Goal: Task Accomplishment & Management: Use online tool/utility

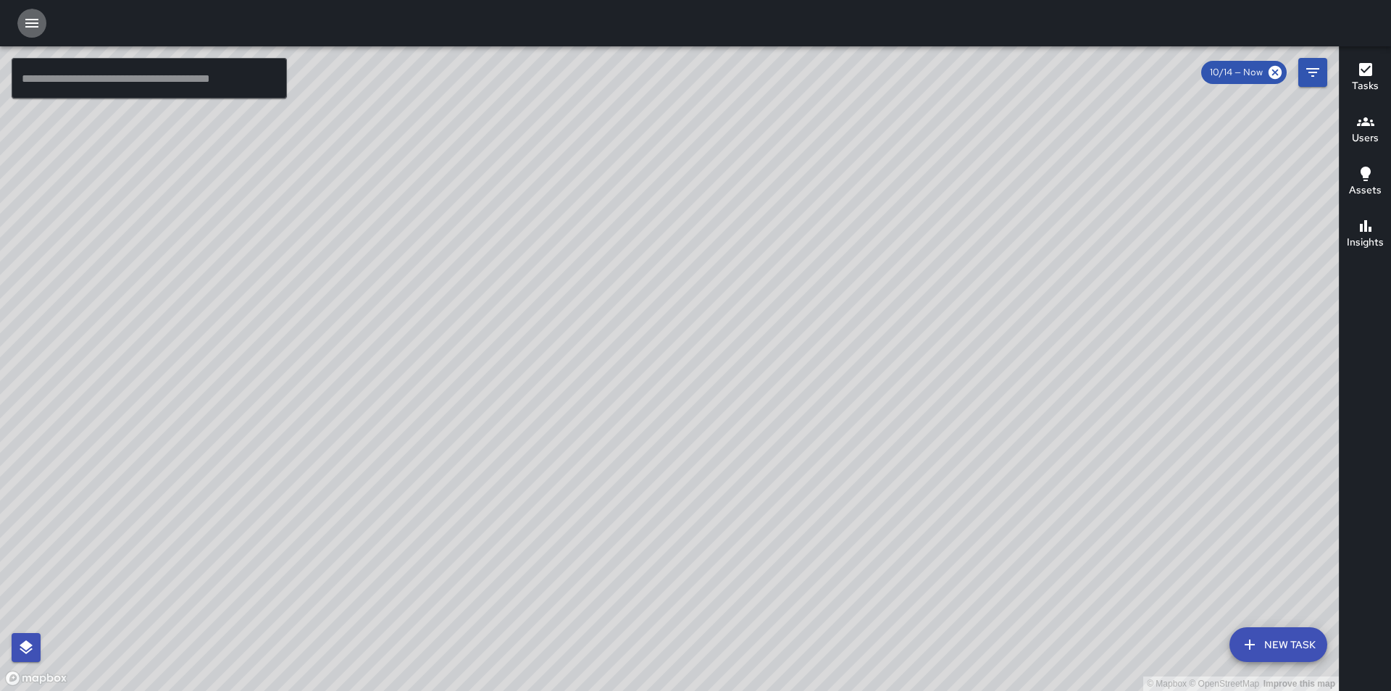
click at [34, 23] on icon "button" at bounding box center [31, 23] width 13 height 9
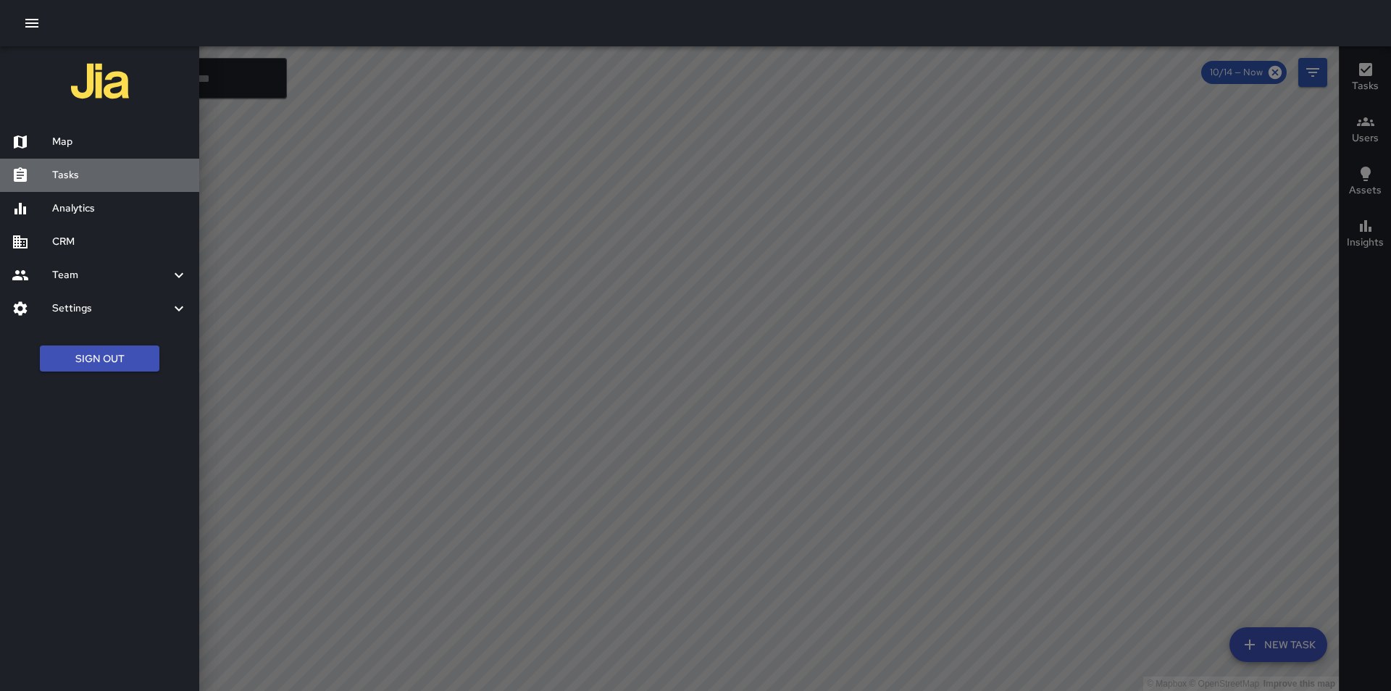
click at [85, 182] on h6 "Tasks" at bounding box center [119, 175] width 135 height 16
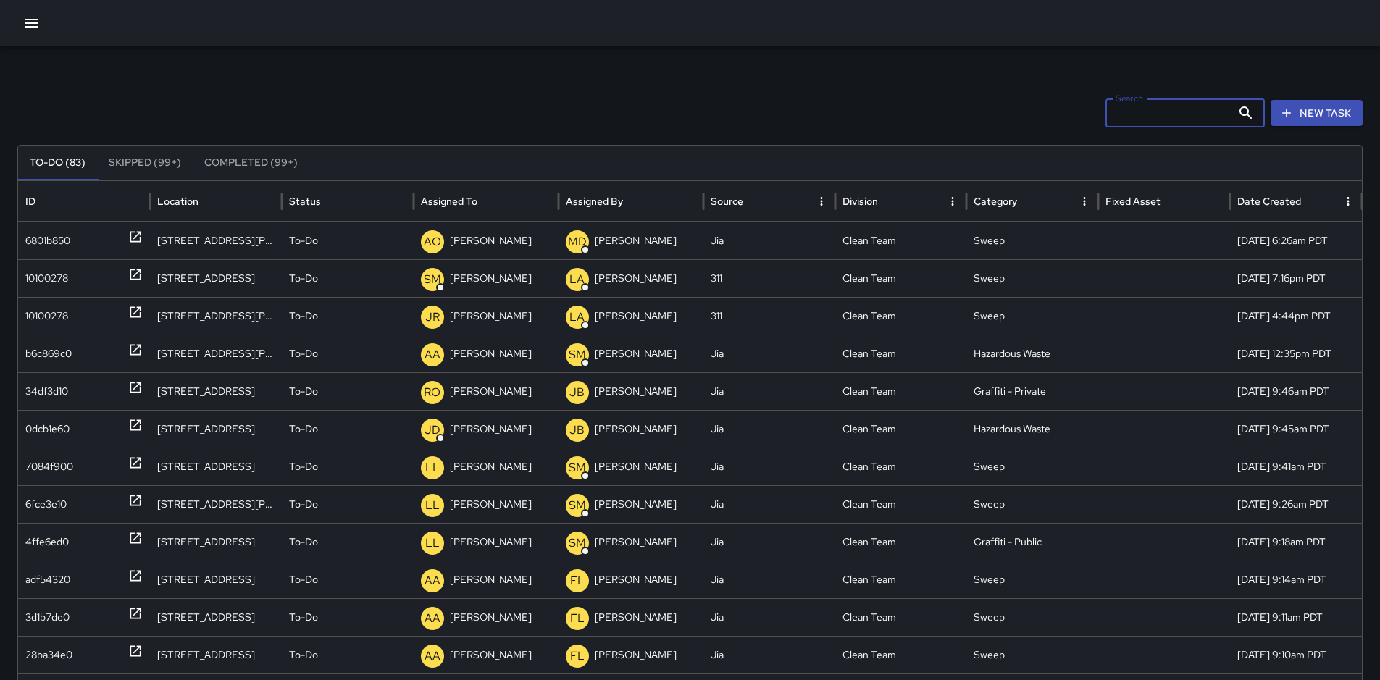
click at [1158, 113] on input "Search" at bounding box center [1169, 113] width 126 height 29
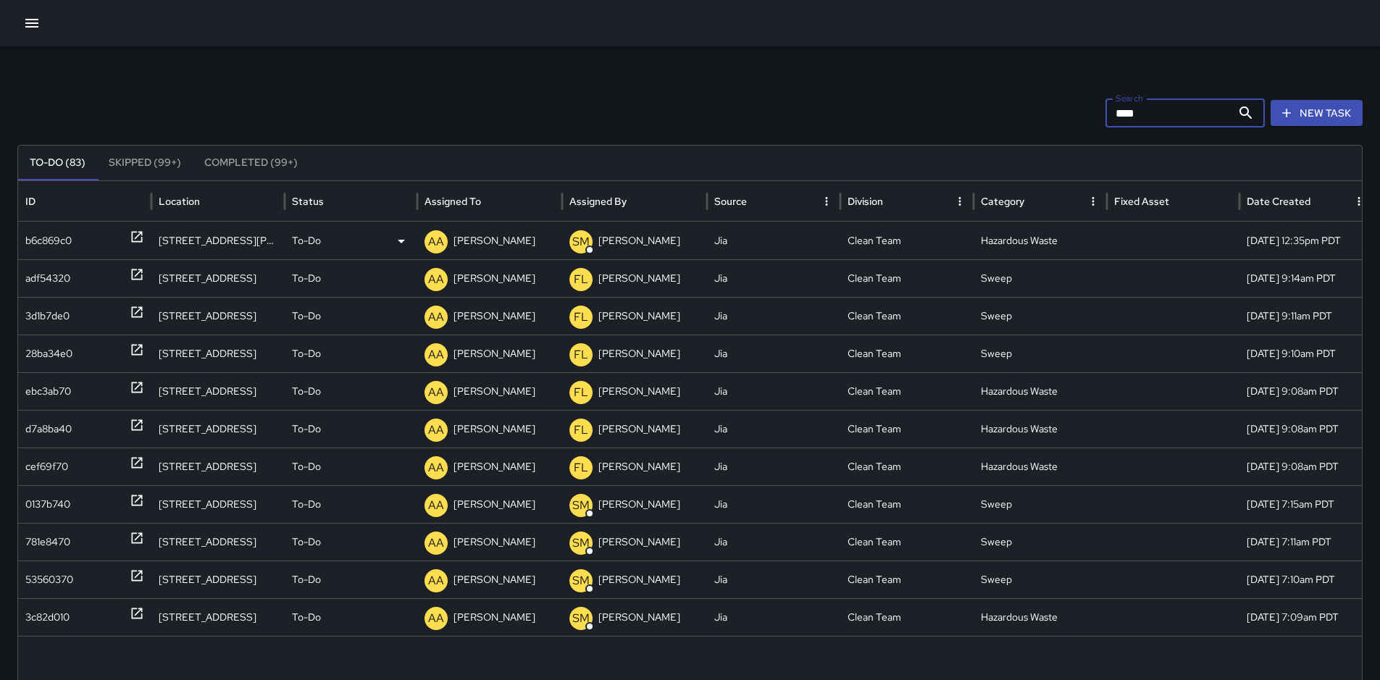
type input "****"
click at [45, 241] on div "b6c869c0" at bounding box center [48, 240] width 46 height 37
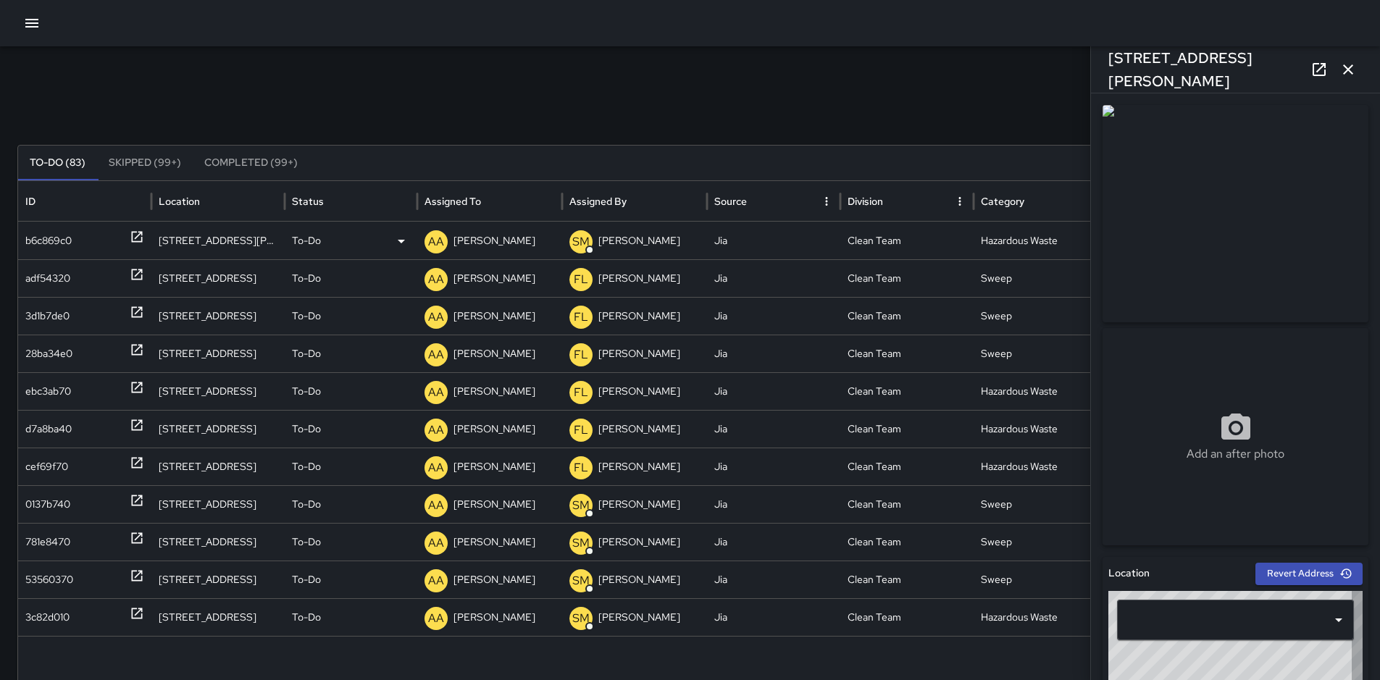
type input "**********"
click at [64, 276] on div "adf54320" at bounding box center [47, 278] width 45 height 37
type input "**********"
click at [59, 312] on div "3d1b7de0" at bounding box center [47, 316] width 44 height 37
type input "**********"
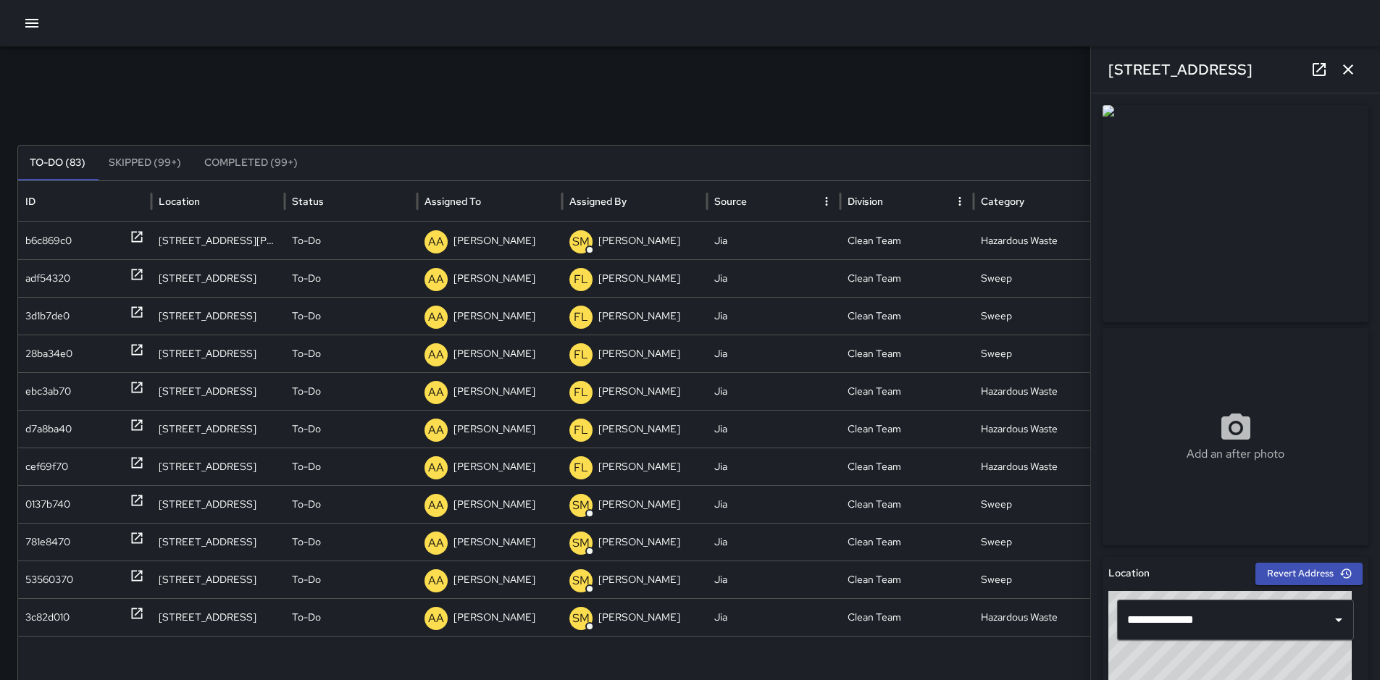
click at [1348, 69] on icon "button" at bounding box center [1348, 69] width 10 height 10
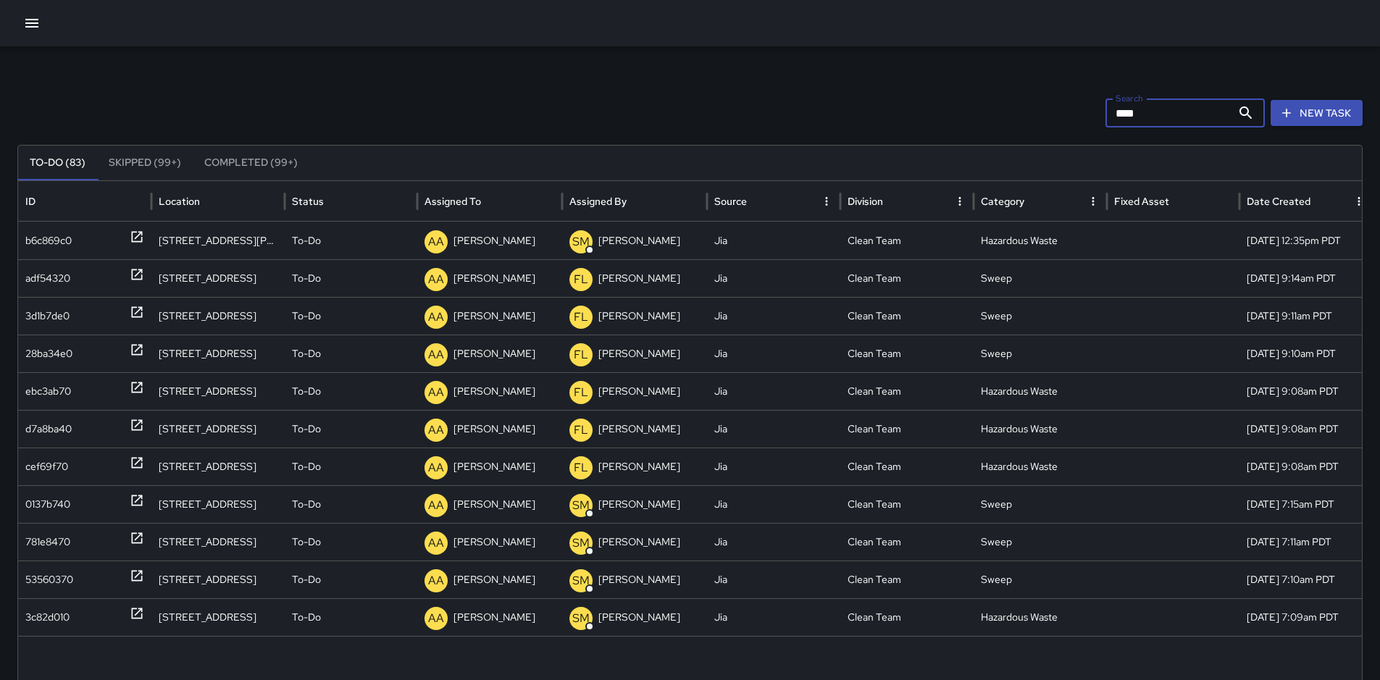
click at [1197, 106] on input "****" at bounding box center [1169, 113] width 126 height 29
type input "*"
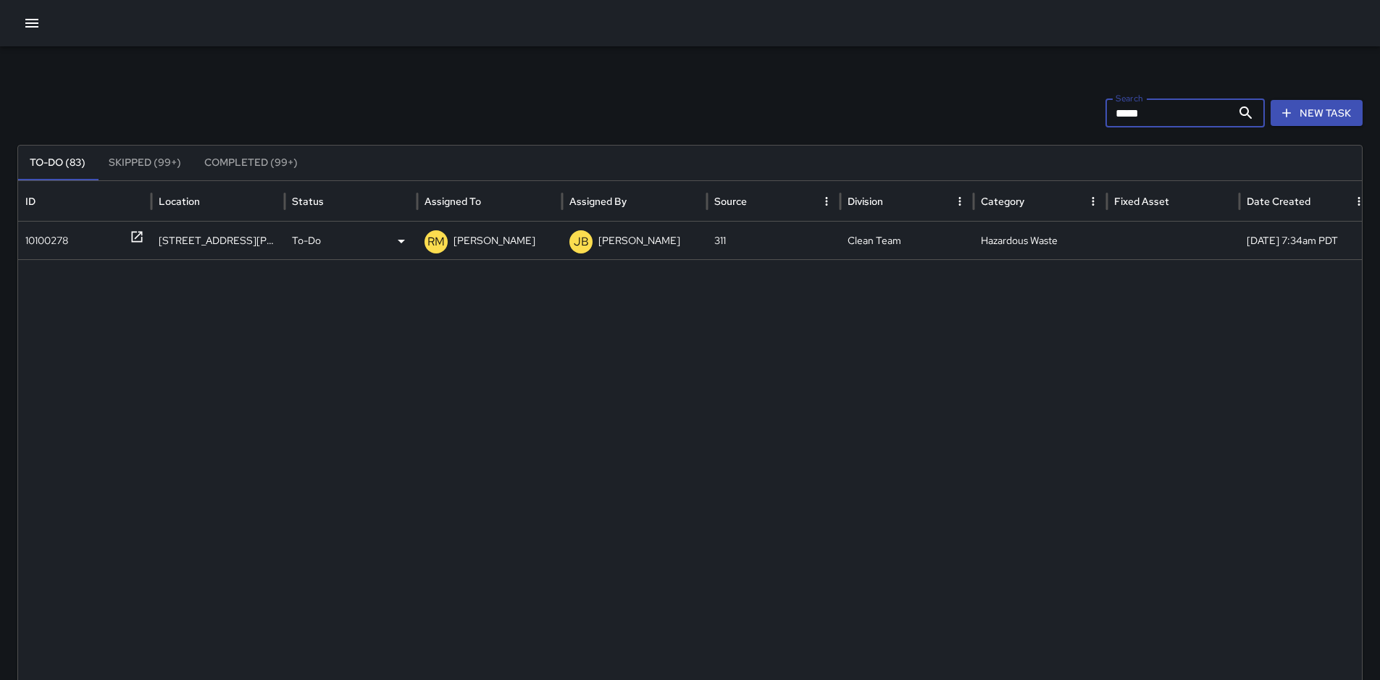
type input "*****"
click at [67, 241] on div "10100278" at bounding box center [46, 240] width 43 height 37
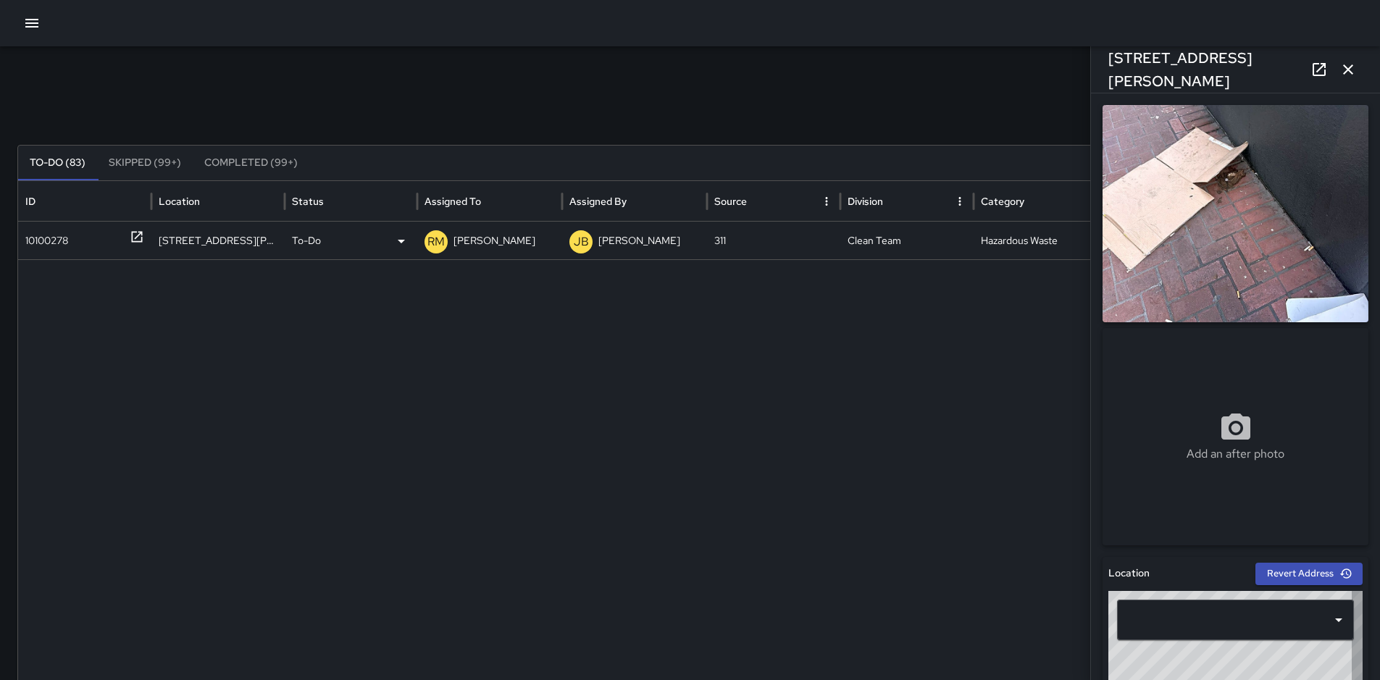
type input "**********"
click at [1352, 70] on icon "button" at bounding box center [1347, 69] width 17 height 17
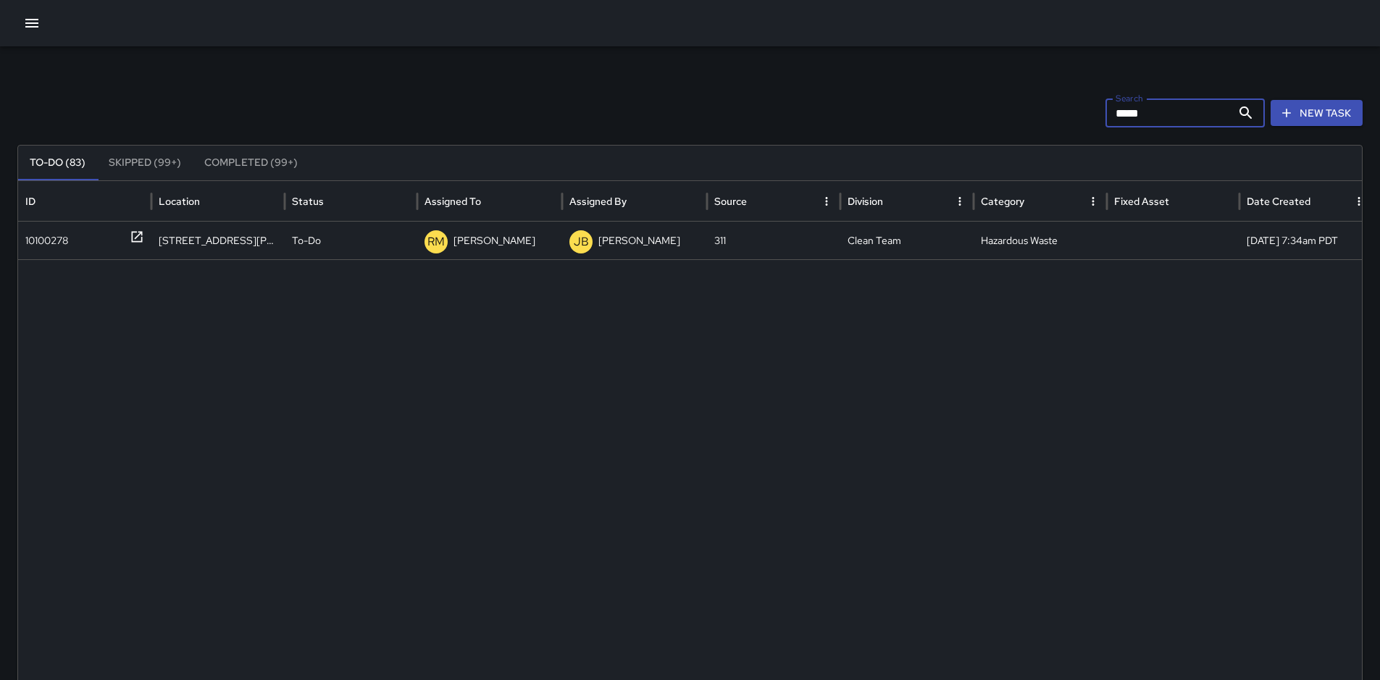
click at [1172, 114] on input "*****" at bounding box center [1169, 113] width 126 height 29
type input "*"
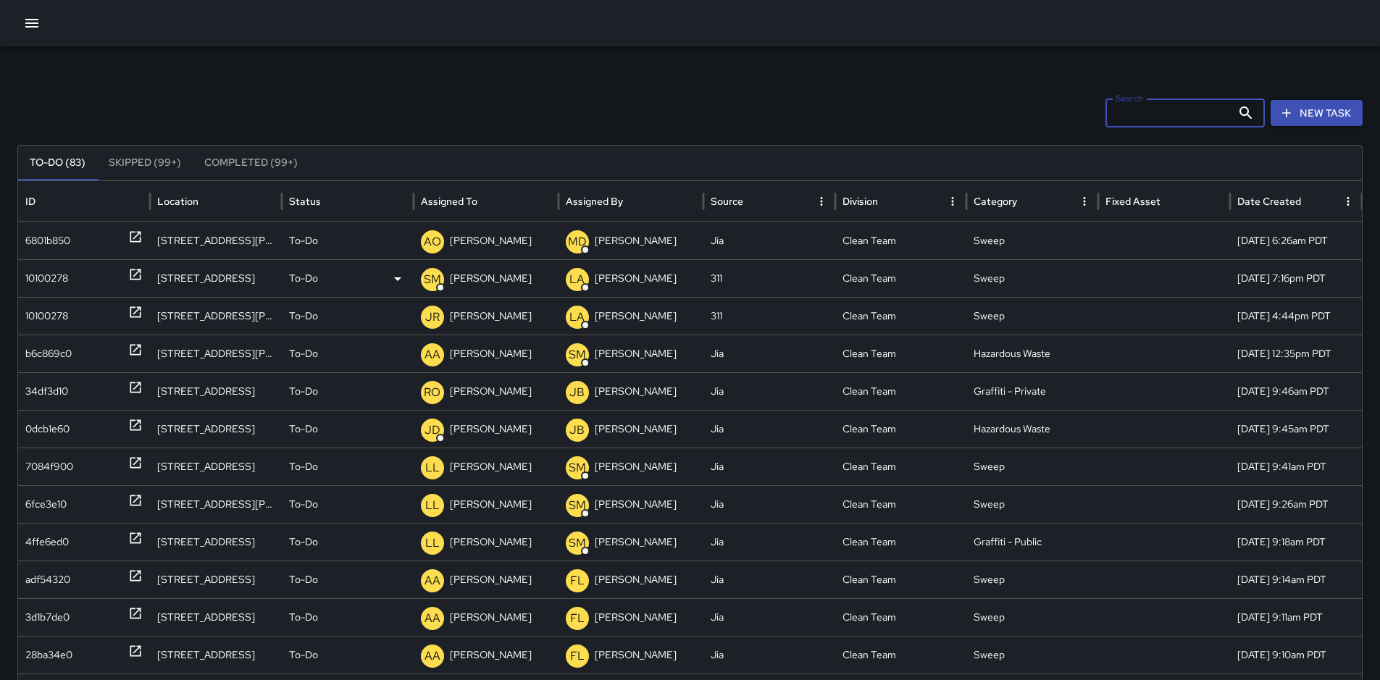
click at [58, 277] on div "10100278" at bounding box center [46, 278] width 43 height 37
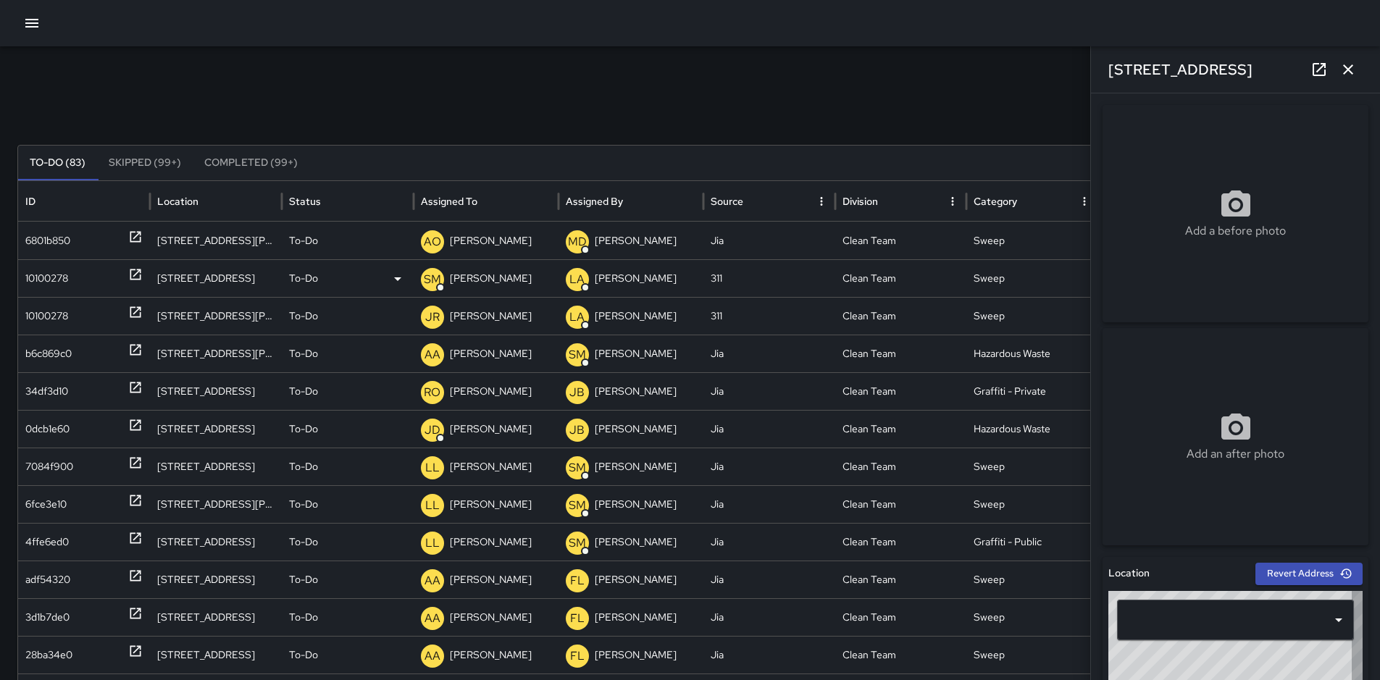
type input "**********"
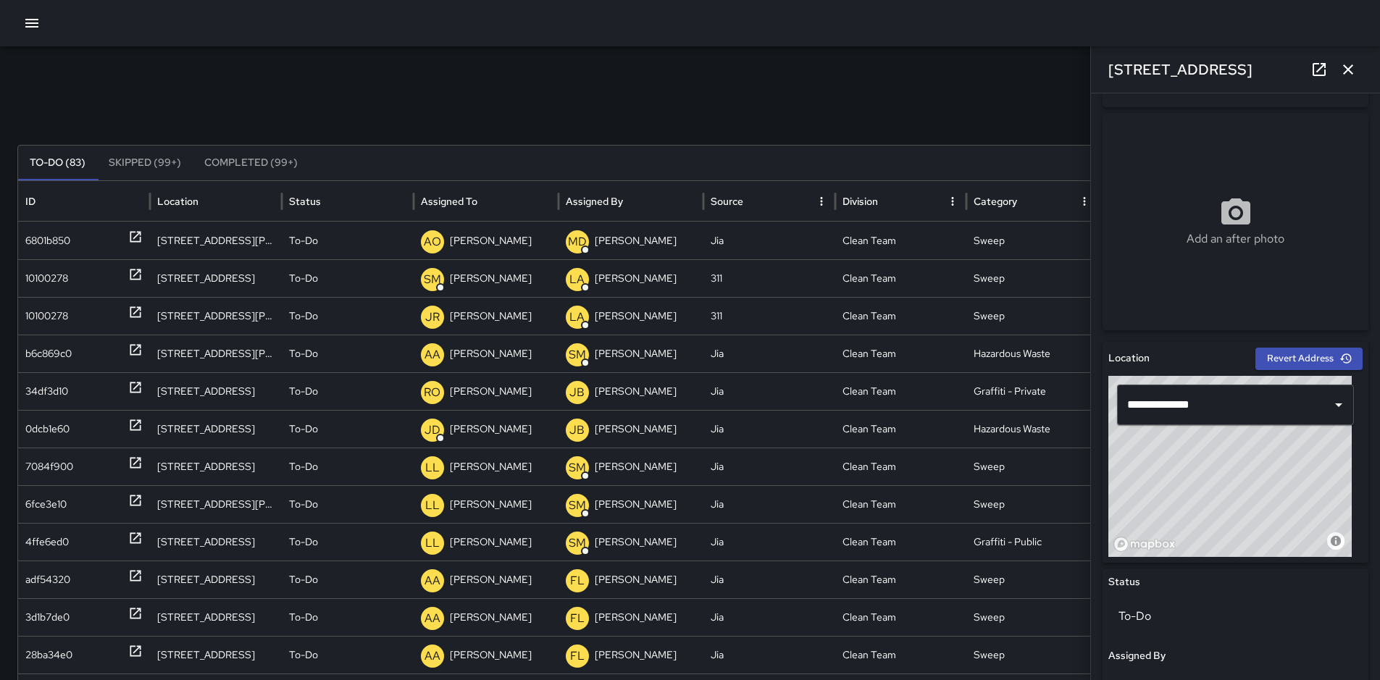
scroll to position [232, 0]
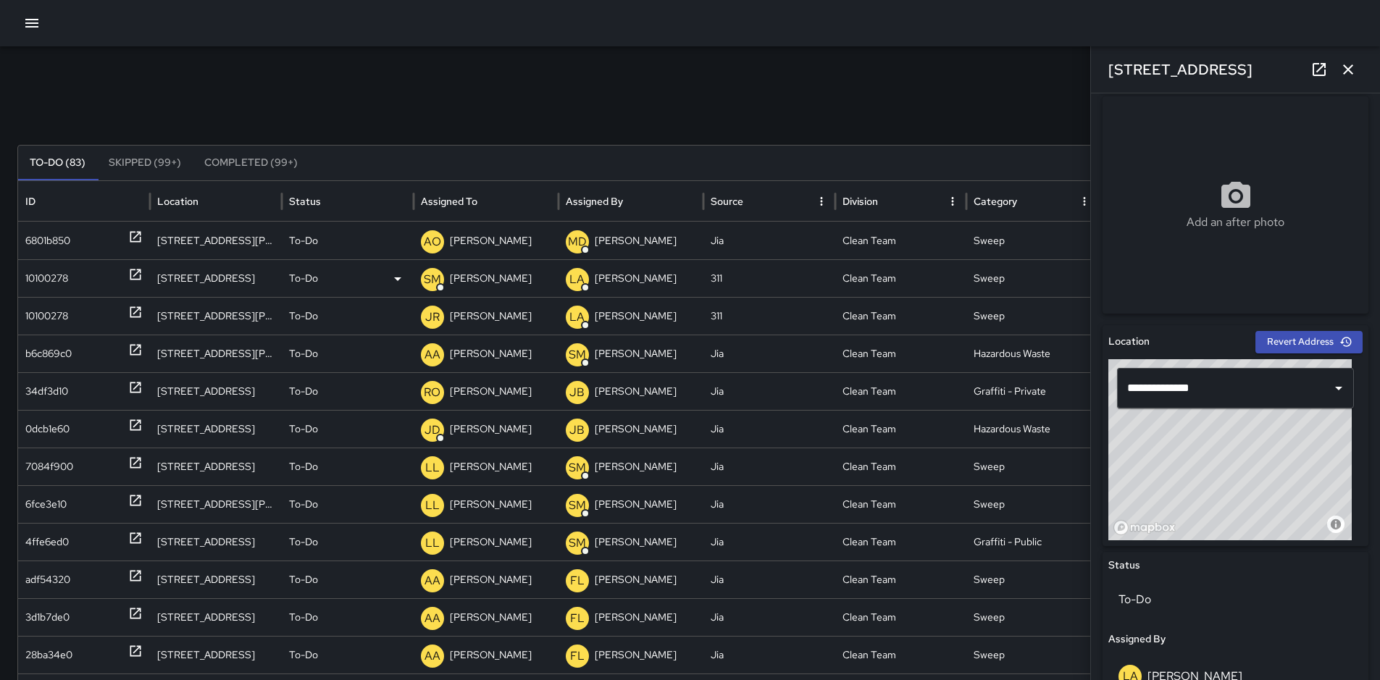
click at [463, 273] on p "[PERSON_NAME]" at bounding box center [491, 278] width 82 height 37
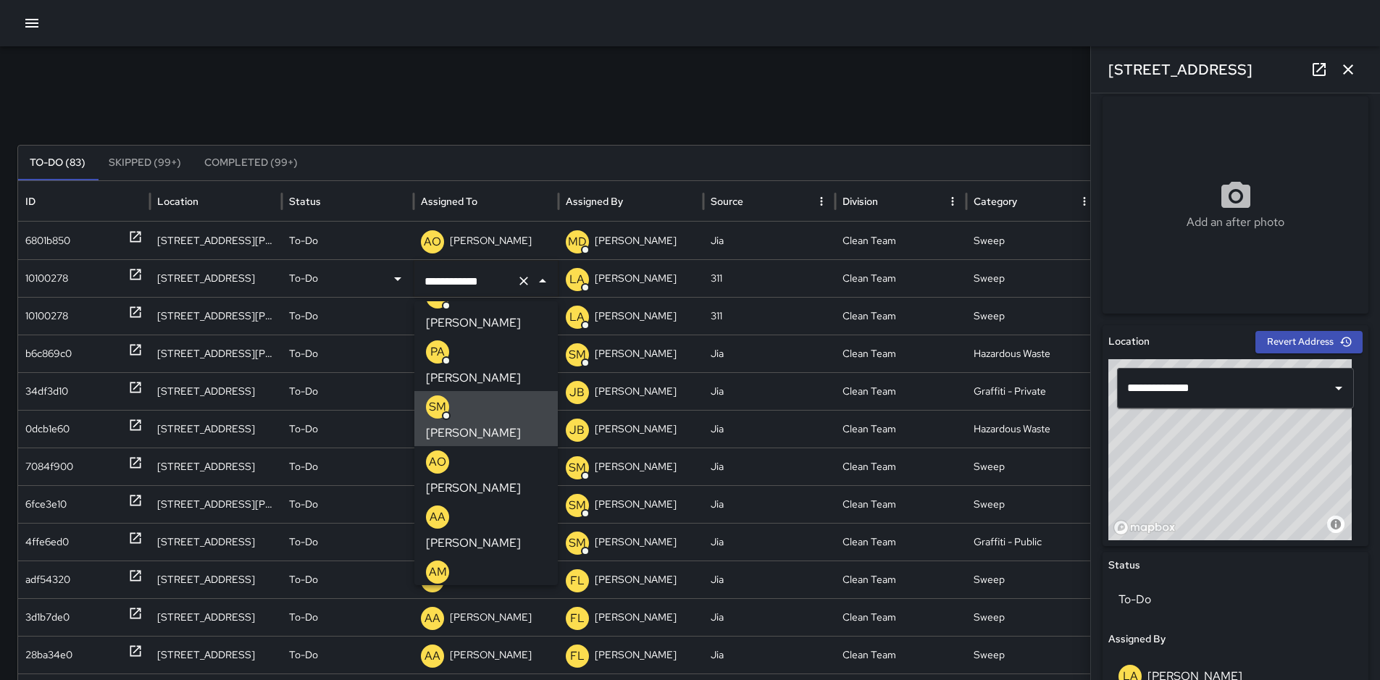
scroll to position [260, 0]
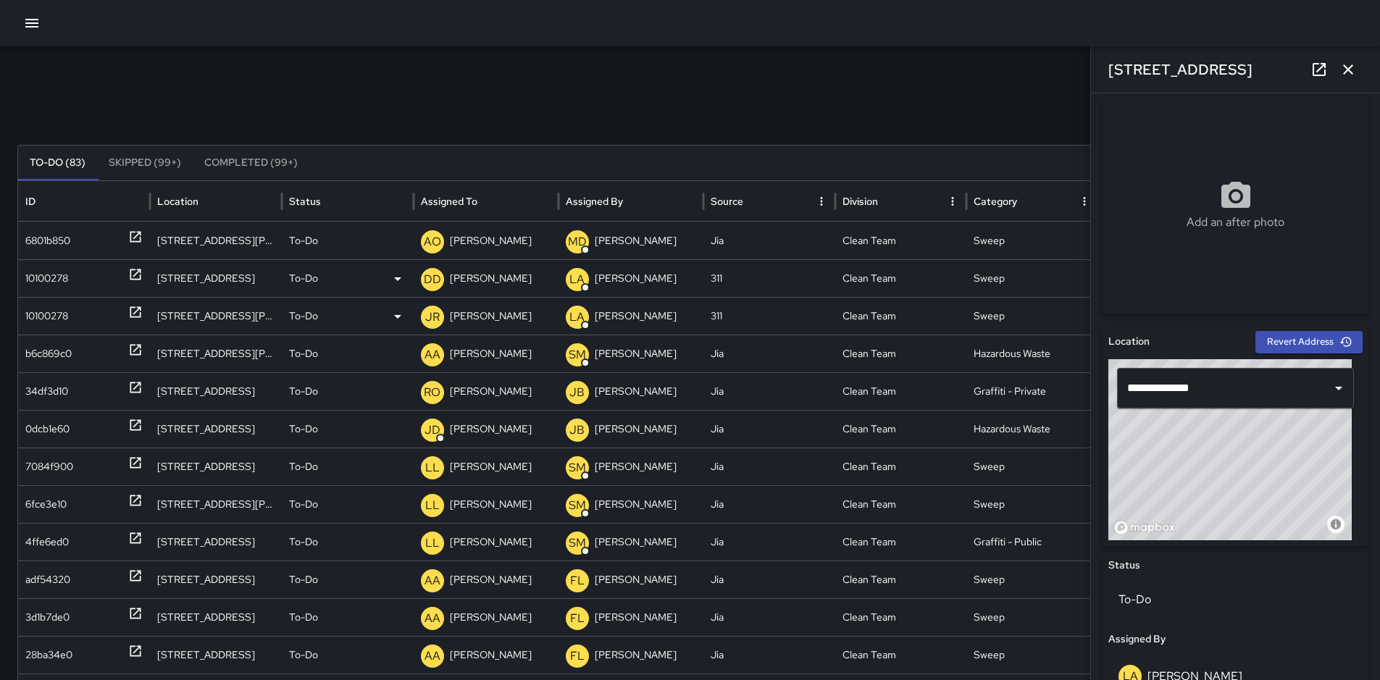
click at [56, 315] on div "10100278" at bounding box center [46, 316] width 43 height 37
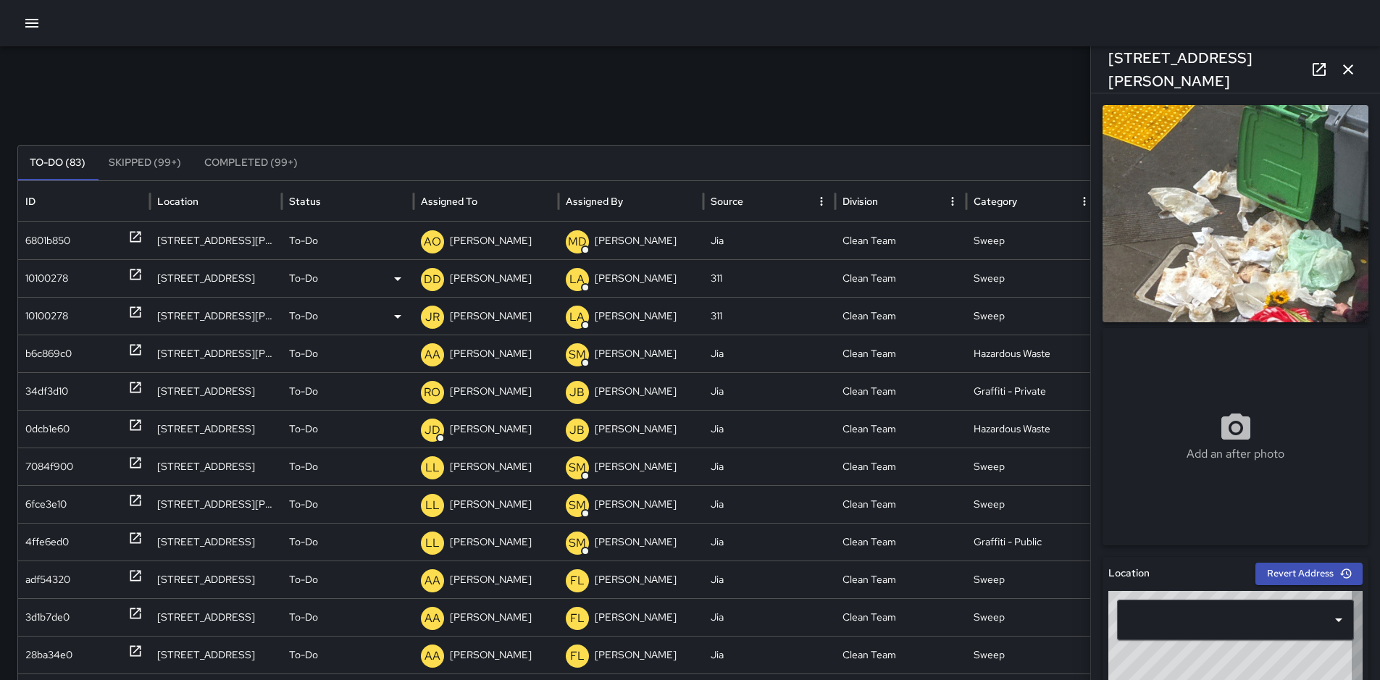
type input "**********"
click at [490, 316] on p "[PERSON_NAME]" at bounding box center [491, 316] width 82 height 37
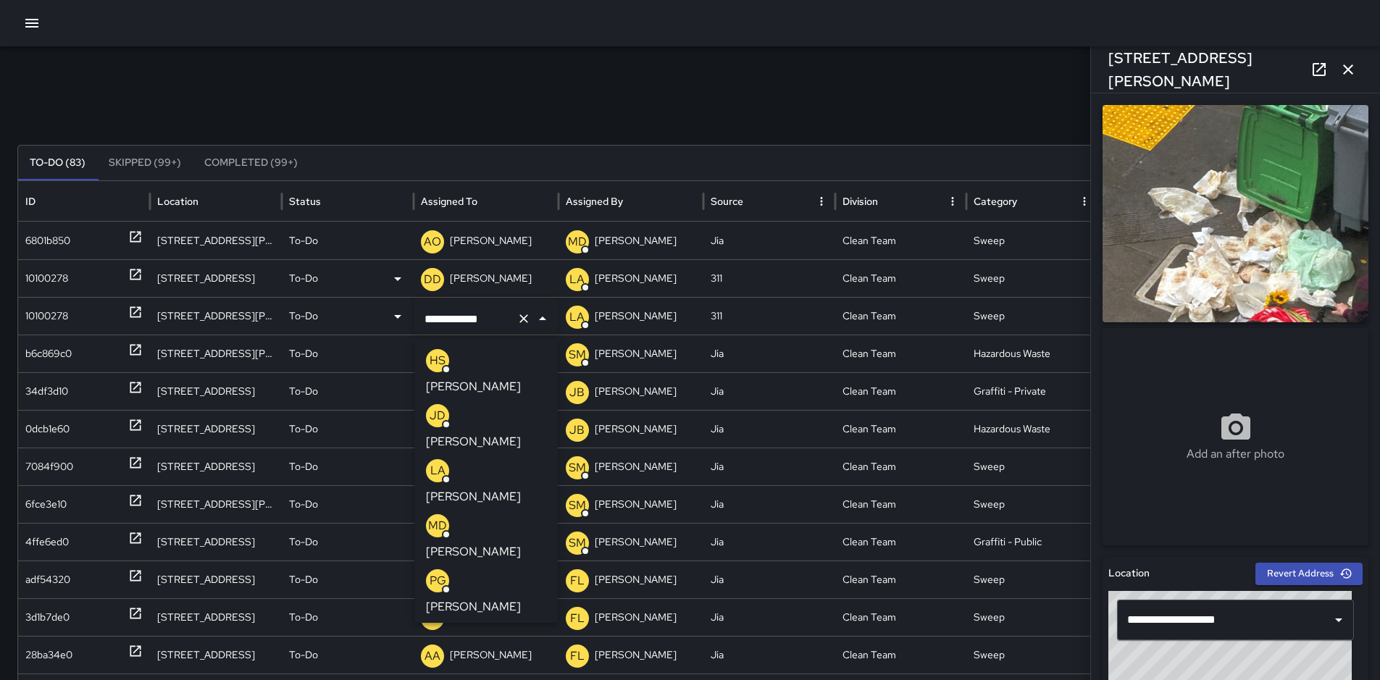
scroll to position [593, 0]
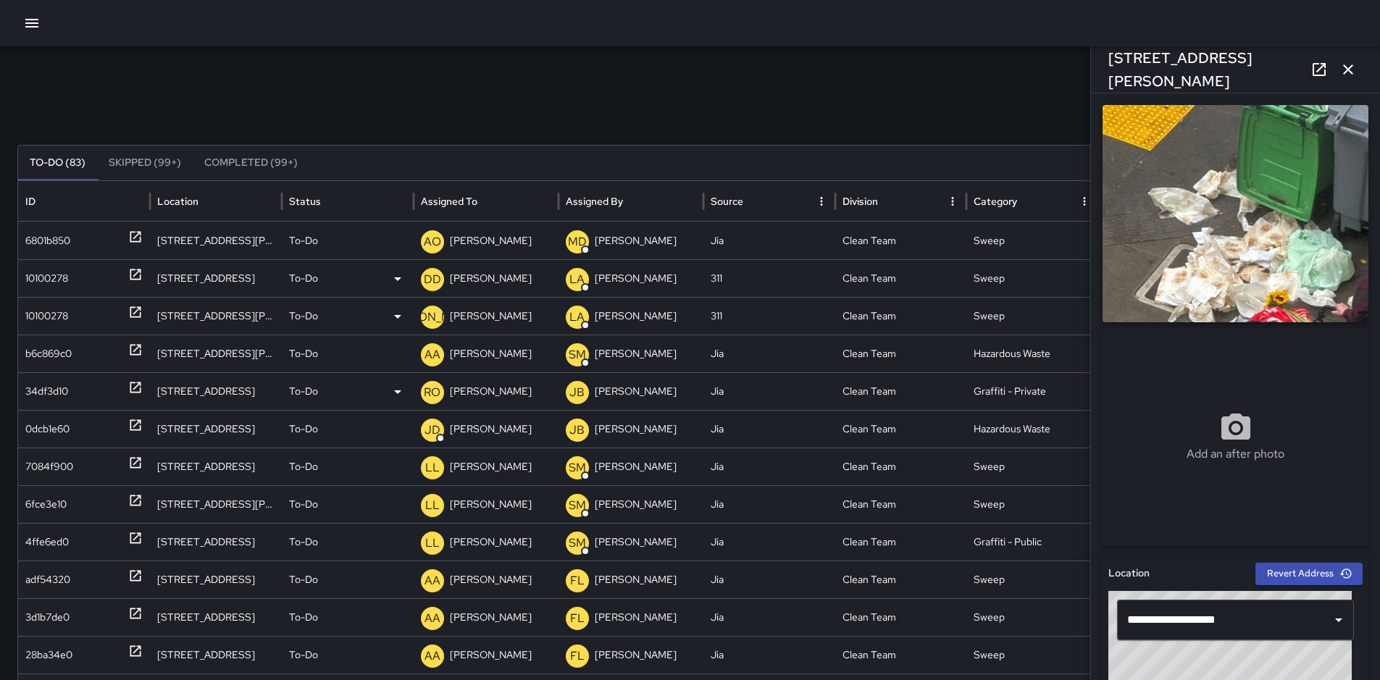
click at [49, 383] on div "34df3d10" at bounding box center [46, 391] width 43 height 37
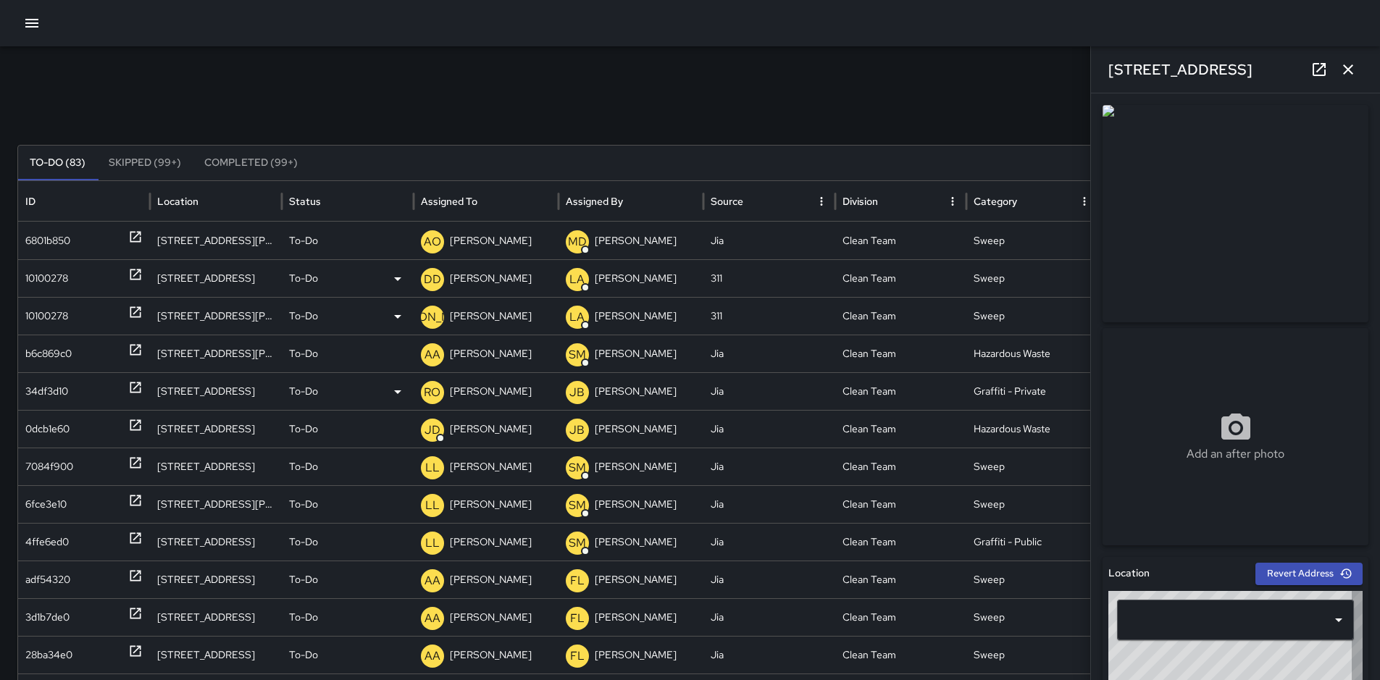
type input "**********"
click at [472, 392] on p "[PERSON_NAME]" at bounding box center [491, 391] width 82 height 37
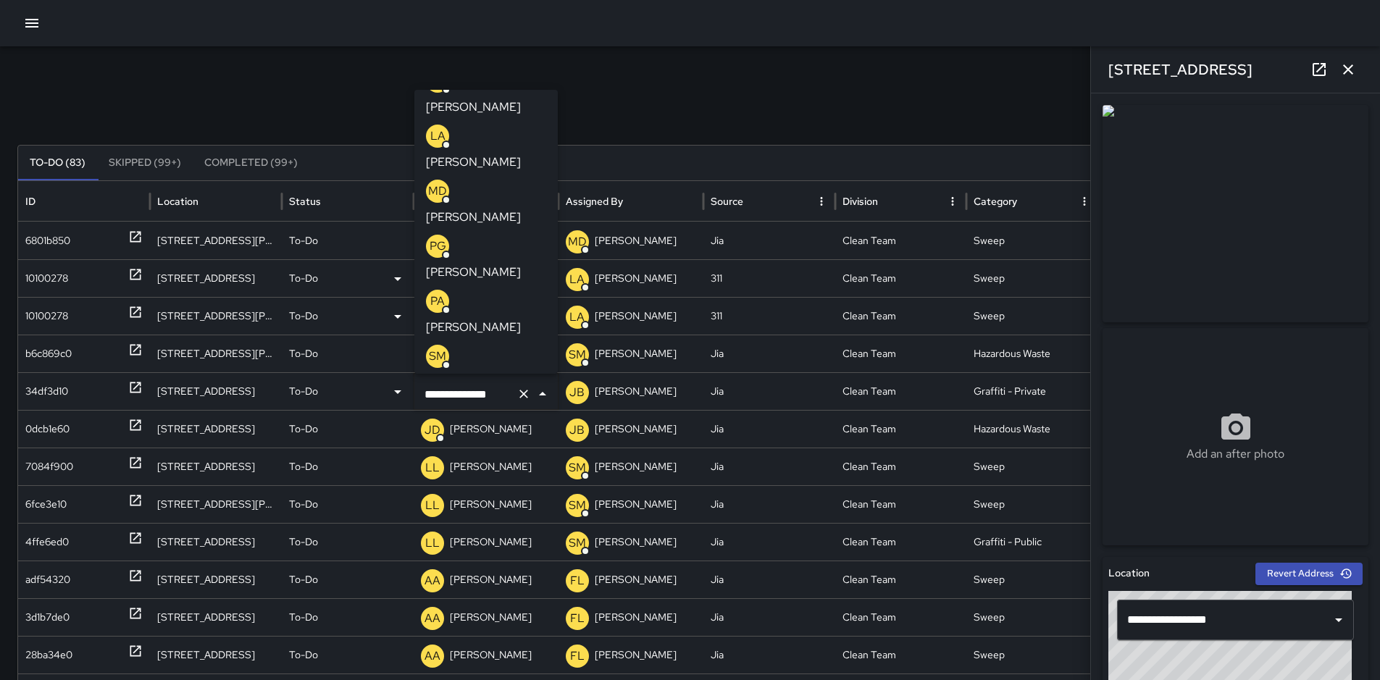
scroll to position [23, 0]
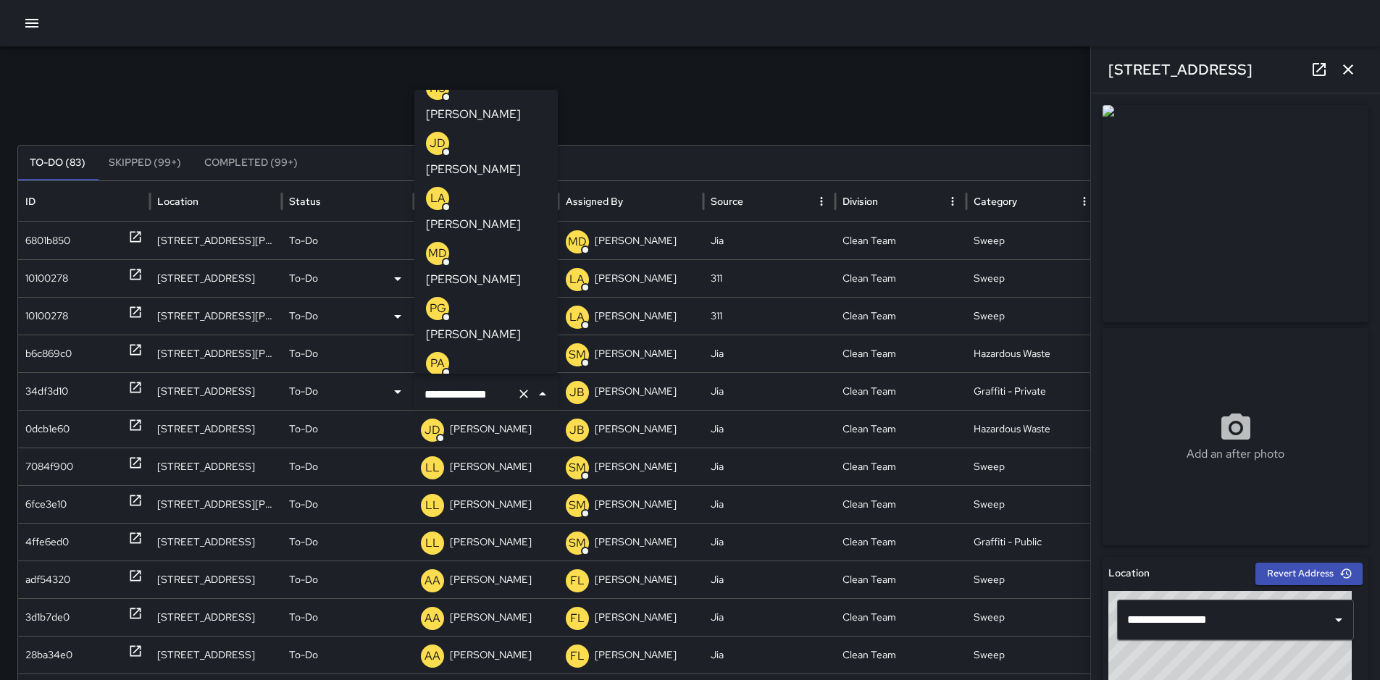
click at [525, 183] on li "LA [PERSON_NAME]" at bounding box center [485, 210] width 143 height 55
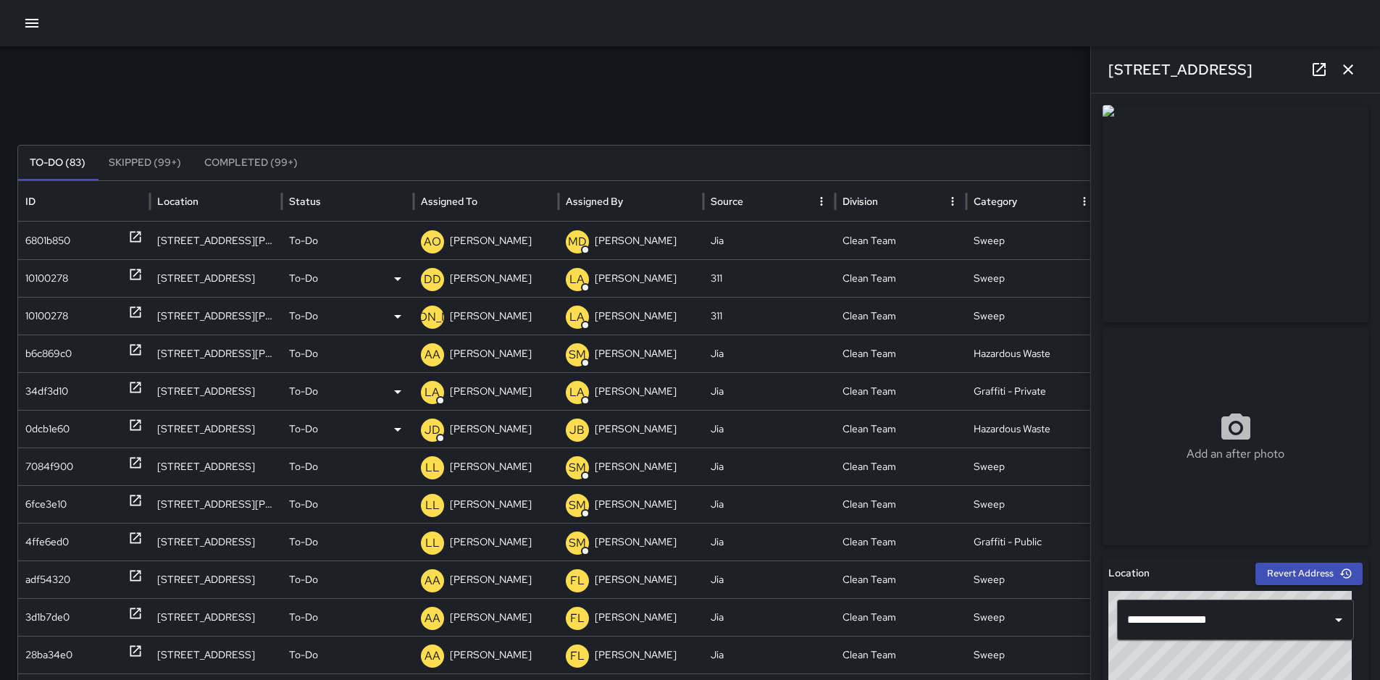
click at [38, 430] on div "0dcb1e60" at bounding box center [47, 429] width 44 height 37
type input "**********"
click at [63, 470] on div "7084f900" at bounding box center [49, 466] width 48 height 37
type input "**********"
click at [50, 498] on div "6fce3e10" at bounding box center [45, 504] width 41 height 37
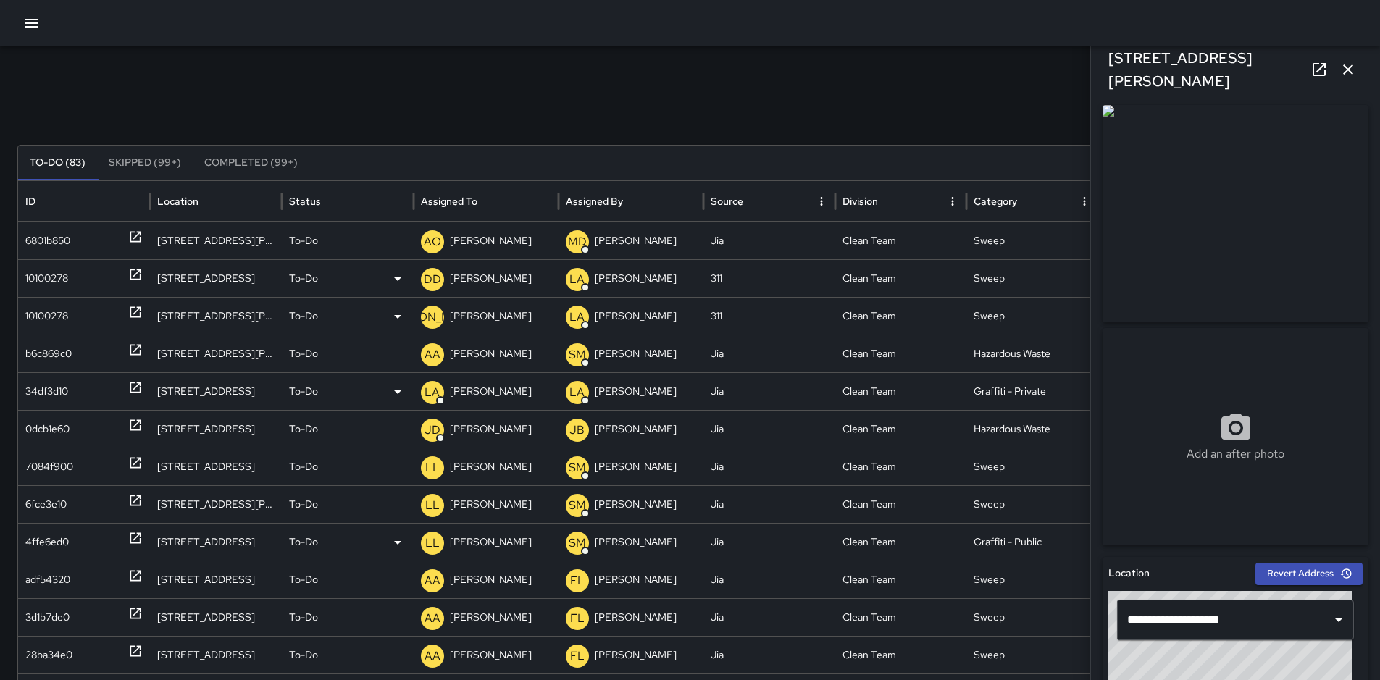
click at [56, 533] on div "4ffe6ed0" at bounding box center [46, 542] width 43 height 37
type input "**********"
click at [478, 543] on p "[PERSON_NAME]" at bounding box center [491, 542] width 82 height 37
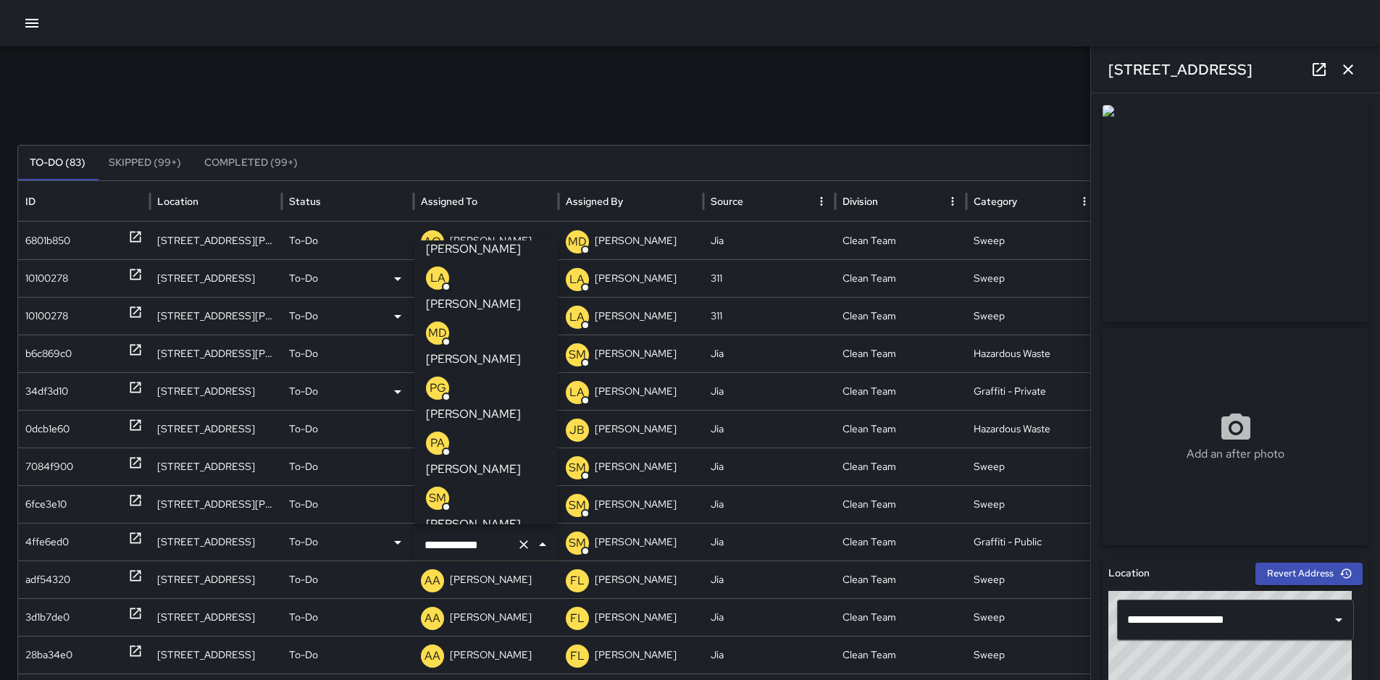
scroll to position [83, 0]
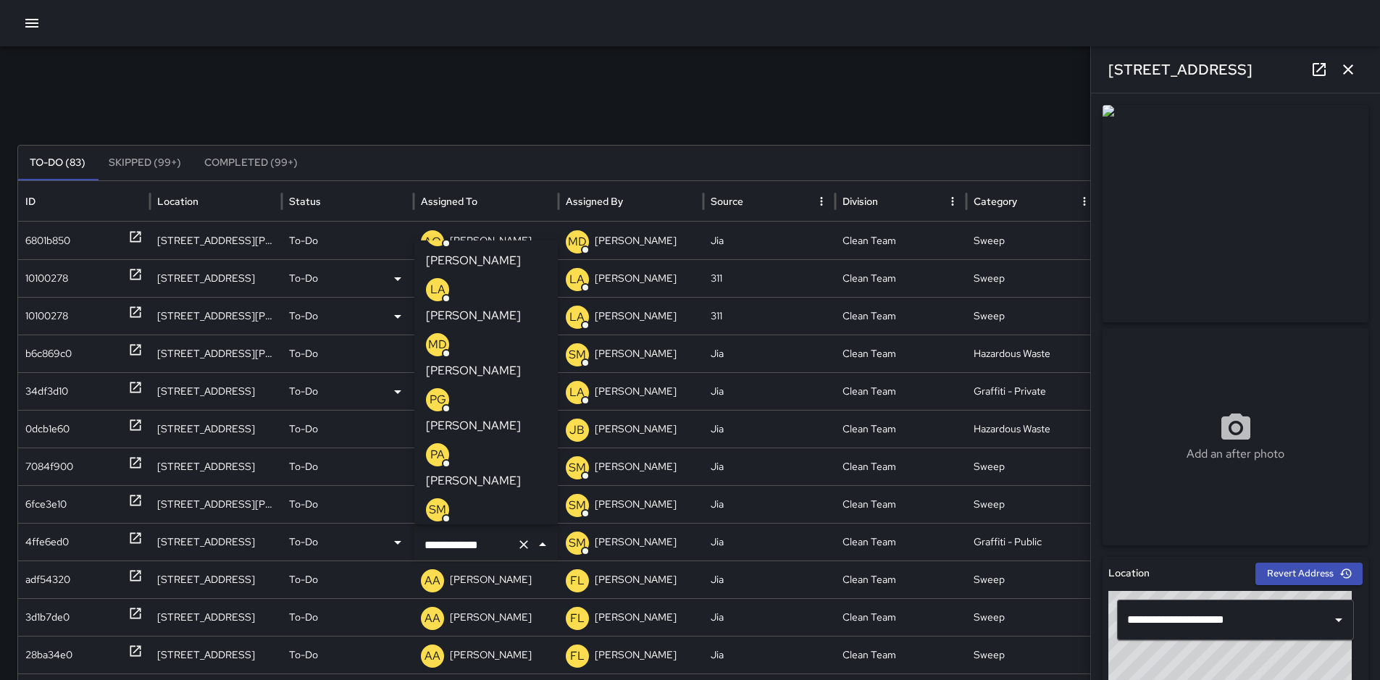
click at [514, 527] on p "[PERSON_NAME]" at bounding box center [473, 535] width 95 height 17
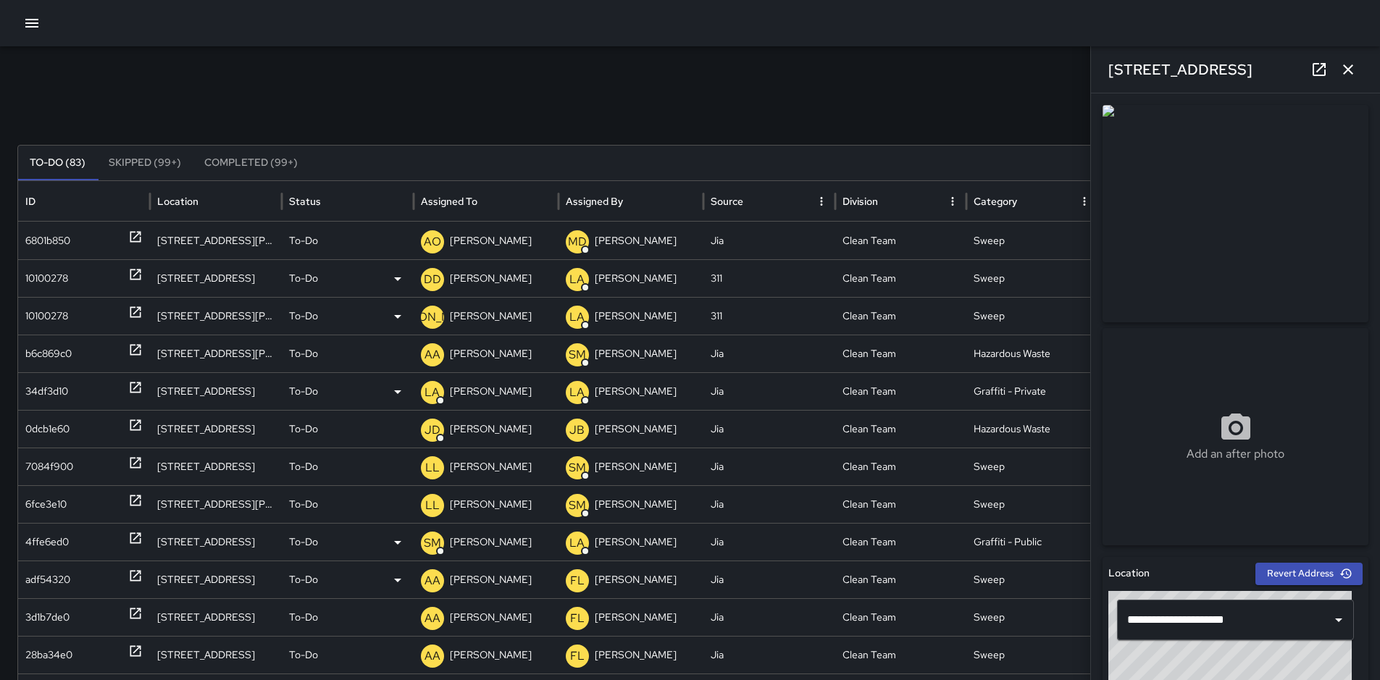
click at [53, 574] on div "adf54320" at bounding box center [47, 579] width 45 height 37
type input "**********"
click at [1351, 66] on icon "button" at bounding box center [1348, 69] width 10 height 10
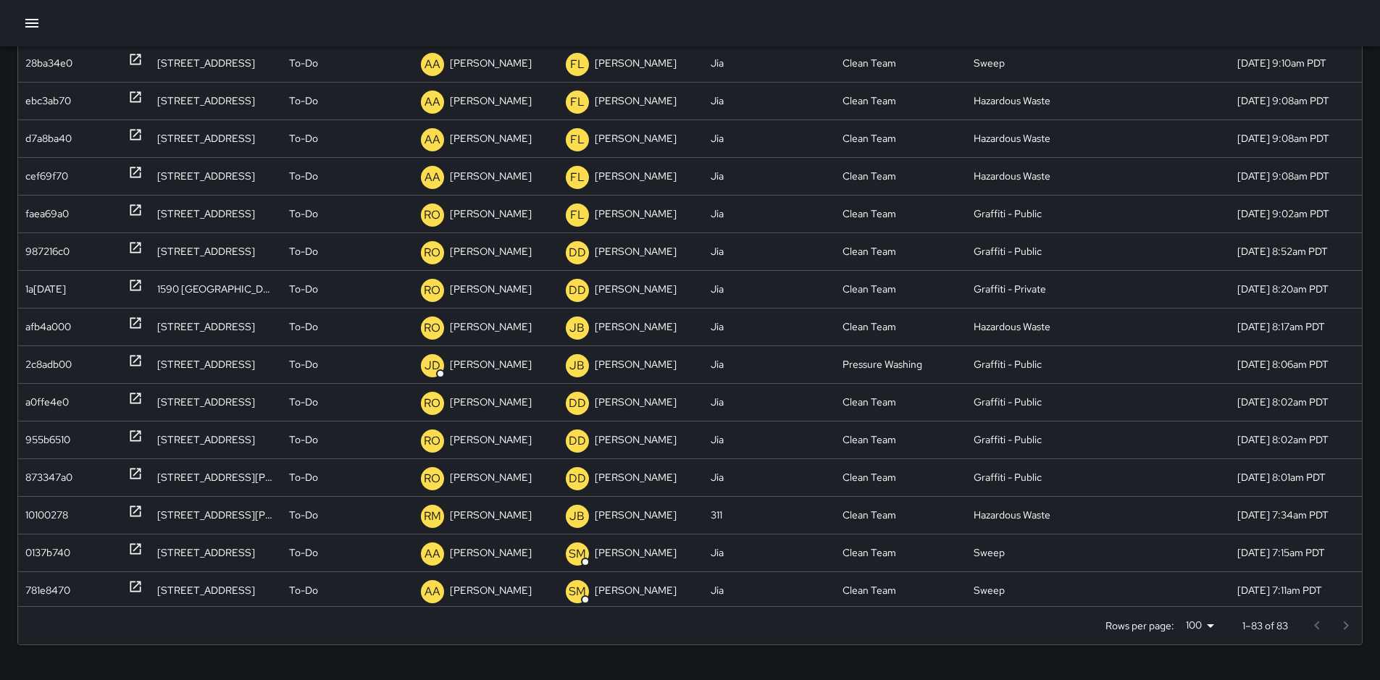
scroll to position [0, 0]
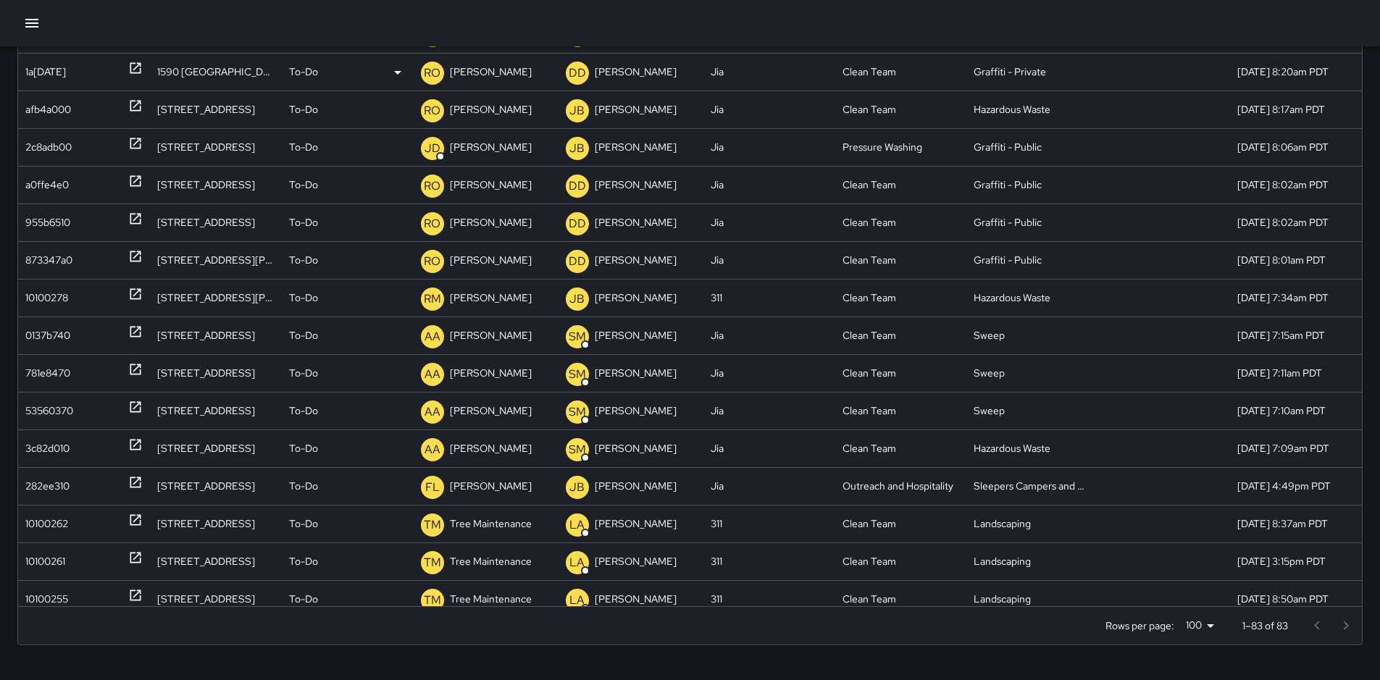
click at [53, 70] on div "1a[DATE]" at bounding box center [45, 72] width 41 height 37
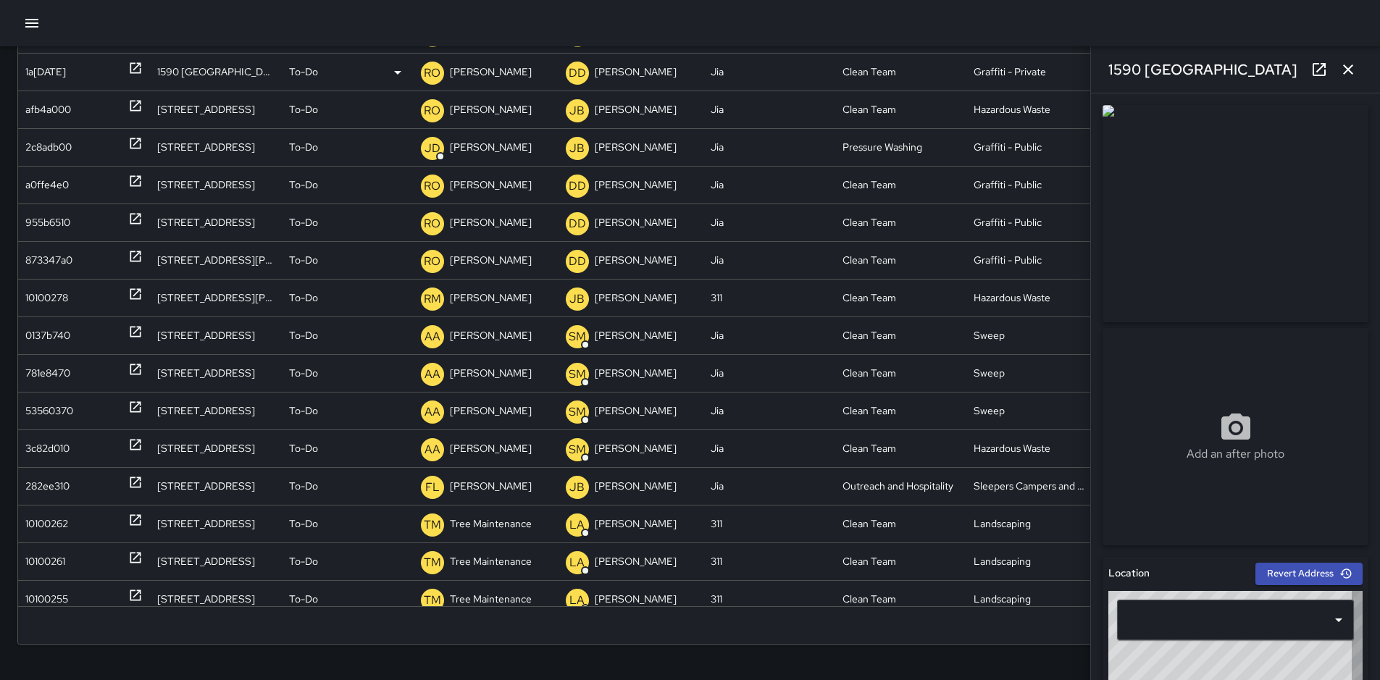
type input "**********"
click at [496, 76] on p "[PERSON_NAME]" at bounding box center [491, 72] width 82 height 37
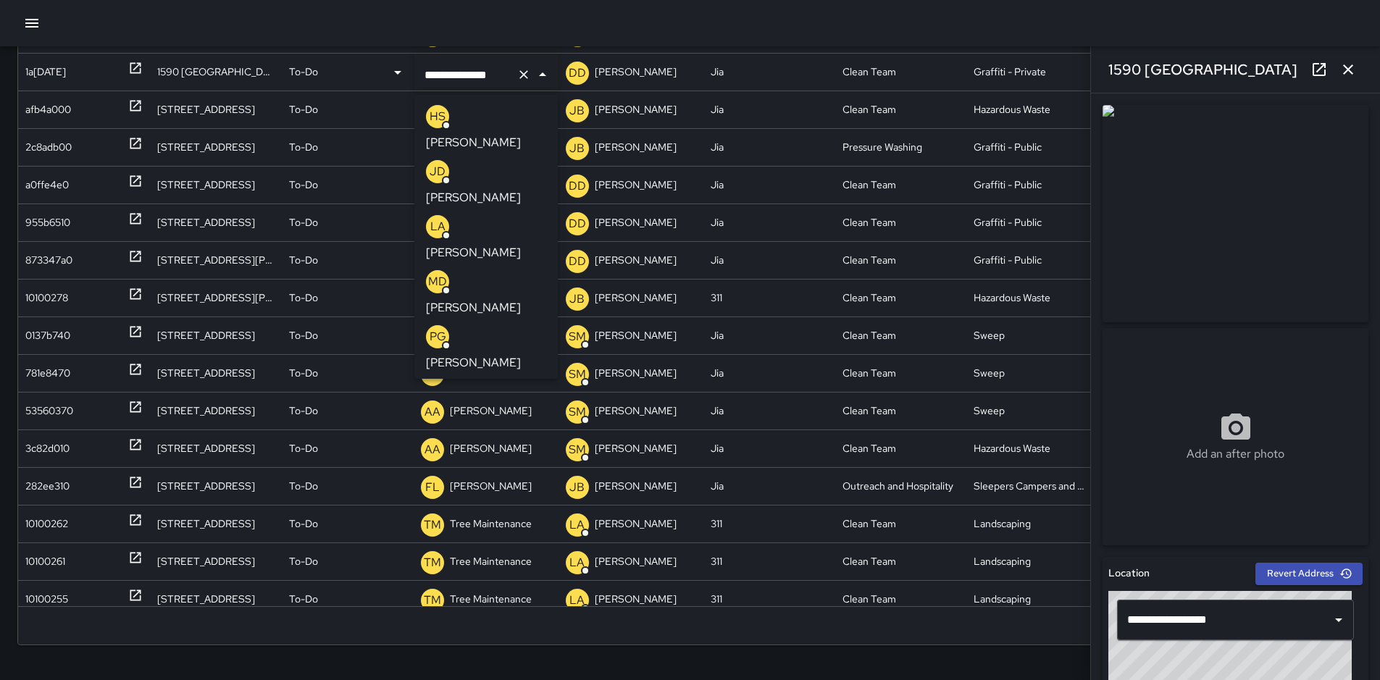
click at [511, 244] on p "[PERSON_NAME]" at bounding box center [473, 252] width 95 height 17
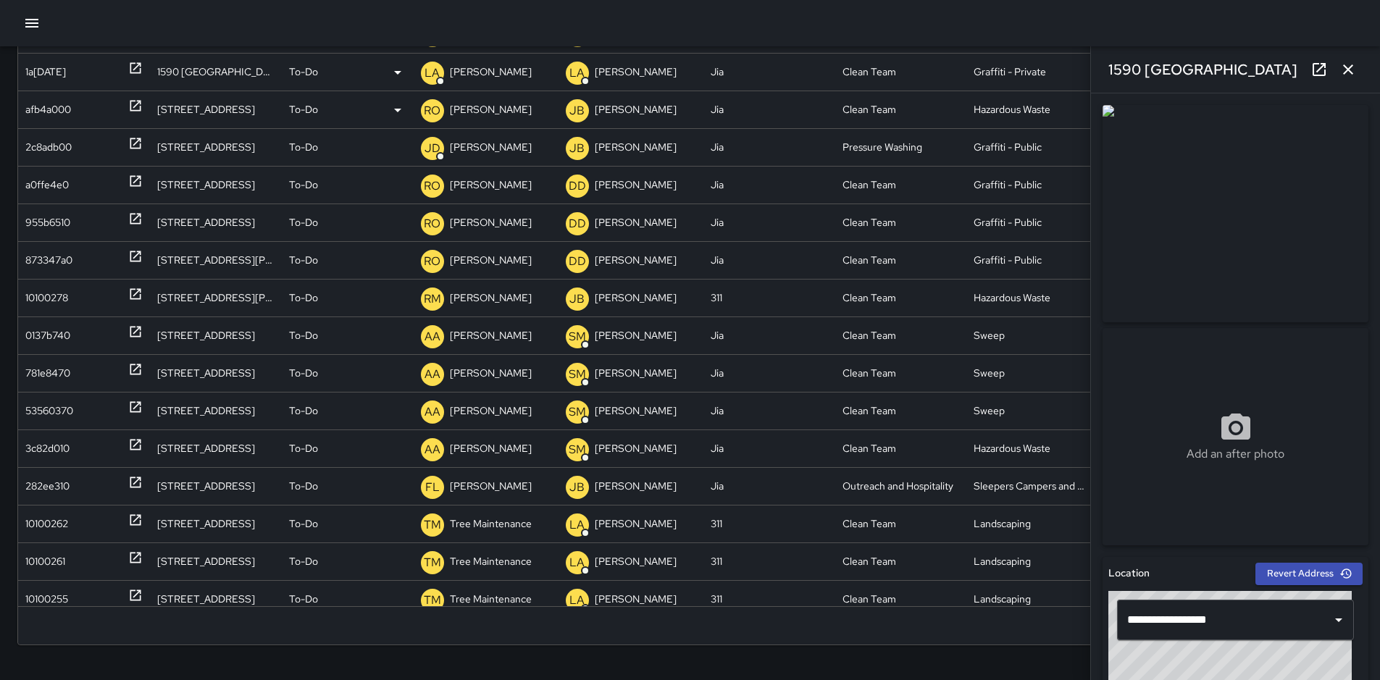
click at [57, 114] on div "afb4a000" at bounding box center [48, 109] width 46 height 37
click at [51, 183] on div "a0ffe4e0" at bounding box center [46, 185] width 43 height 37
type input "**********"
click at [472, 189] on p "[PERSON_NAME]" at bounding box center [491, 185] width 82 height 37
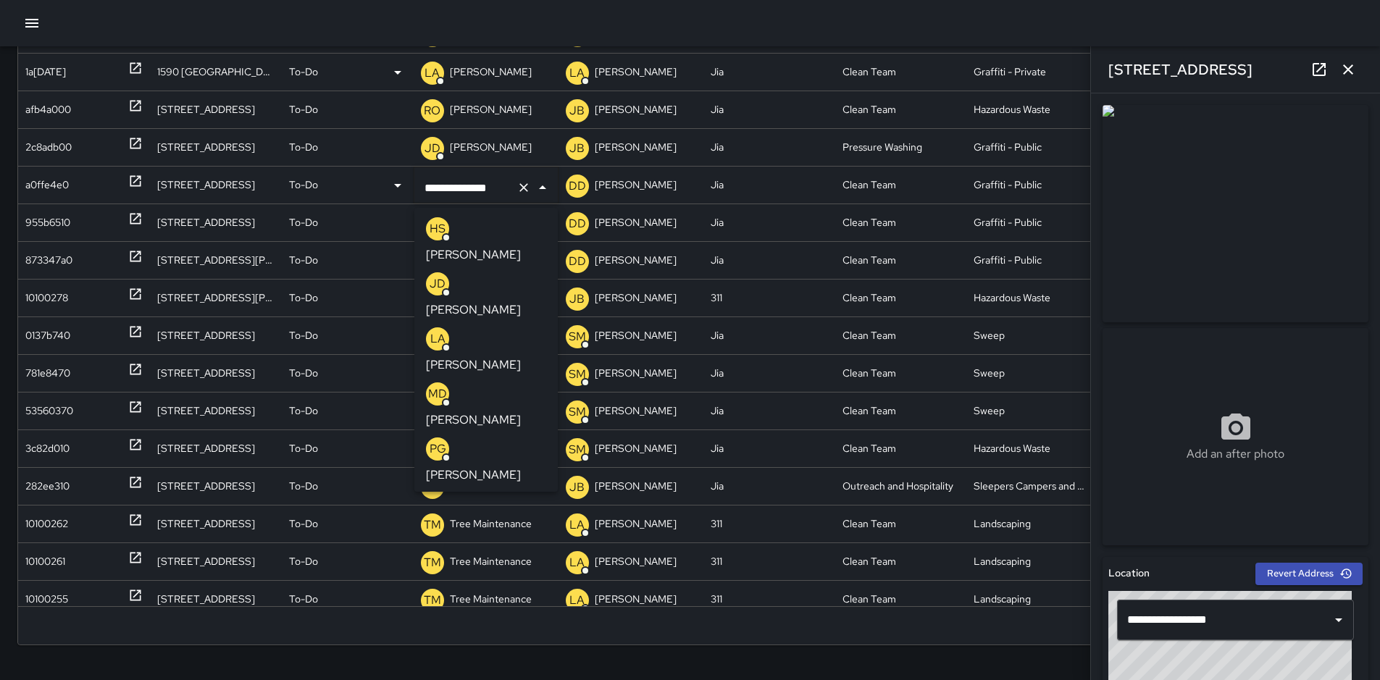
click at [519, 323] on li "LA [PERSON_NAME]" at bounding box center [485, 350] width 143 height 55
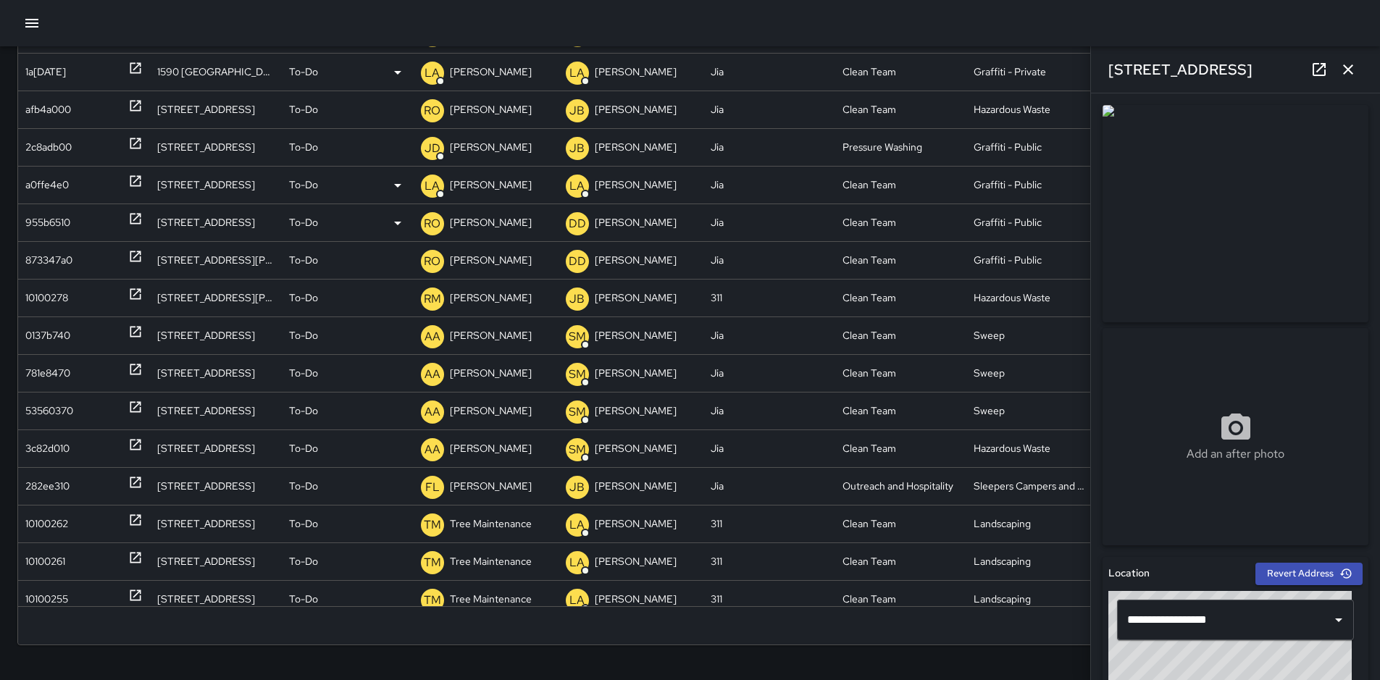
click at [50, 221] on div "955b6510" at bounding box center [47, 222] width 45 height 37
type input "**********"
click at [493, 225] on p "[PERSON_NAME]" at bounding box center [491, 222] width 82 height 37
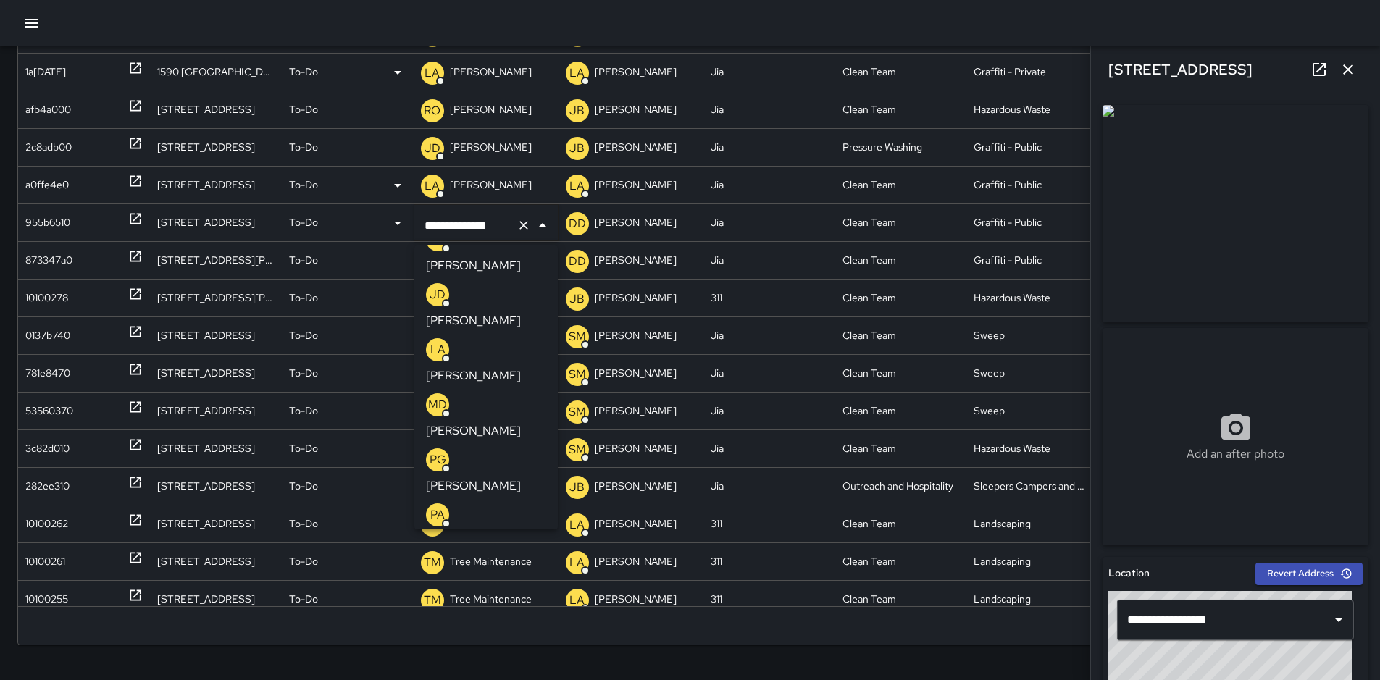
scroll to position [23, 0]
click at [508, 372] on p "[PERSON_NAME]" at bounding box center [473, 380] width 95 height 17
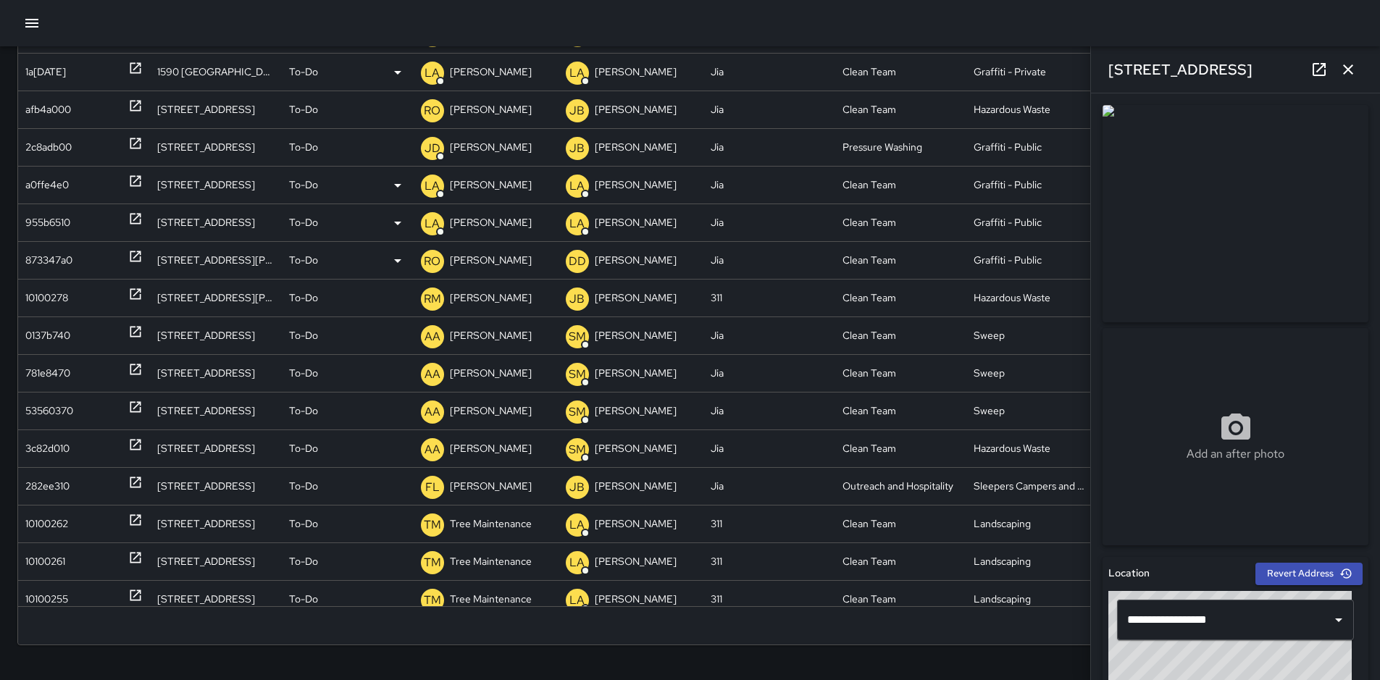
click at [50, 261] on div "873347a0" at bounding box center [48, 260] width 47 height 37
type input "**********"
click at [478, 261] on p "[PERSON_NAME]" at bounding box center [491, 260] width 82 height 37
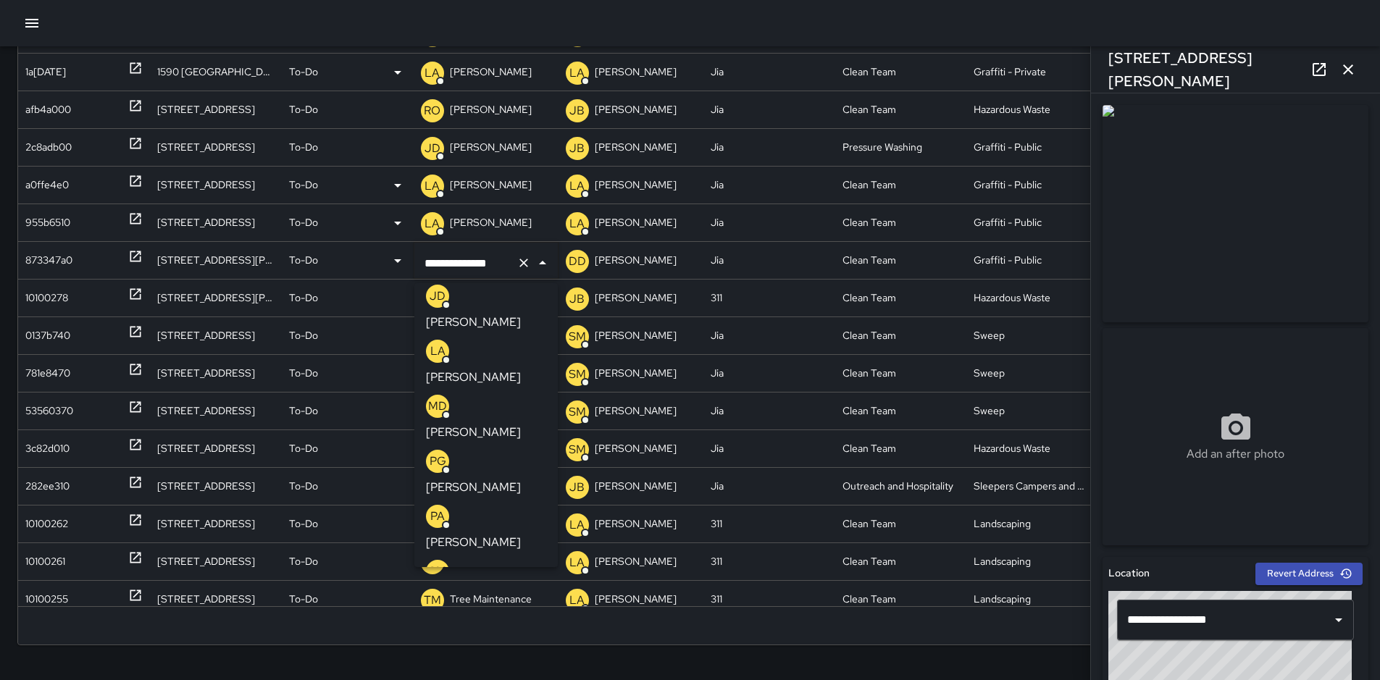
scroll to position [50, 0]
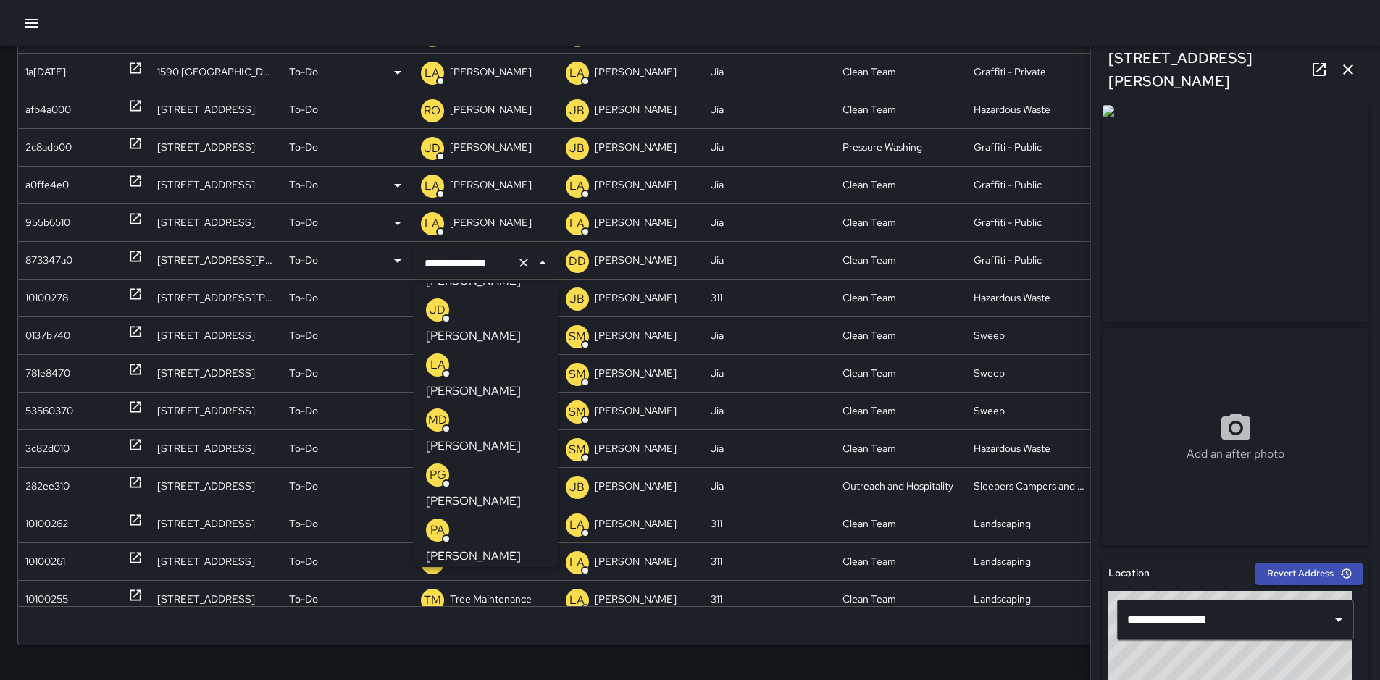
click at [504, 383] on p "[PERSON_NAME]" at bounding box center [473, 391] width 95 height 17
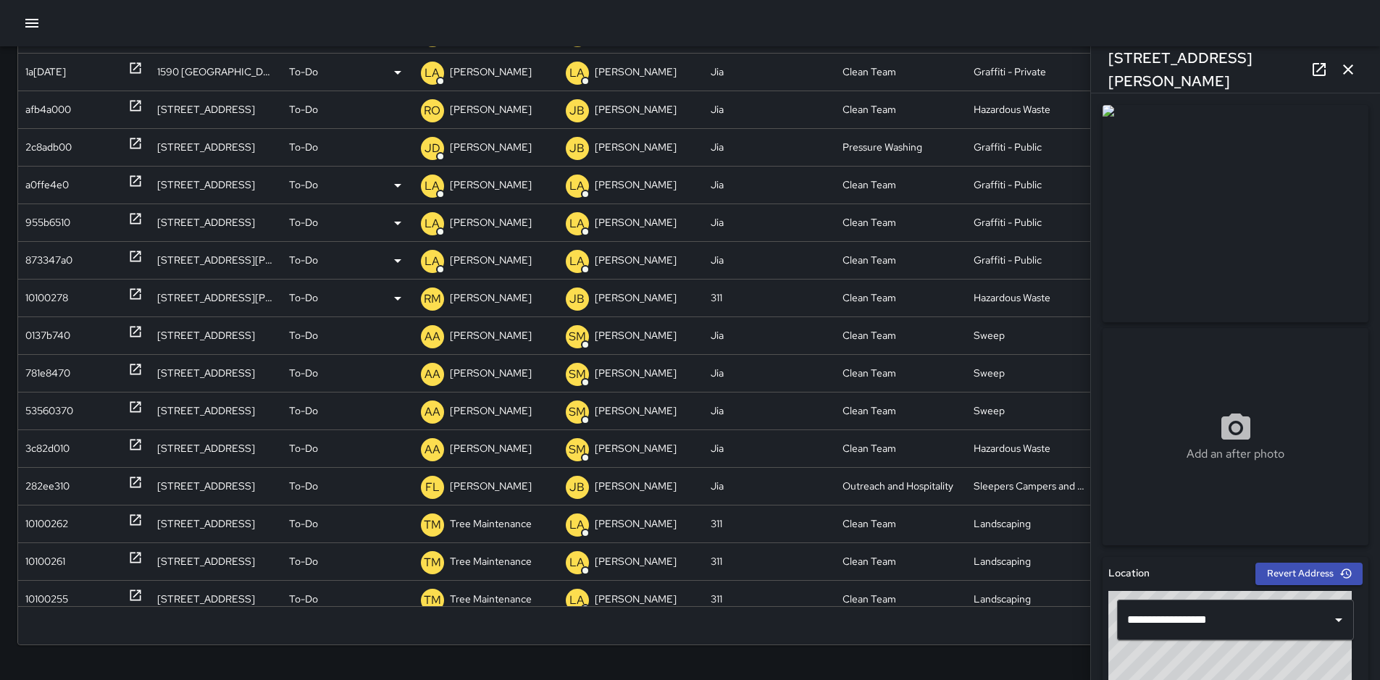
click at [42, 298] on div "10100278" at bounding box center [46, 298] width 43 height 37
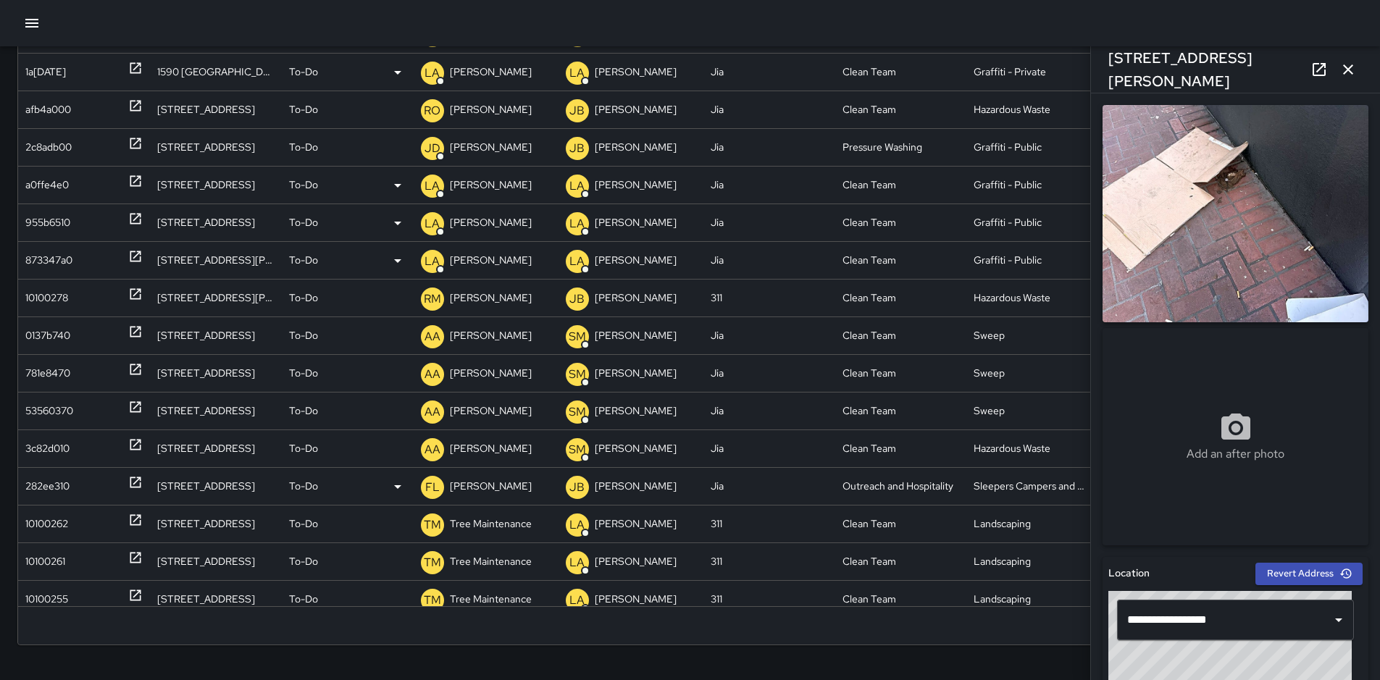
click at [23, 490] on div "282ee310" at bounding box center [84, 486] width 132 height 38
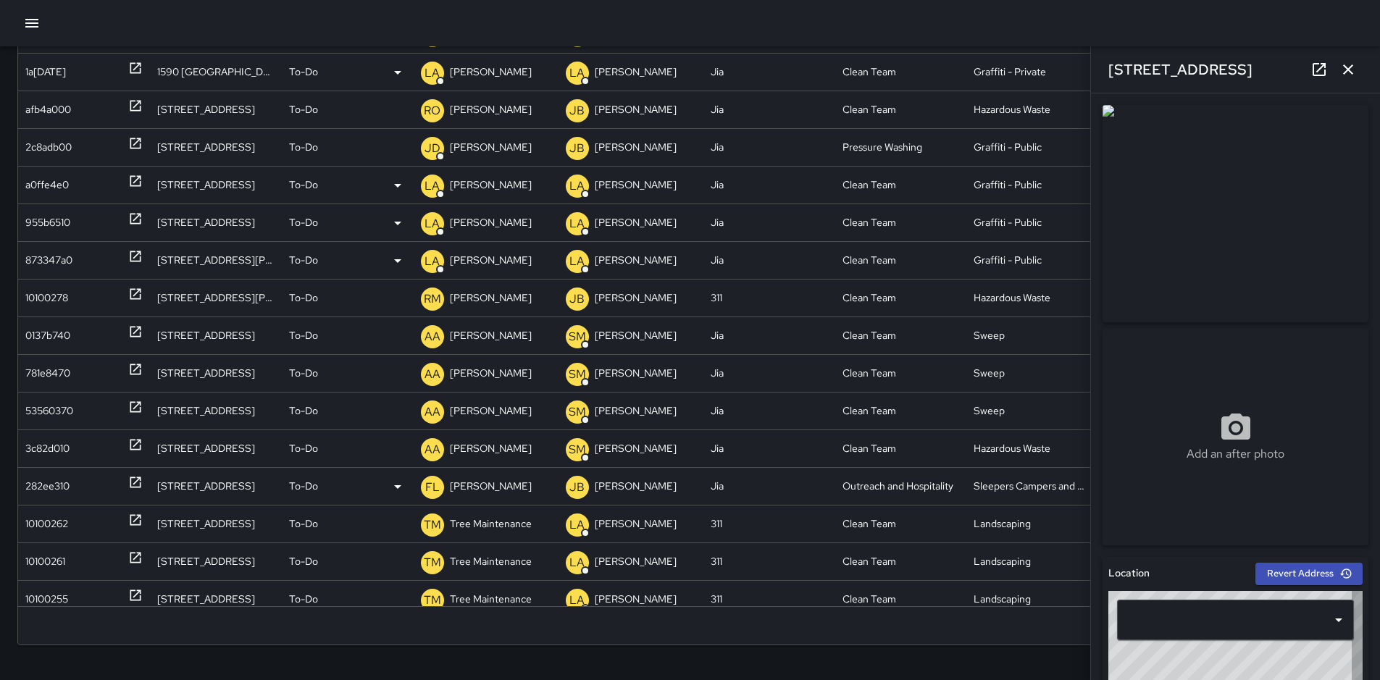
type input "**********"
click at [790, 13] on div at bounding box center [690, 23] width 1380 height 46
click at [1352, 73] on icon "button" at bounding box center [1348, 69] width 10 height 10
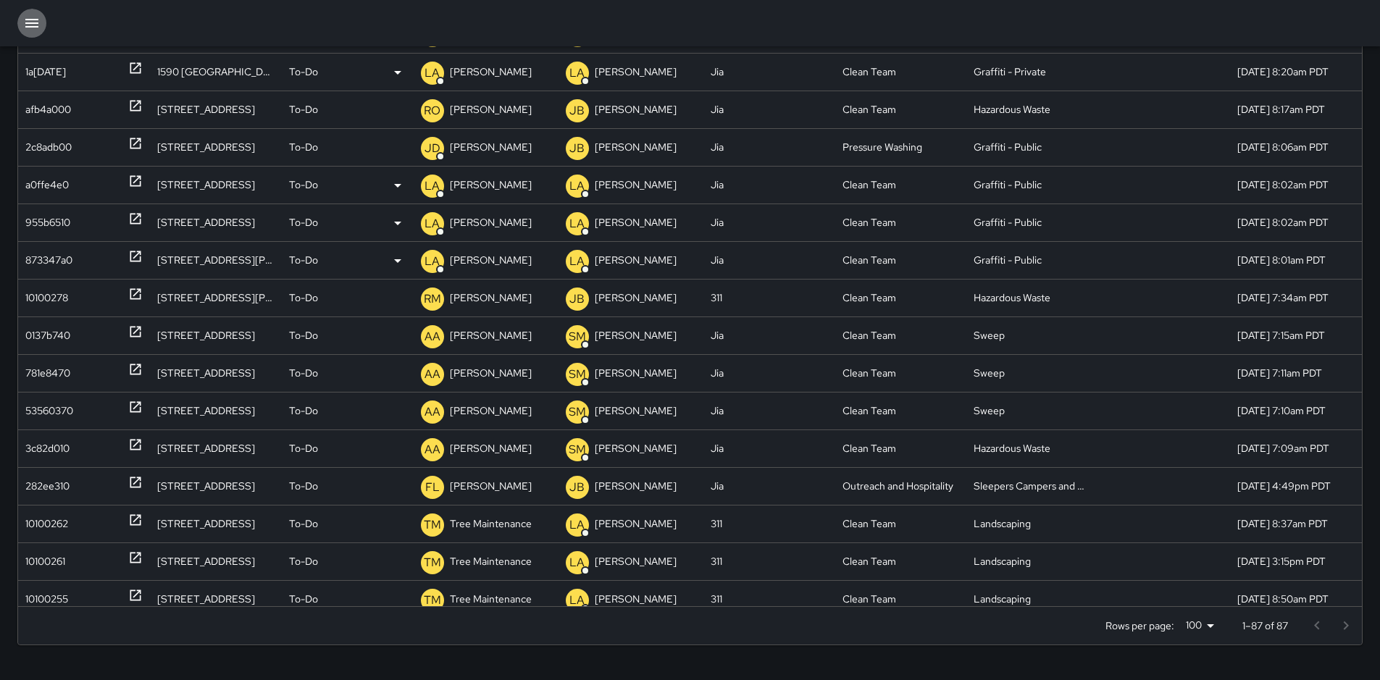
click at [33, 26] on icon "button" at bounding box center [31, 23] width 13 height 9
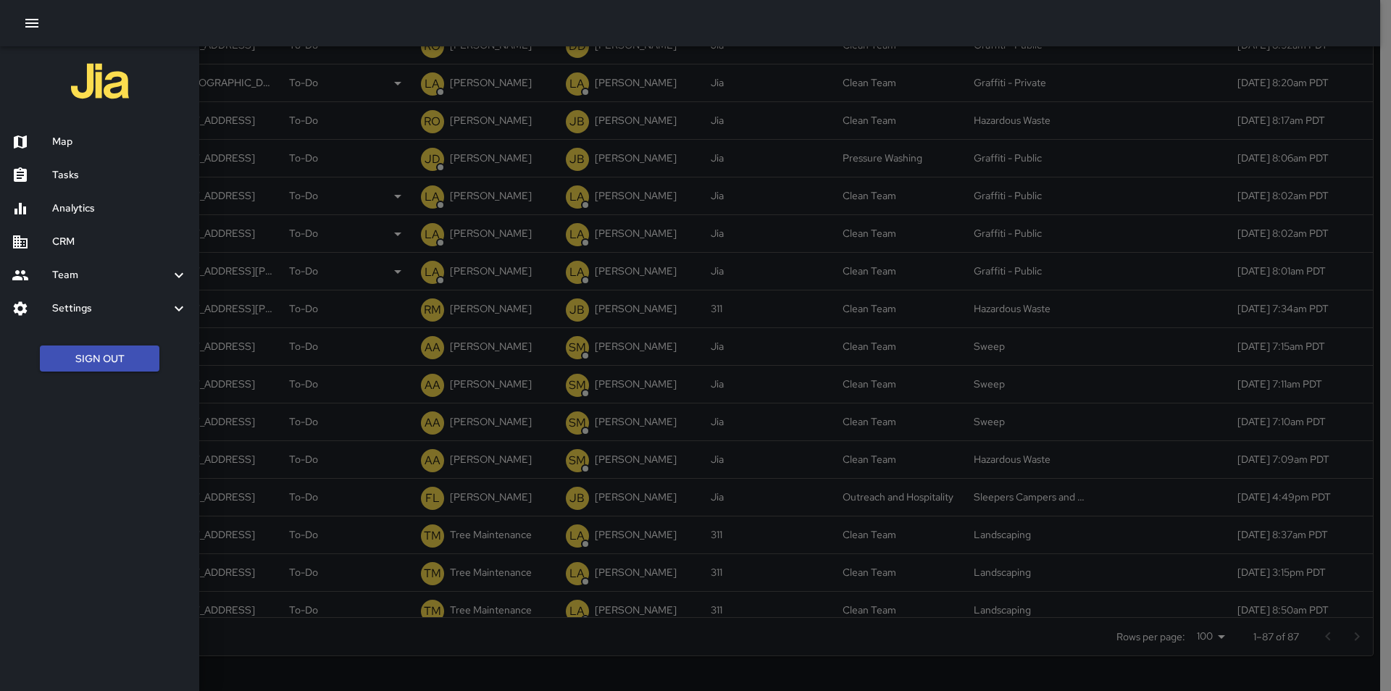
click at [68, 146] on h6 "Map" at bounding box center [119, 142] width 135 height 16
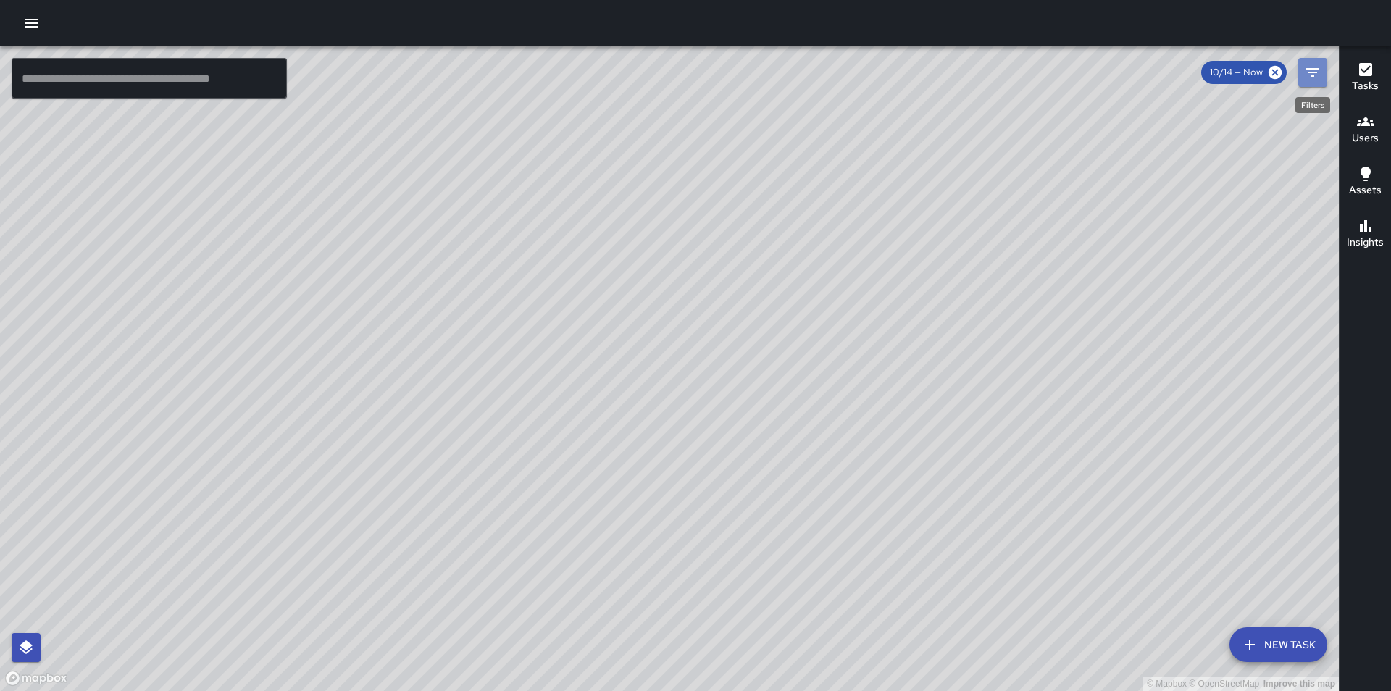
click at [1307, 75] on icon "Filters" at bounding box center [1312, 72] width 17 height 17
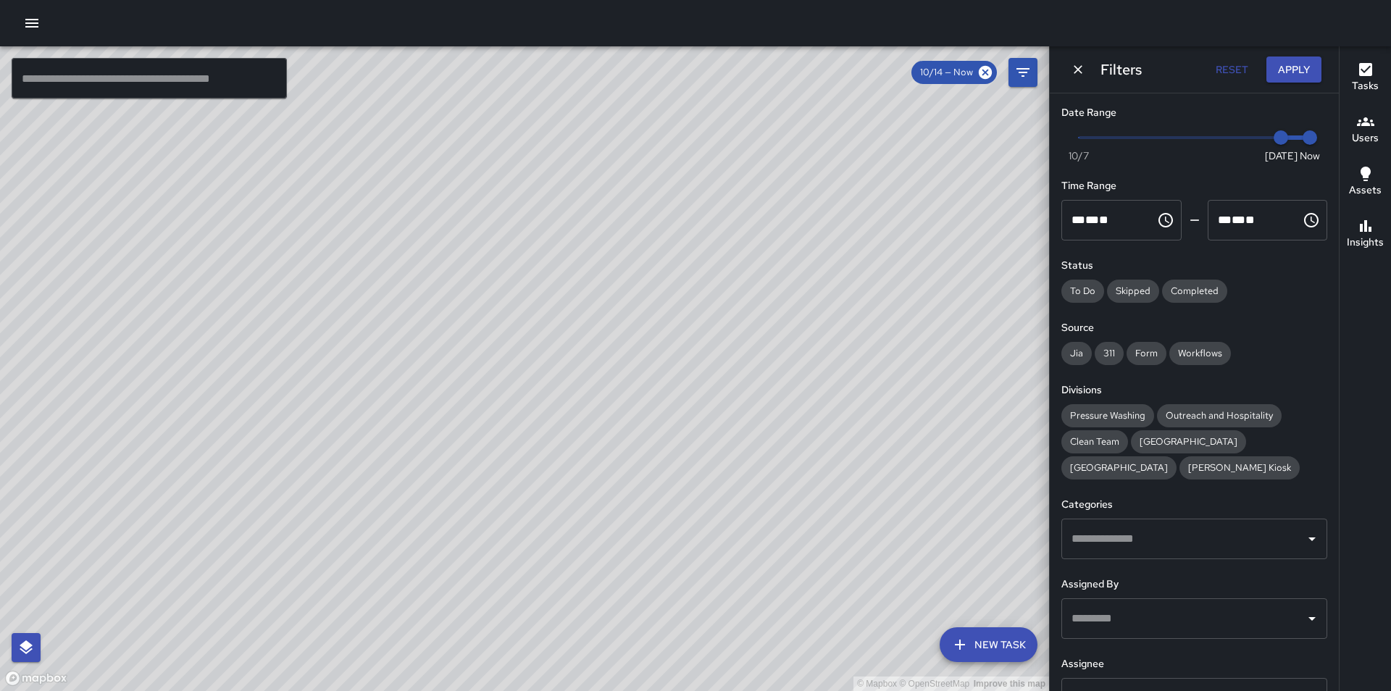
type input "*"
click at [1242, 135] on span "Now [DATE] [DATE] 6:42 am" at bounding box center [1194, 138] width 231 height 22
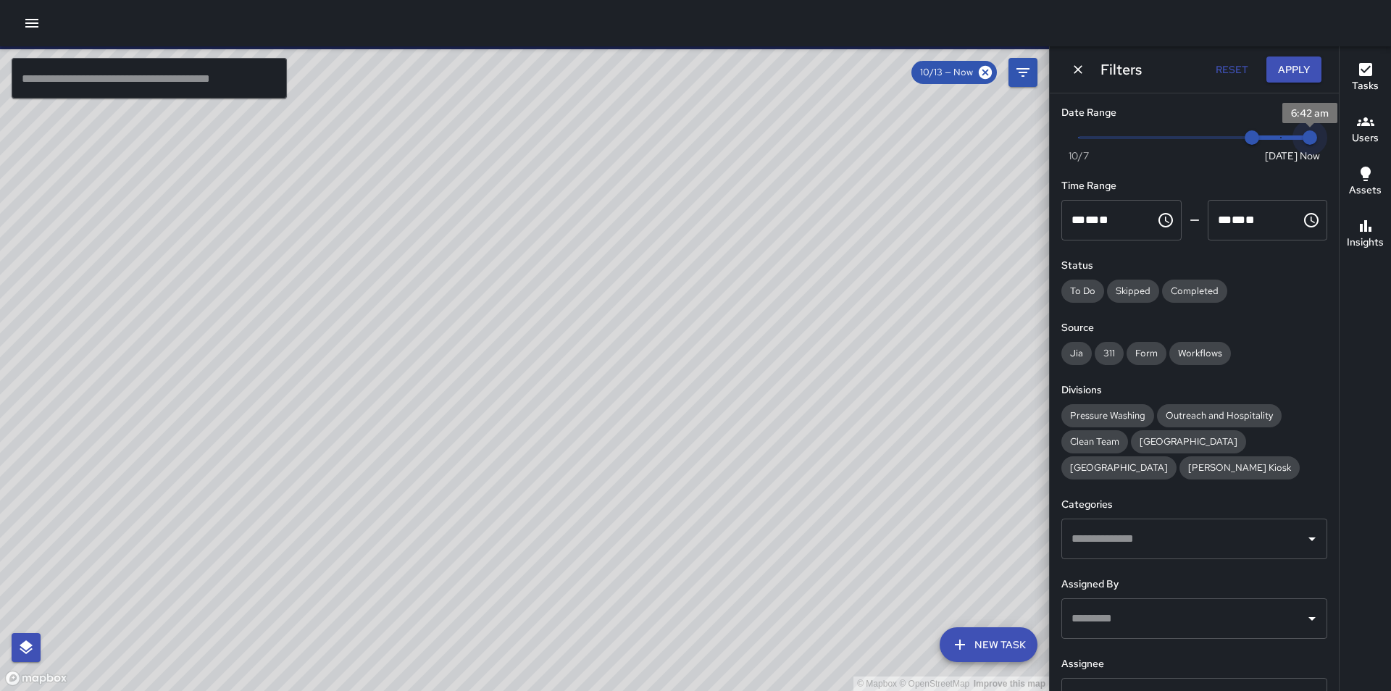
type input "*"
drag, startPoint x: 1305, startPoint y: 138, endPoint x: 1269, endPoint y: 138, distance: 36.9
click at [1274, 138] on span "10/14" at bounding box center [1281, 137] width 14 height 14
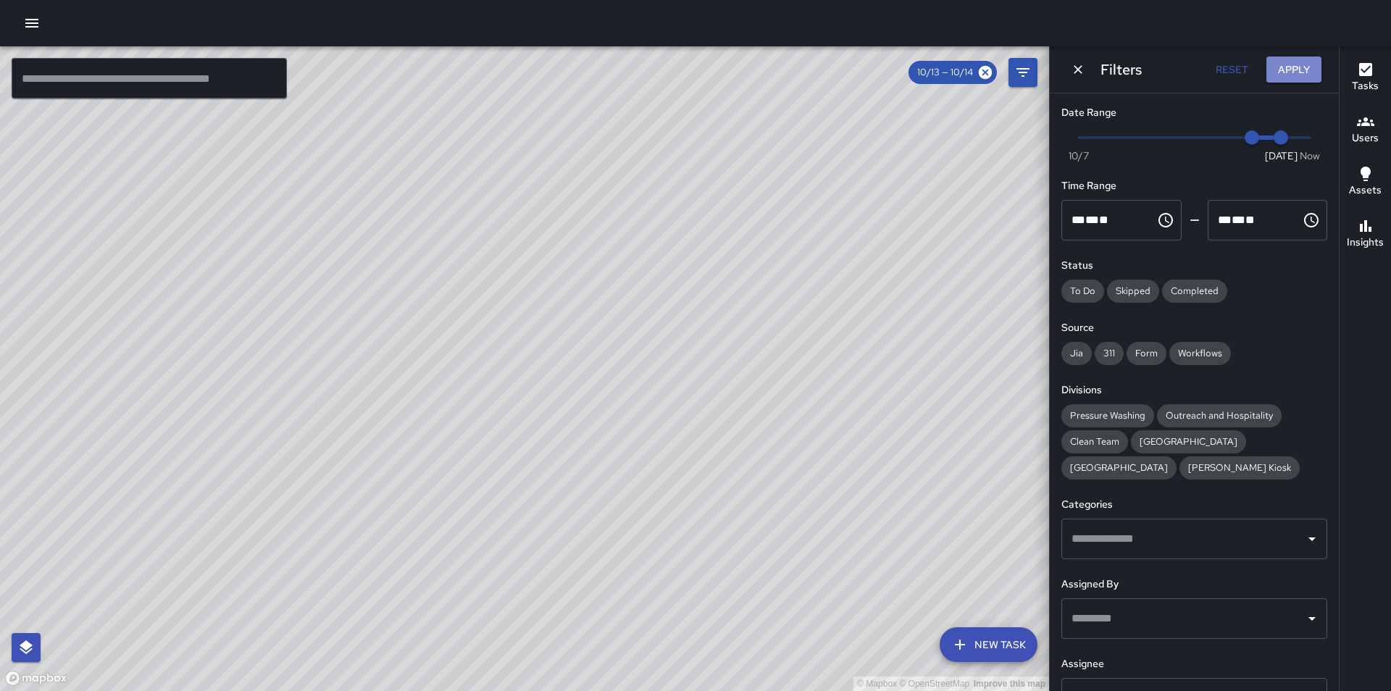
click at [1287, 67] on button "Apply" at bounding box center [1293, 70] width 55 height 27
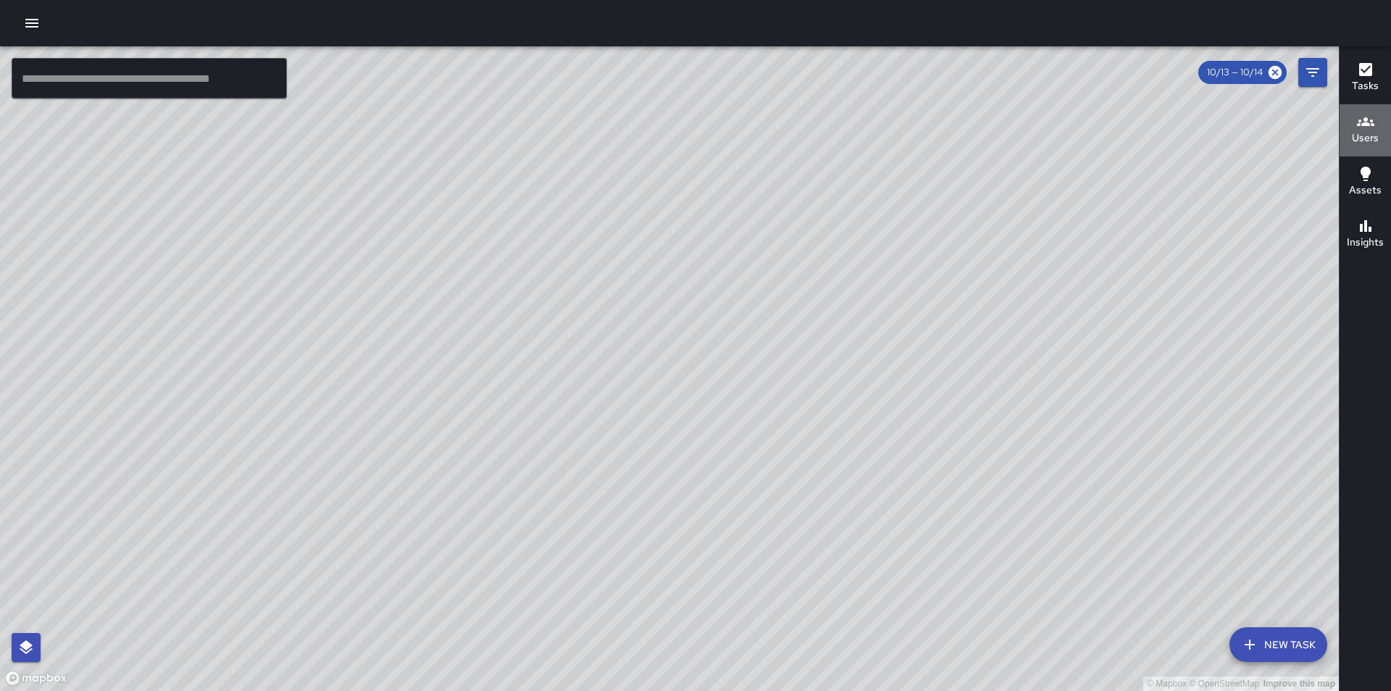
click at [1365, 122] on icon "button" at bounding box center [1365, 121] width 17 height 9
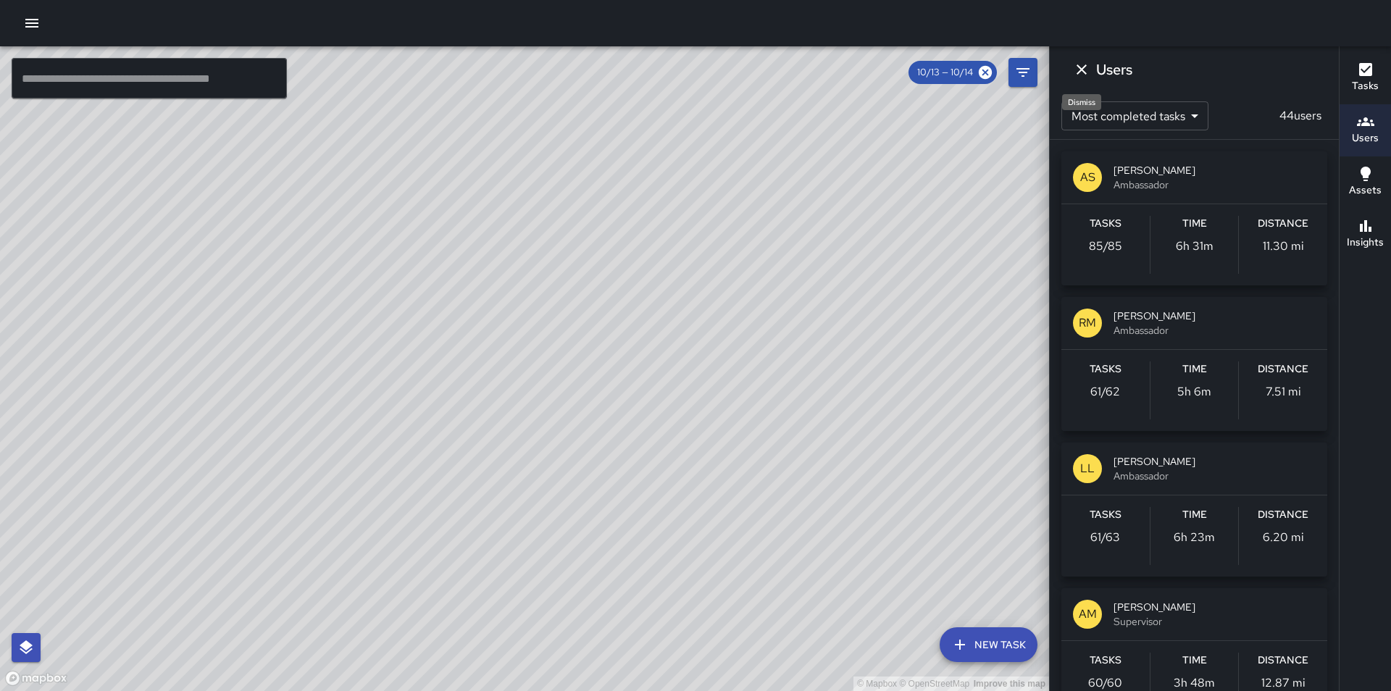
click at [1085, 70] on icon "Dismiss" at bounding box center [1081, 69] width 17 height 17
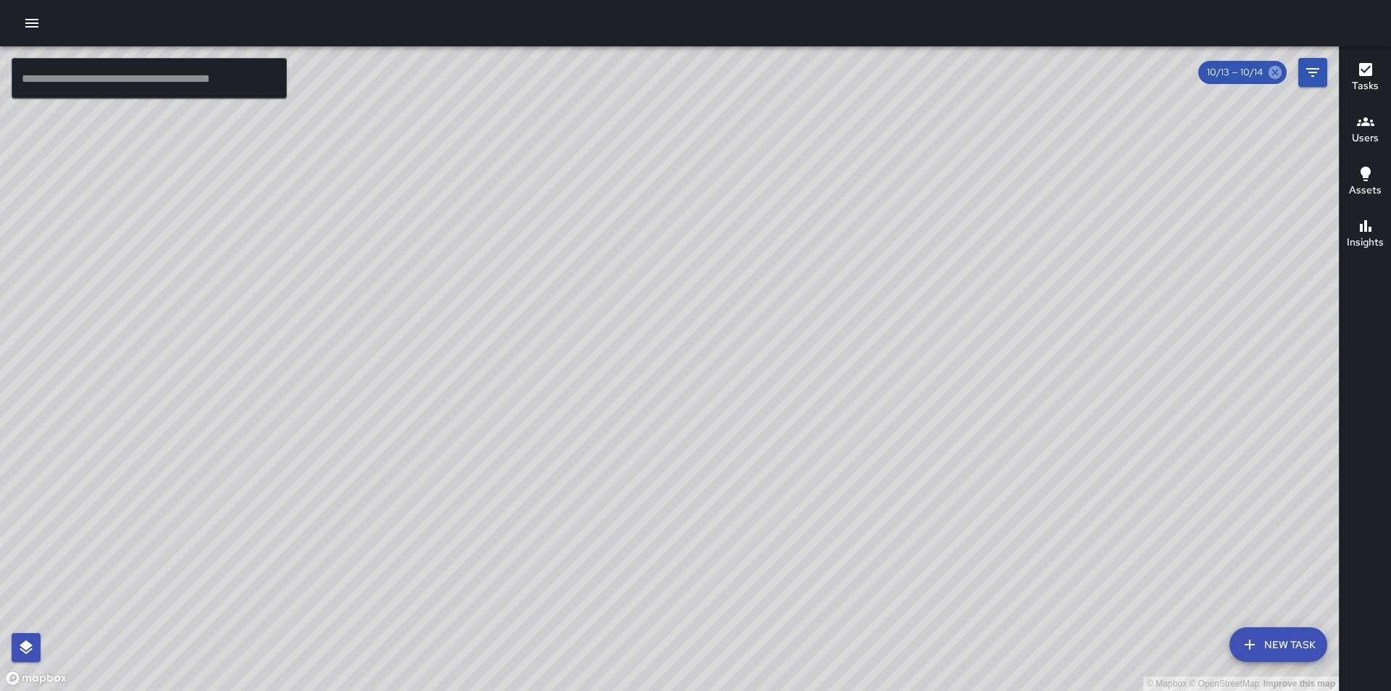
click at [1271, 67] on icon at bounding box center [1275, 72] width 13 height 13
click at [1374, 136] on h6 "Users" at bounding box center [1365, 138] width 27 height 16
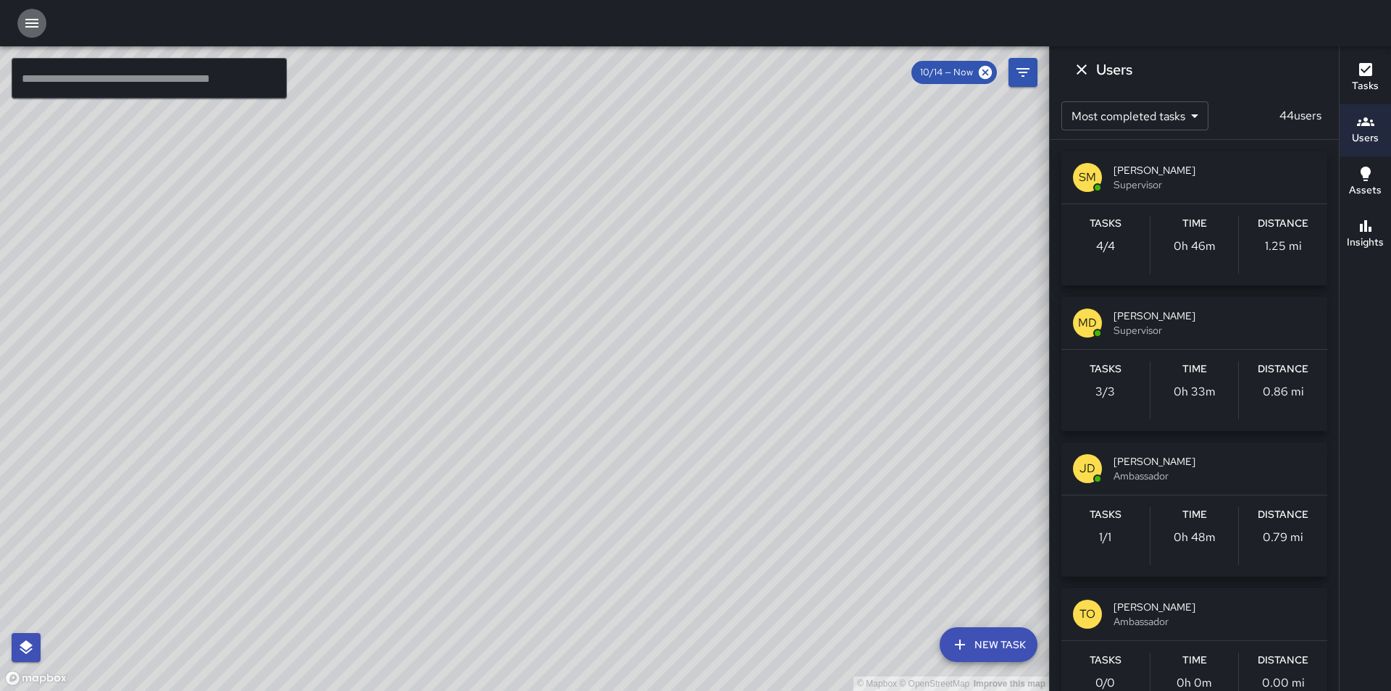
click at [28, 21] on icon "button" at bounding box center [31, 22] width 17 height 17
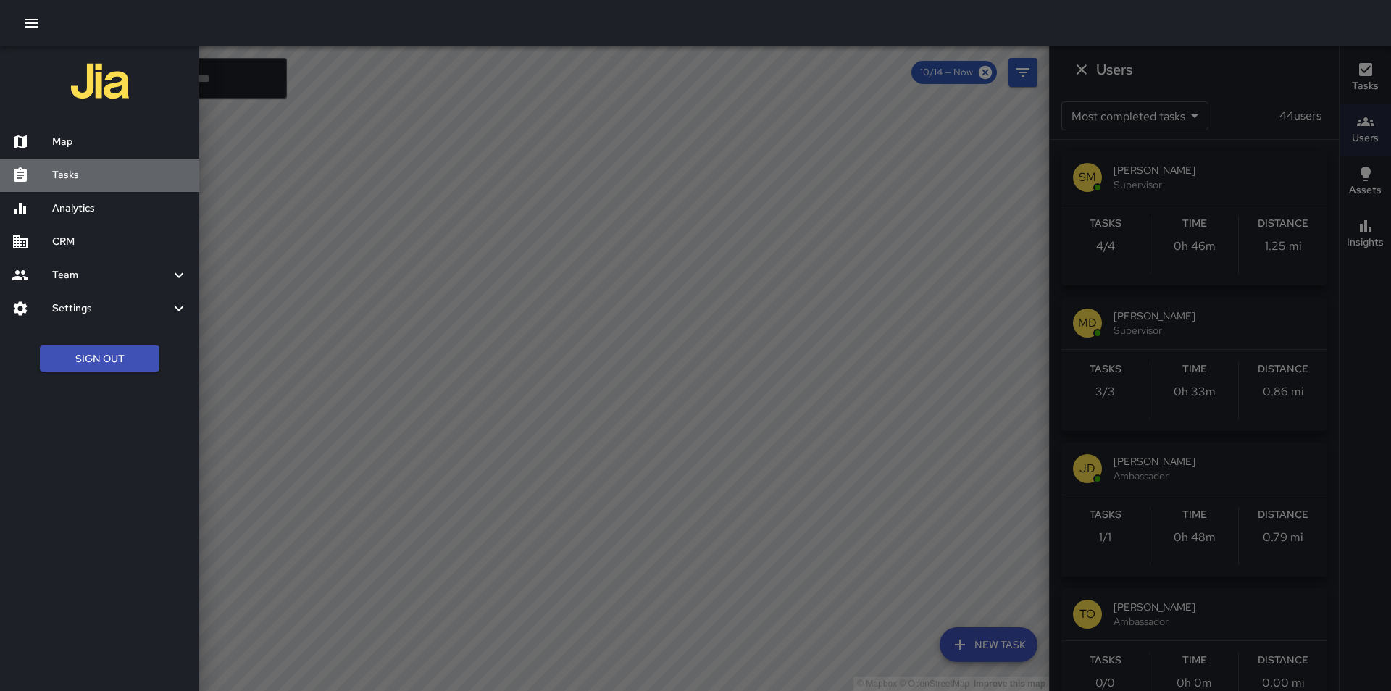
click at [73, 178] on h6 "Tasks" at bounding box center [119, 175] width 135 height 16
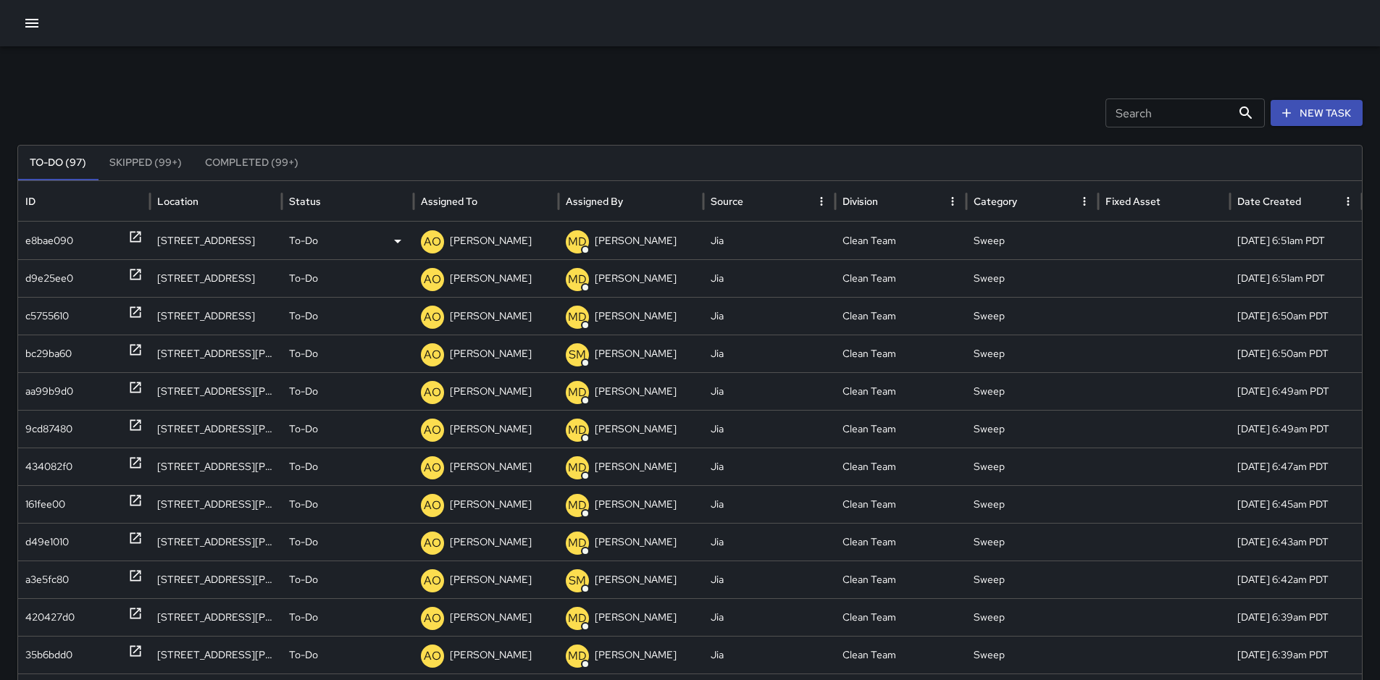
click at [45, 236] on div "e8bae090" at bounding box center [49, 240] width 48 height 37
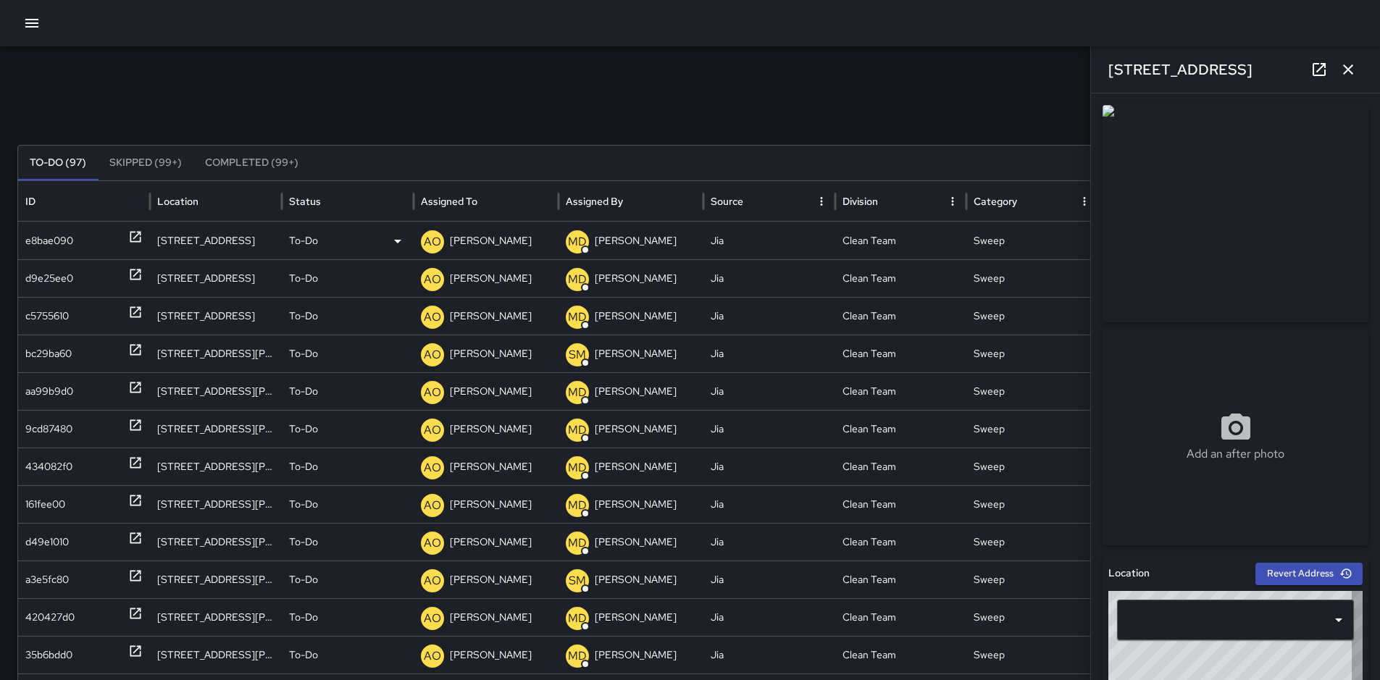
type input "**********"
click at [487, 238] on p "[PERSON_NAME]" at bounding box center [491, 240] width 82 height 37
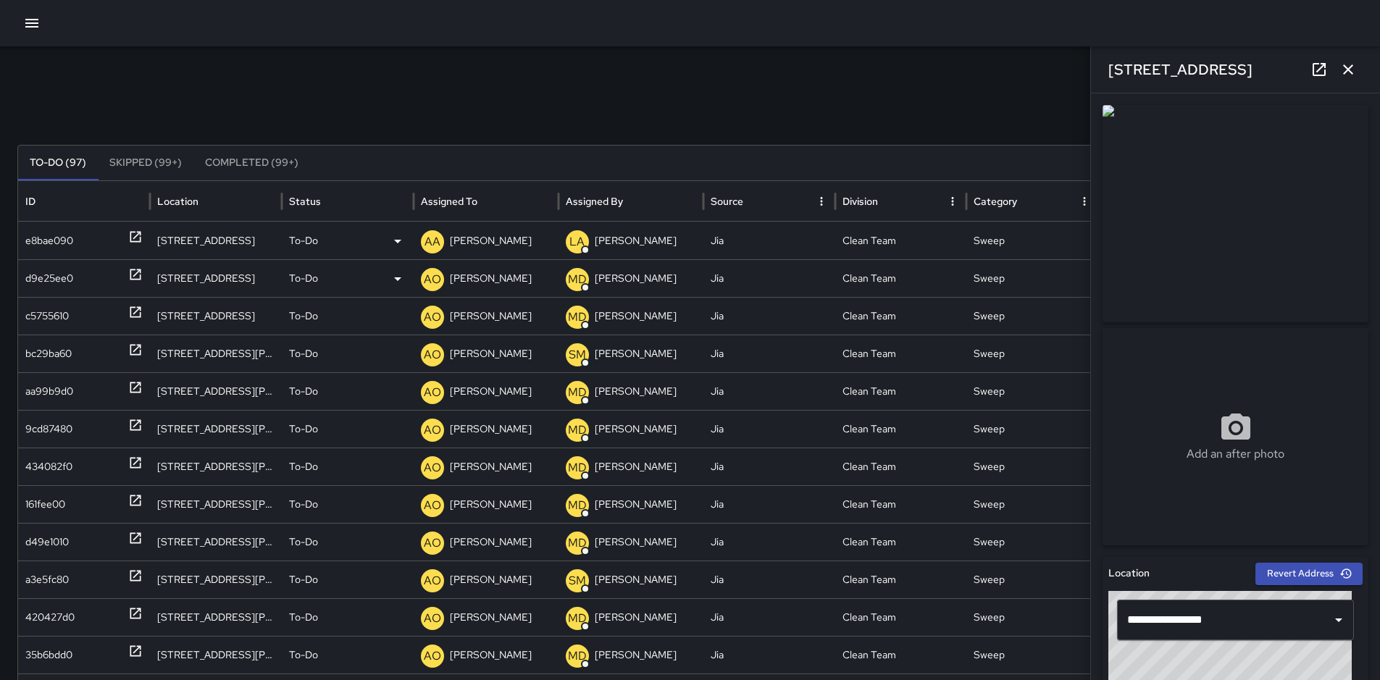
click at [53, 275] on div "d9e25ee0" at bounding box center [49, 278] width 48 height 37
click at [481, 267] on p "[PERSON_NAME]" at bounding box center [491, 278] width 82 height 37
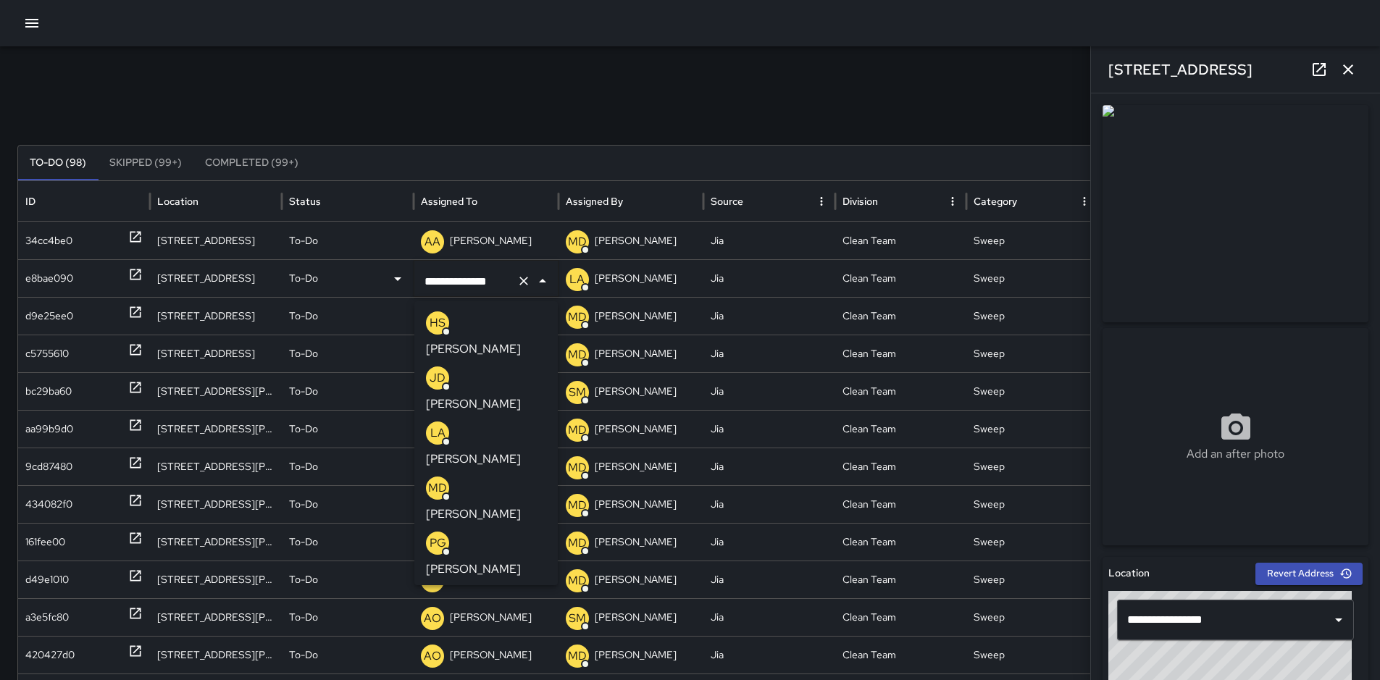
scroll to position [4, 0]
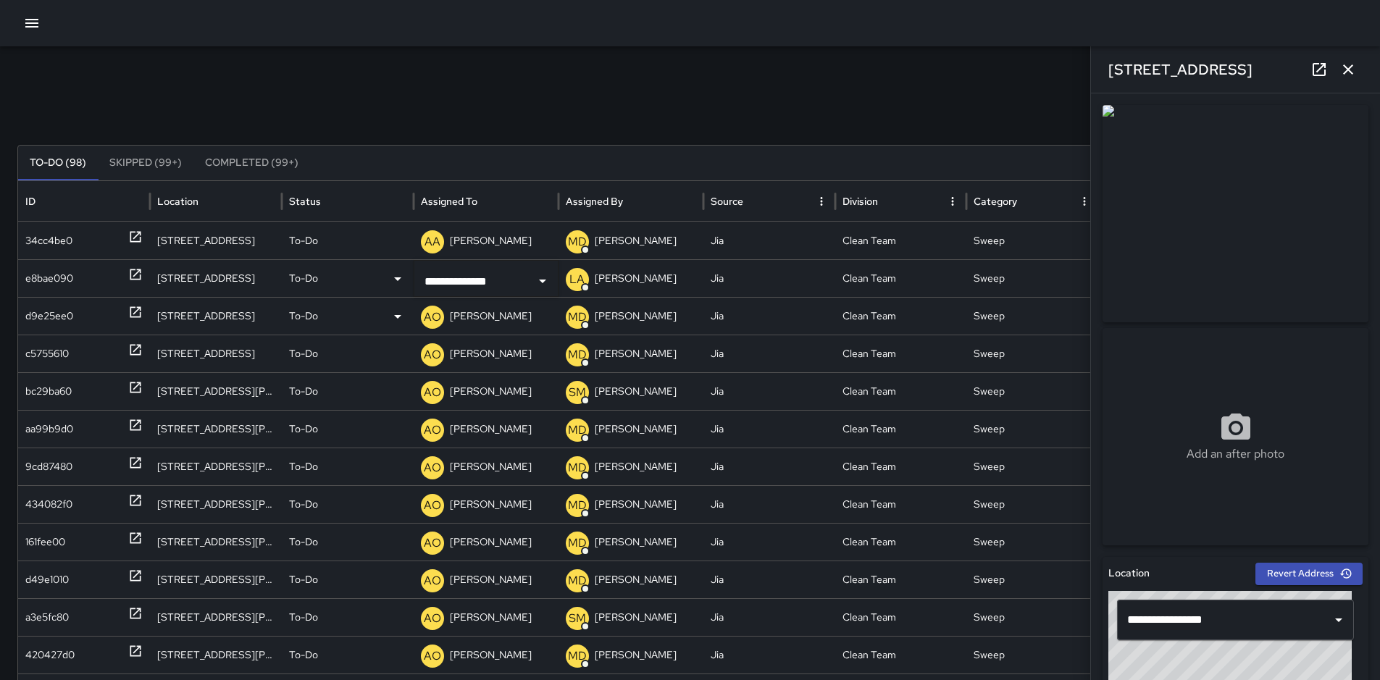
click at [54, 317] on div "d9e25ee0" at bounding box center [49, 316] width 48 height 37
click at [496, 315] on p "[PERSON_NAME]" at bounding box center [491, 316] width 82 height 37
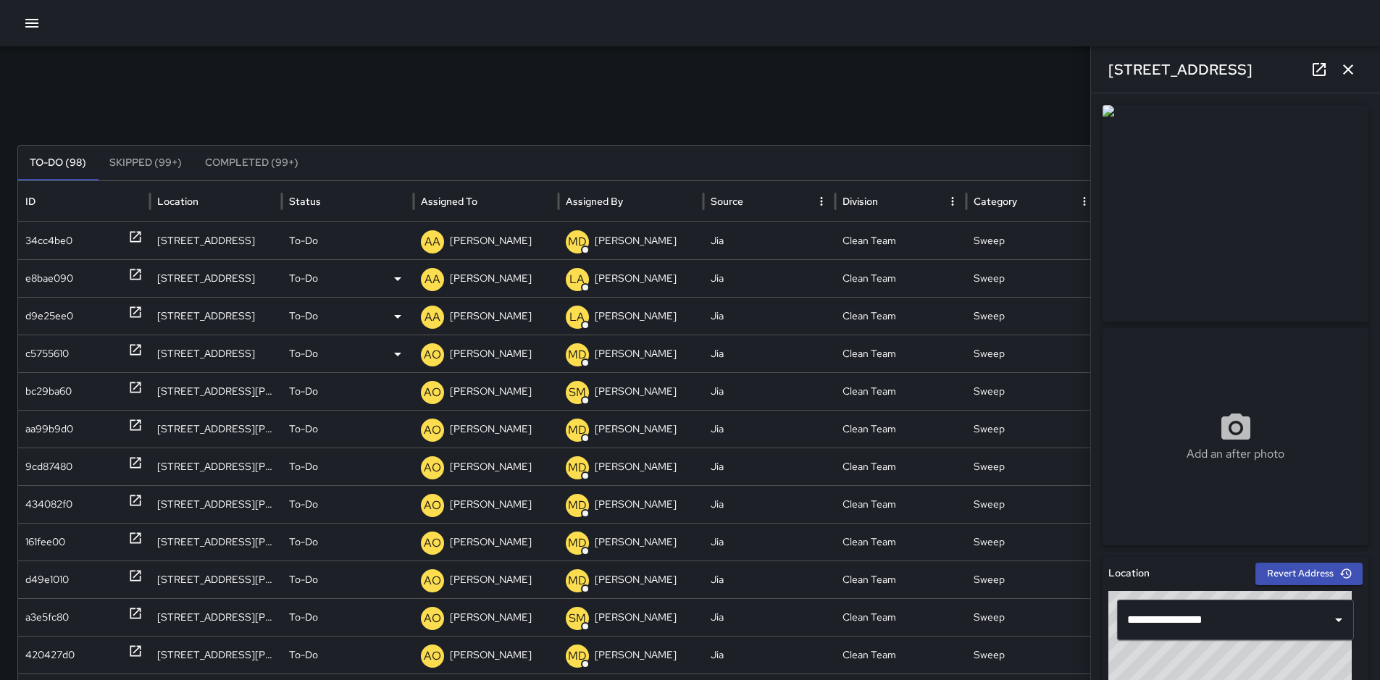
click at [47, 355] on div "c5755610" at bounding box center [46, 353] width 43 height 37
type input "**********"
click at [490, 360] on p "[PERSON_NAME]" at bounding box center [491, 353] width 82 height 37
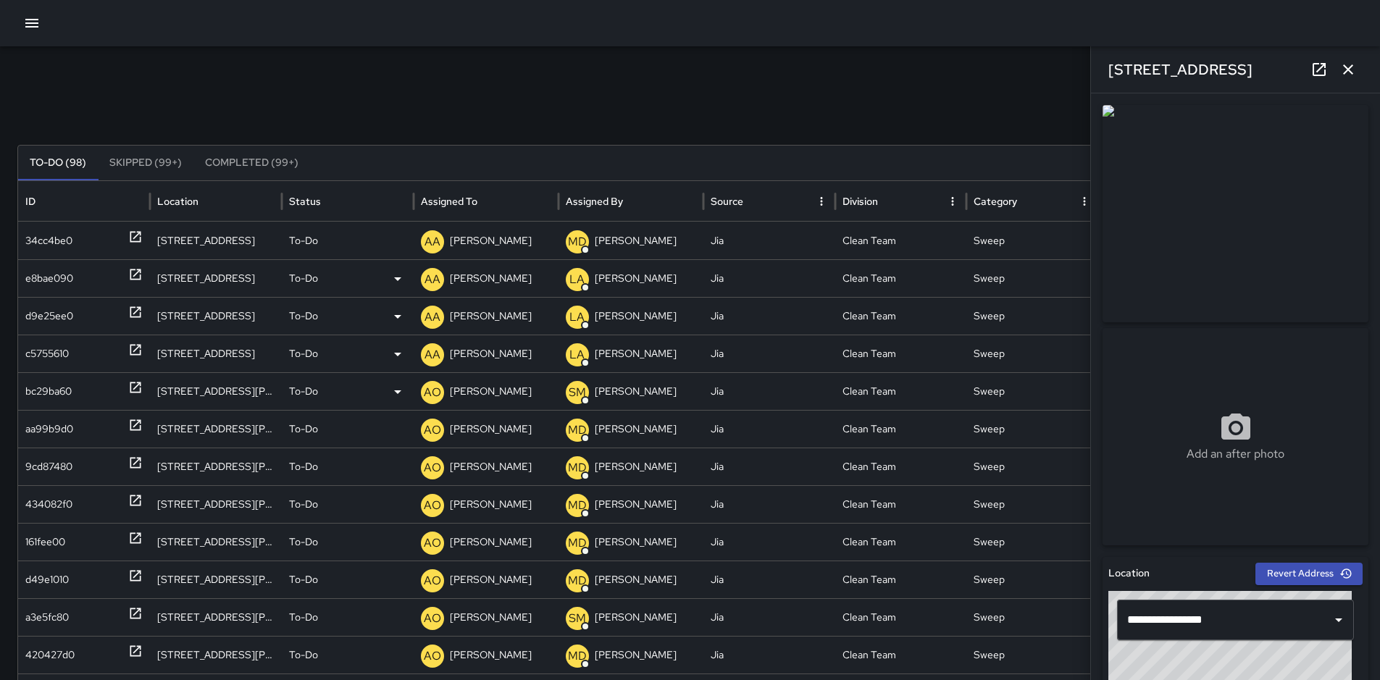
click at [477, 390] on p "[PERSON_NAME]" at bounding box center [491, 391] width 82 height 37
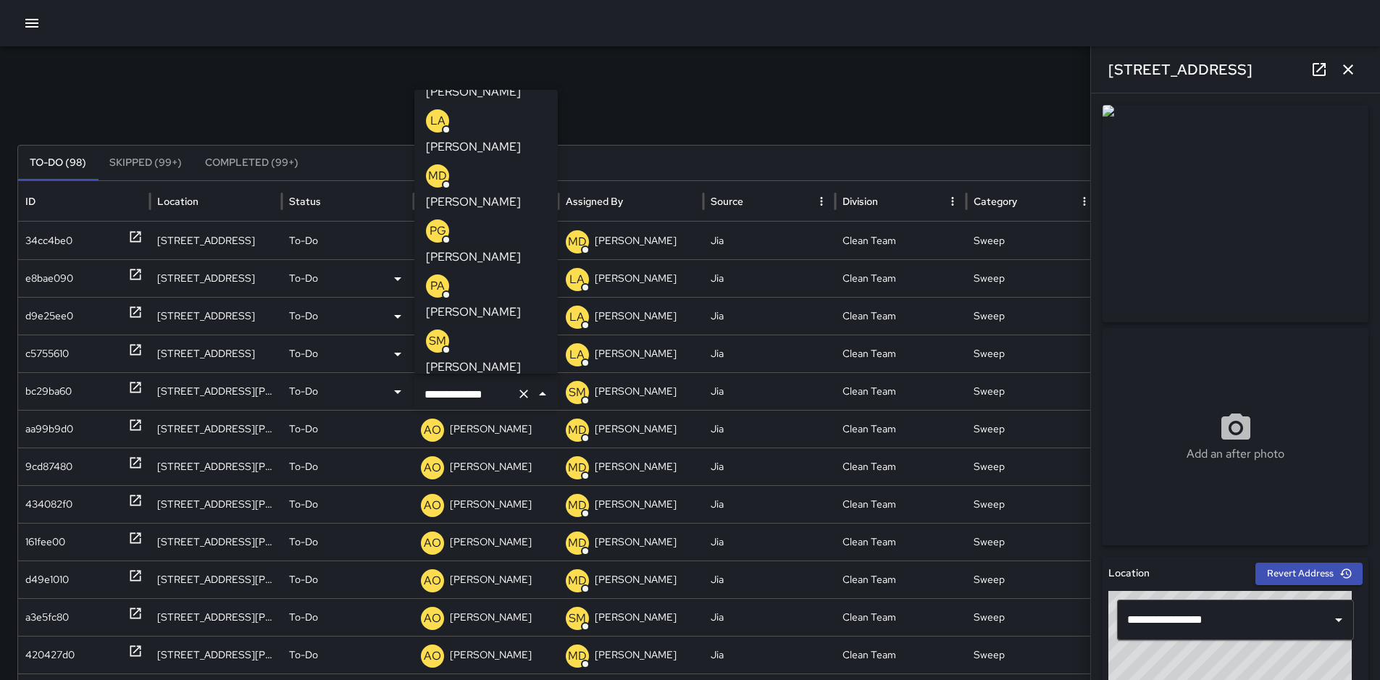
scroll to position [116, 0]
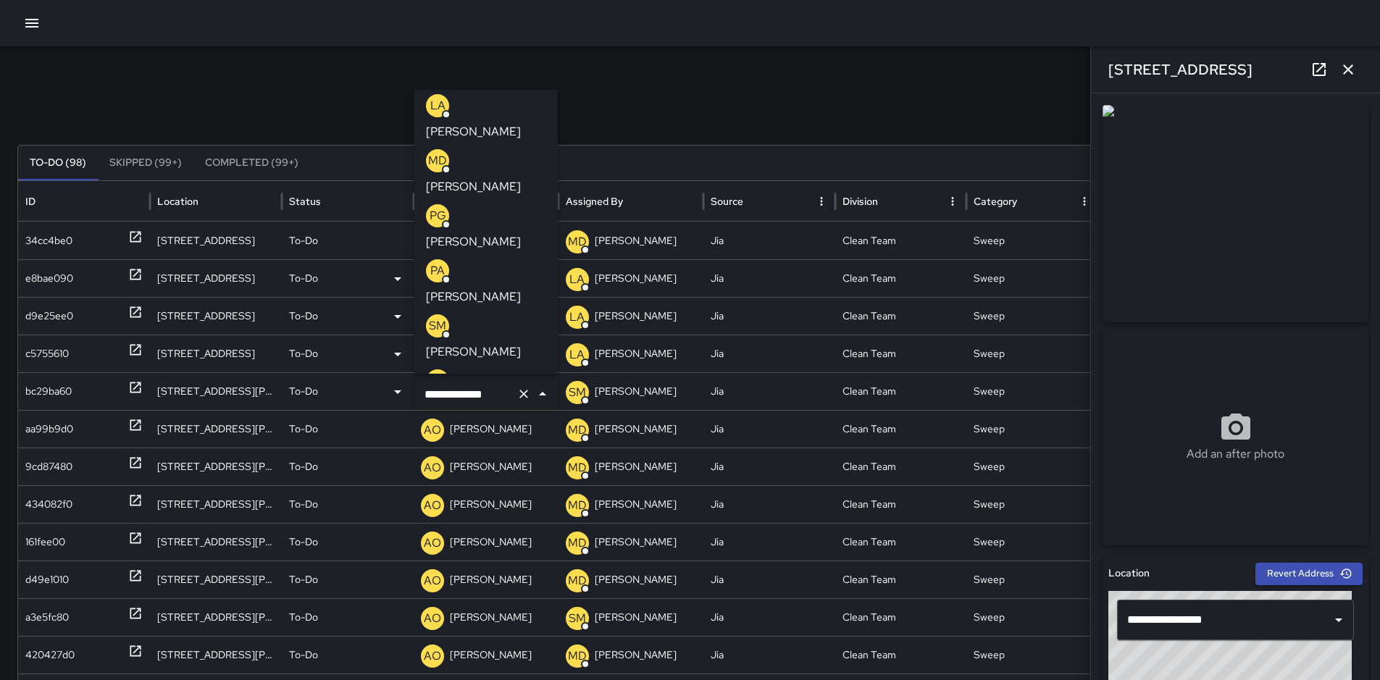
click at [519, 509] on p "[PERSON_NAME]" at bounding box center [473, 517] width 95 height 17
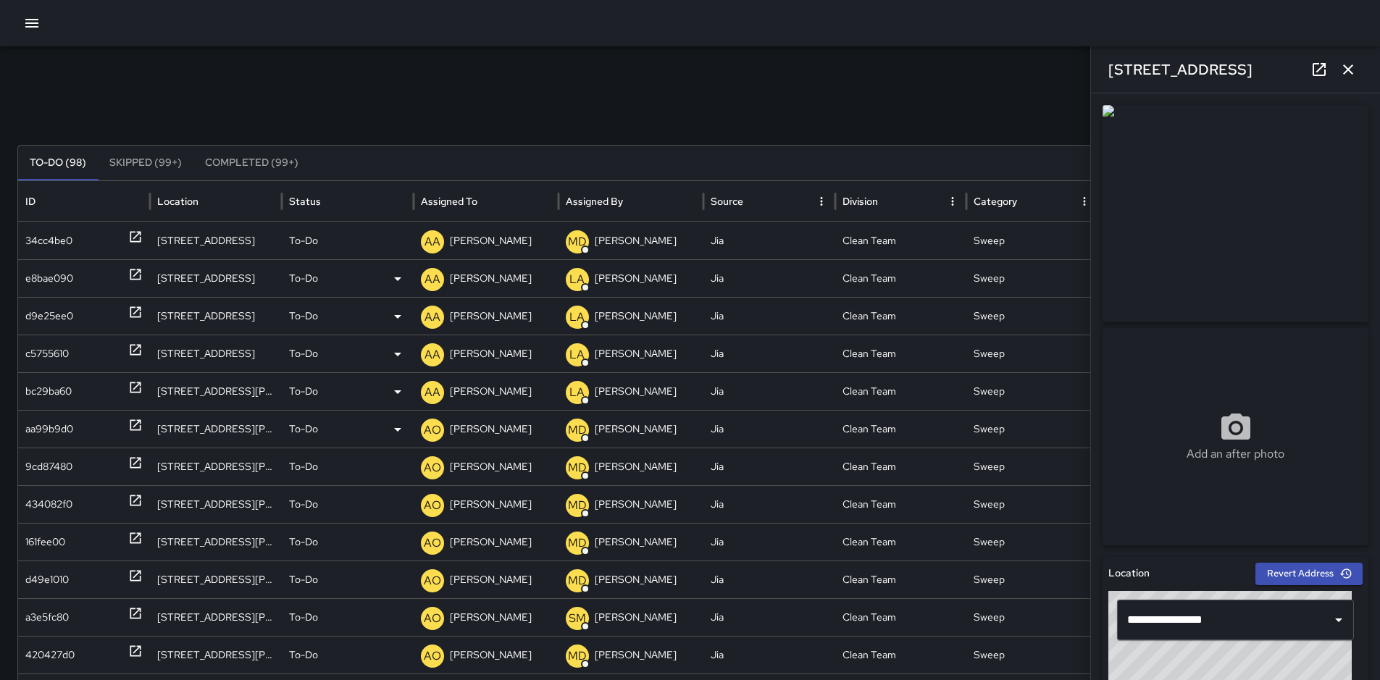
click at [45, 429] on div "aa99b9d0" at bounding box center [49, 429] width 48 height 37
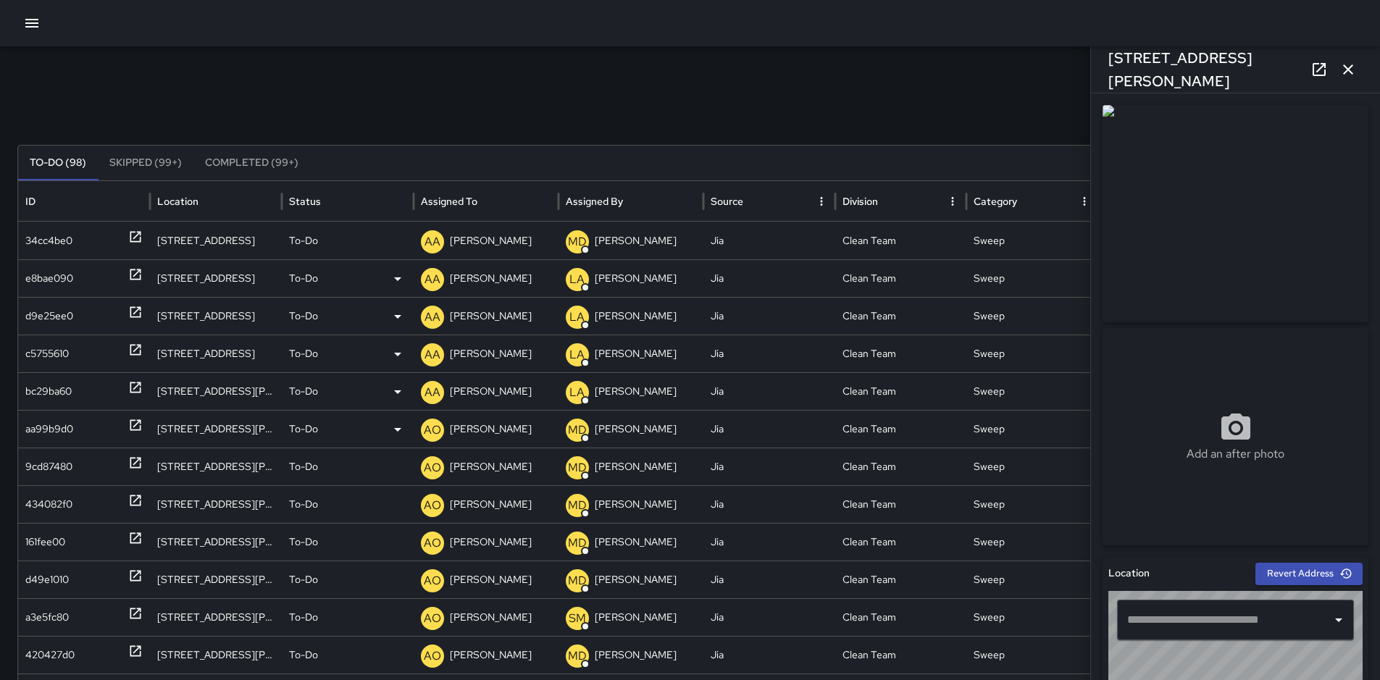
type input "**********"
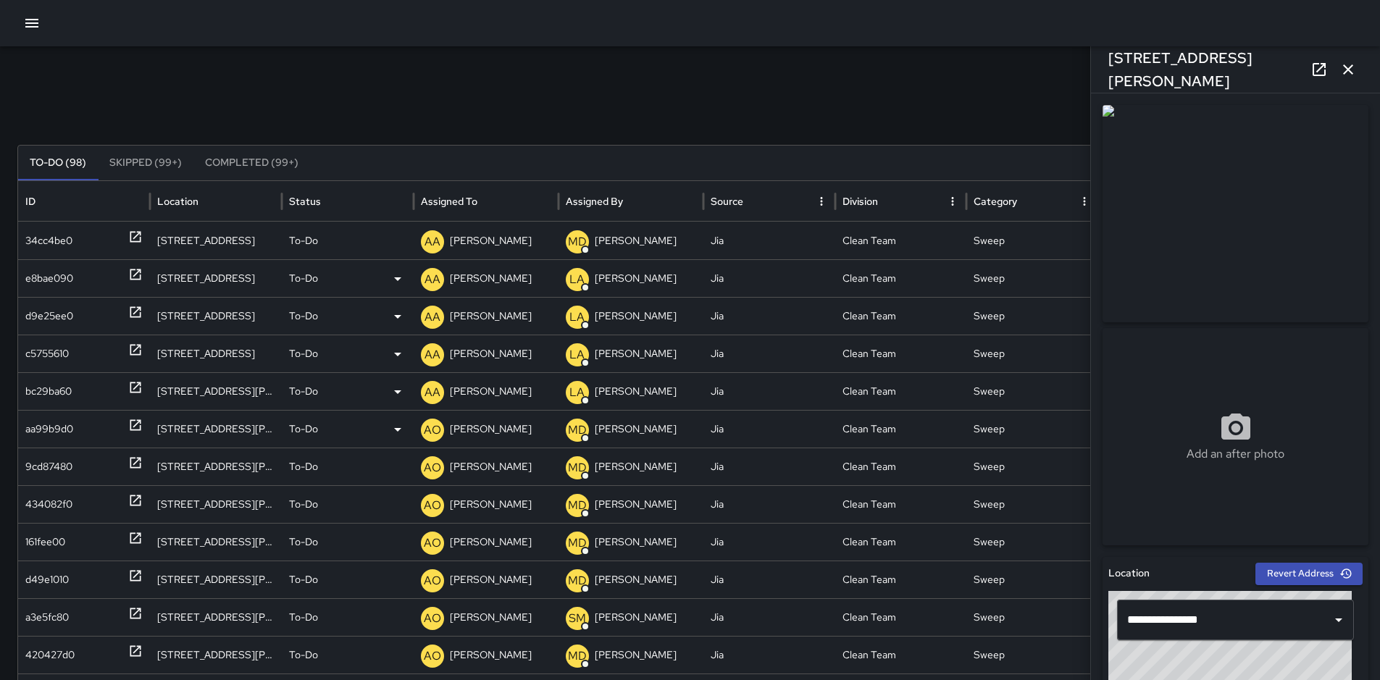
click at [493, 428] on p "[PERSON_NAME]" at bounding box center [491, 429] width 82 height 37
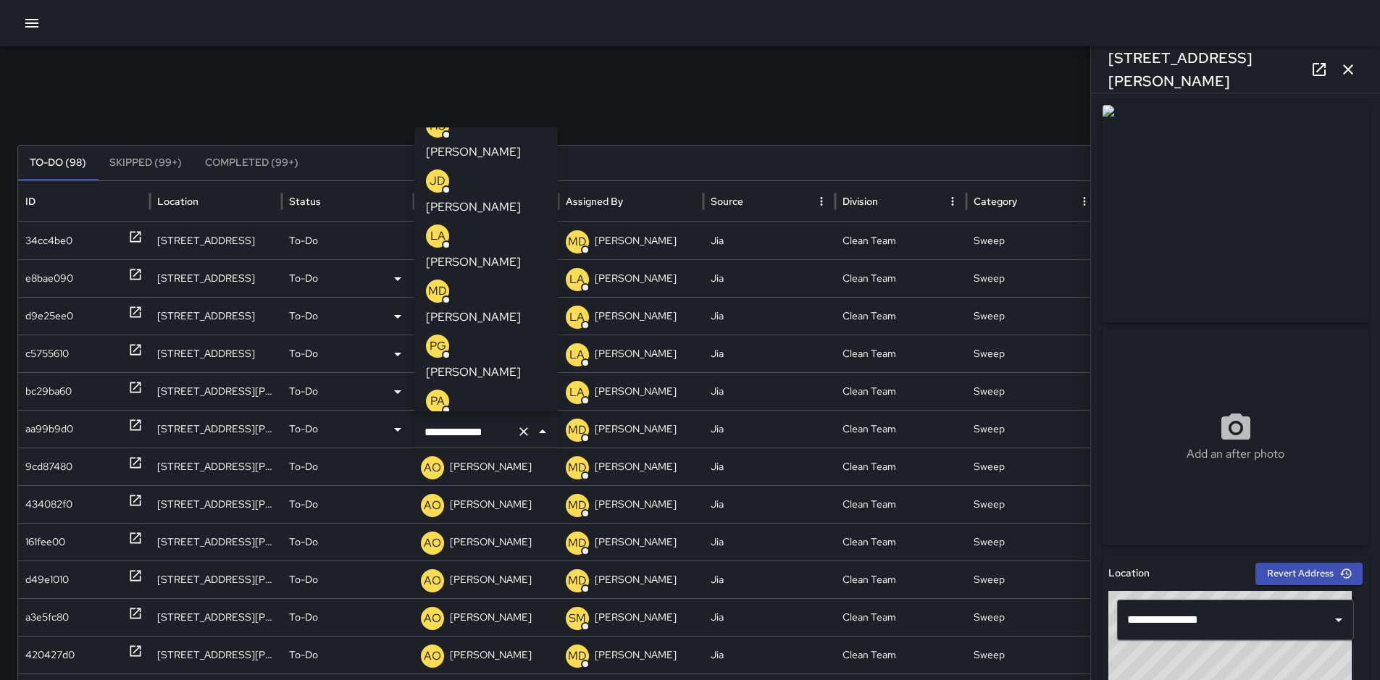
scroll to position [33, 0]
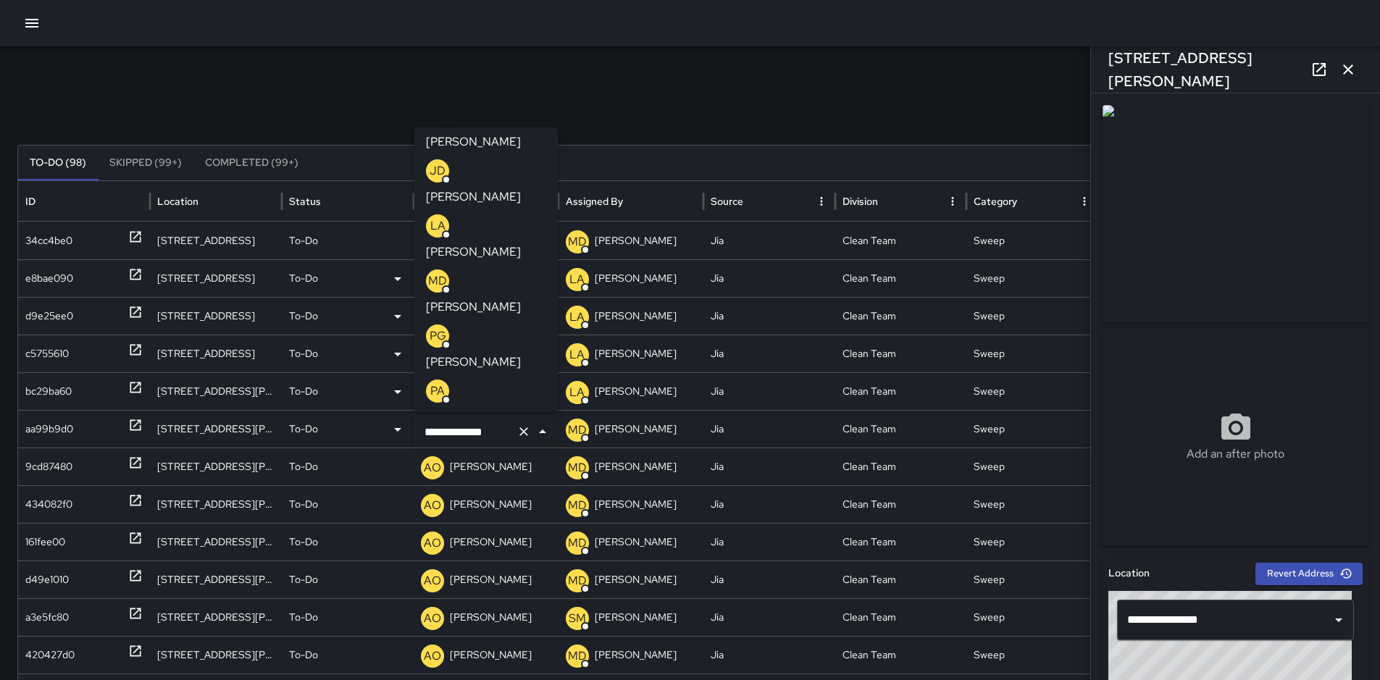
click at [521, 629] on p "[PERSON_NAME]" at bounding box center [473, 637] width 95 height 17
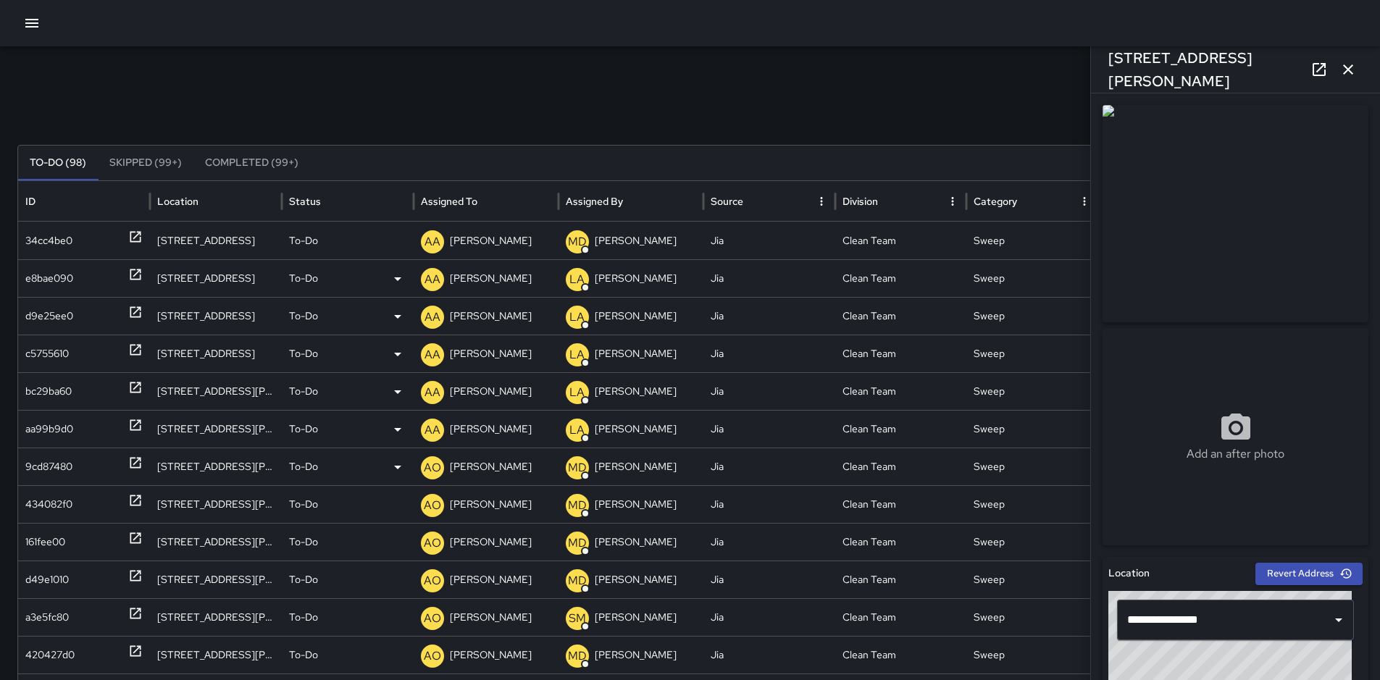
click at [51, 473] on div "9cd87480" at bounding box center [48, 466] width 47 height 37
click at [502, 464] on p "[PERSON_NAME]" at bounding box center [491, 466] width 82 height 37
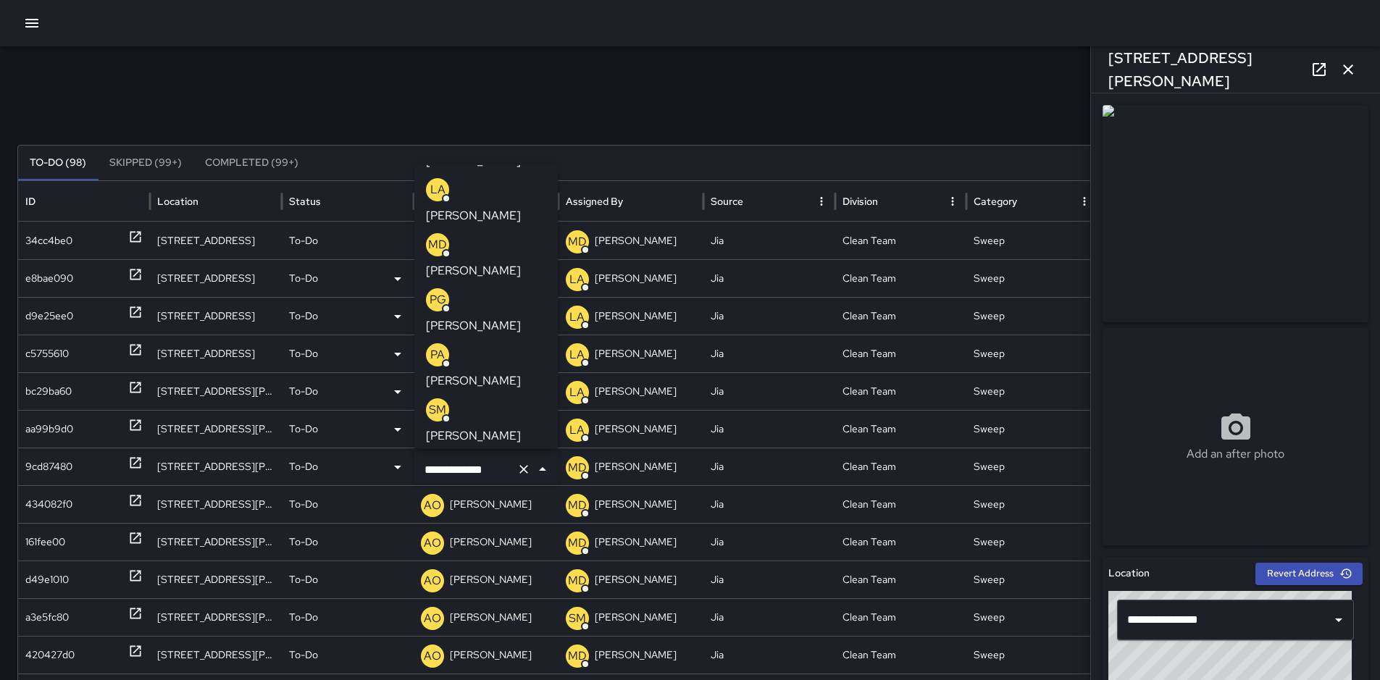
scroll to position [120, 0]
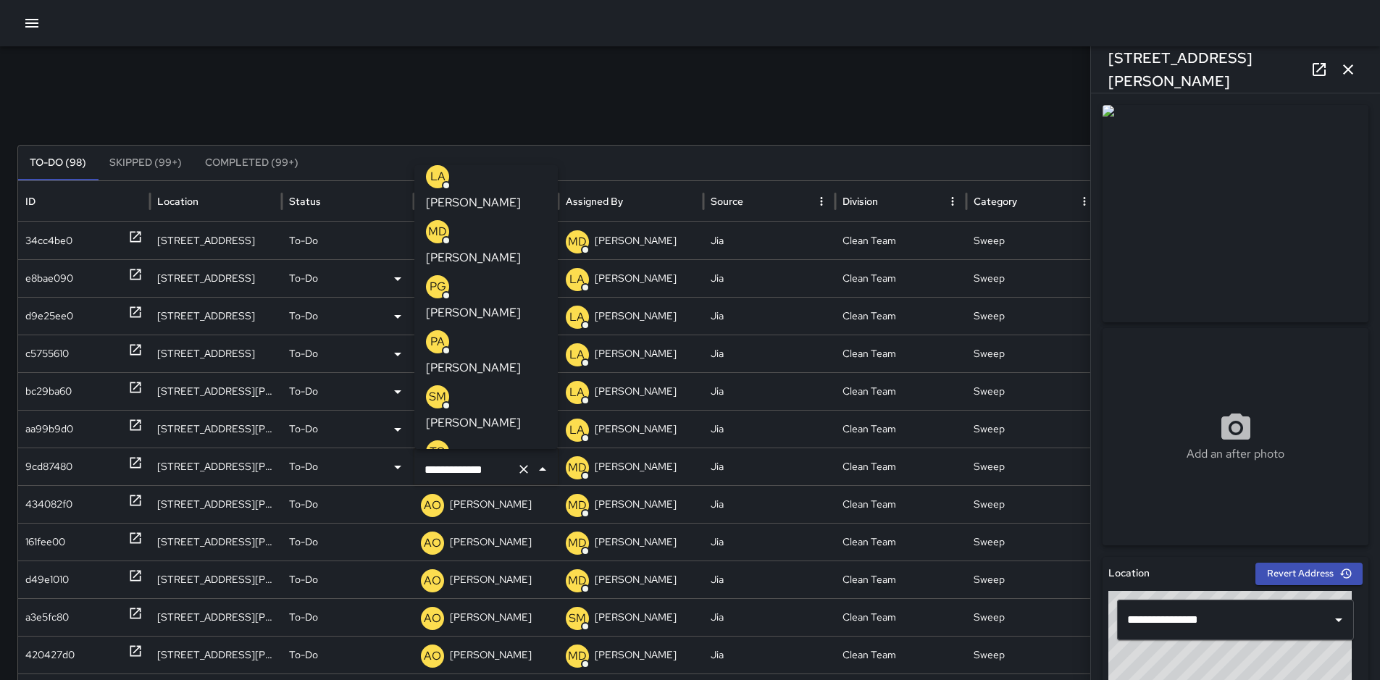
click at [537, 546] on li "AA [PERSON_NAME]" at bounding box center [485, 573] width 143 height 55
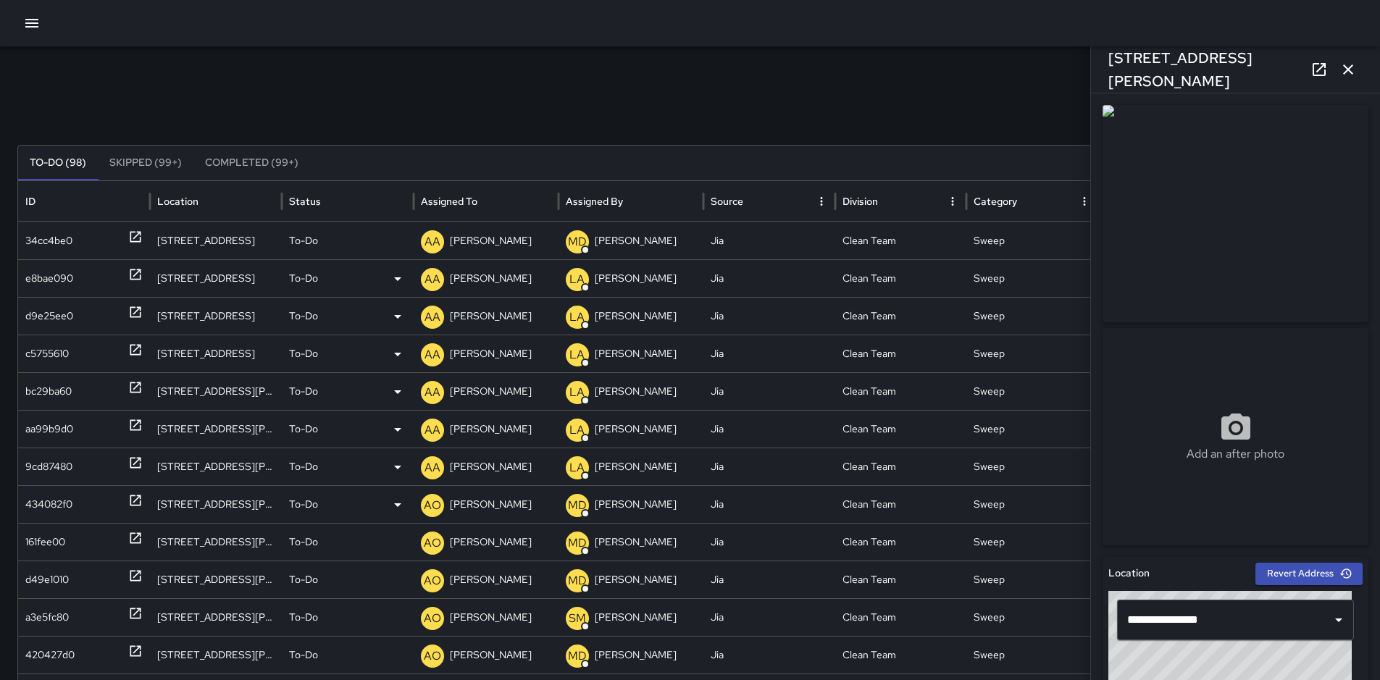
click at [50, 506] on div "434082f0" at bounding box center [48, 504] width 47 height 37
click at [481, 509] on p "[PERSON_NAME]" at bounding box center [491, 504] width 82 height 37
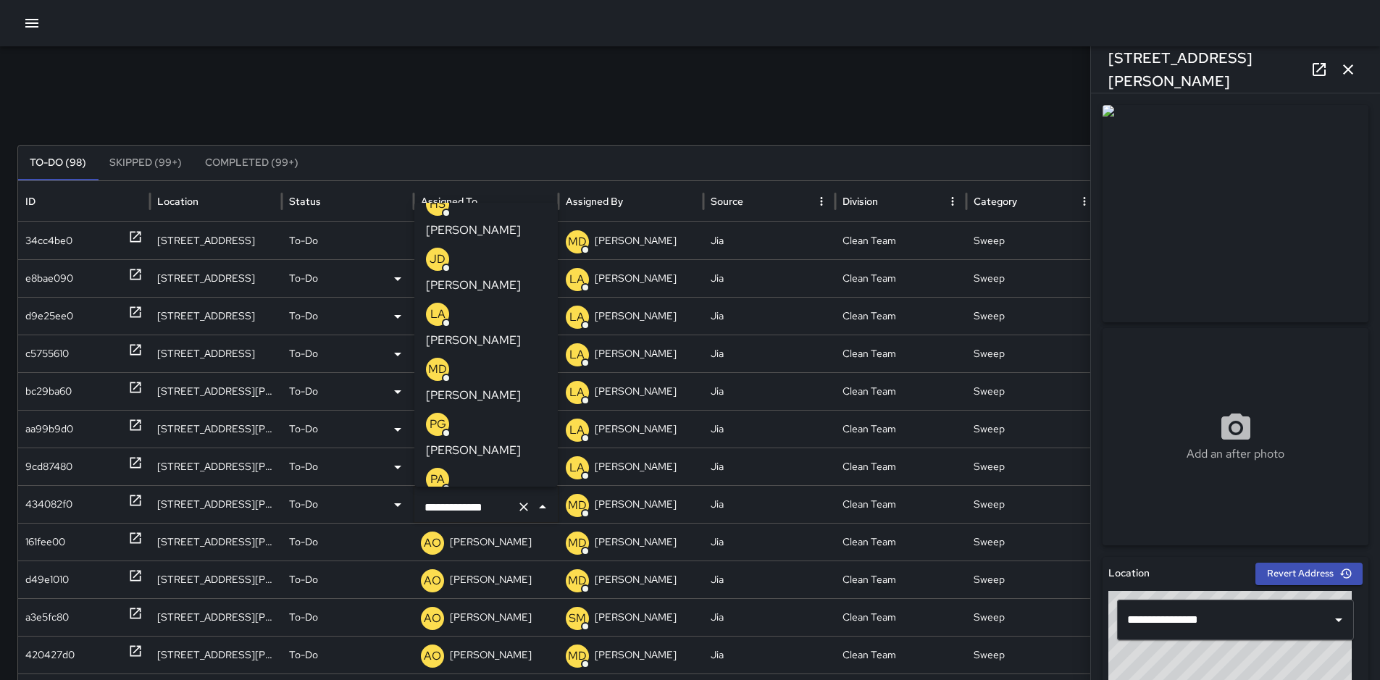
scroll to position [33, 0]
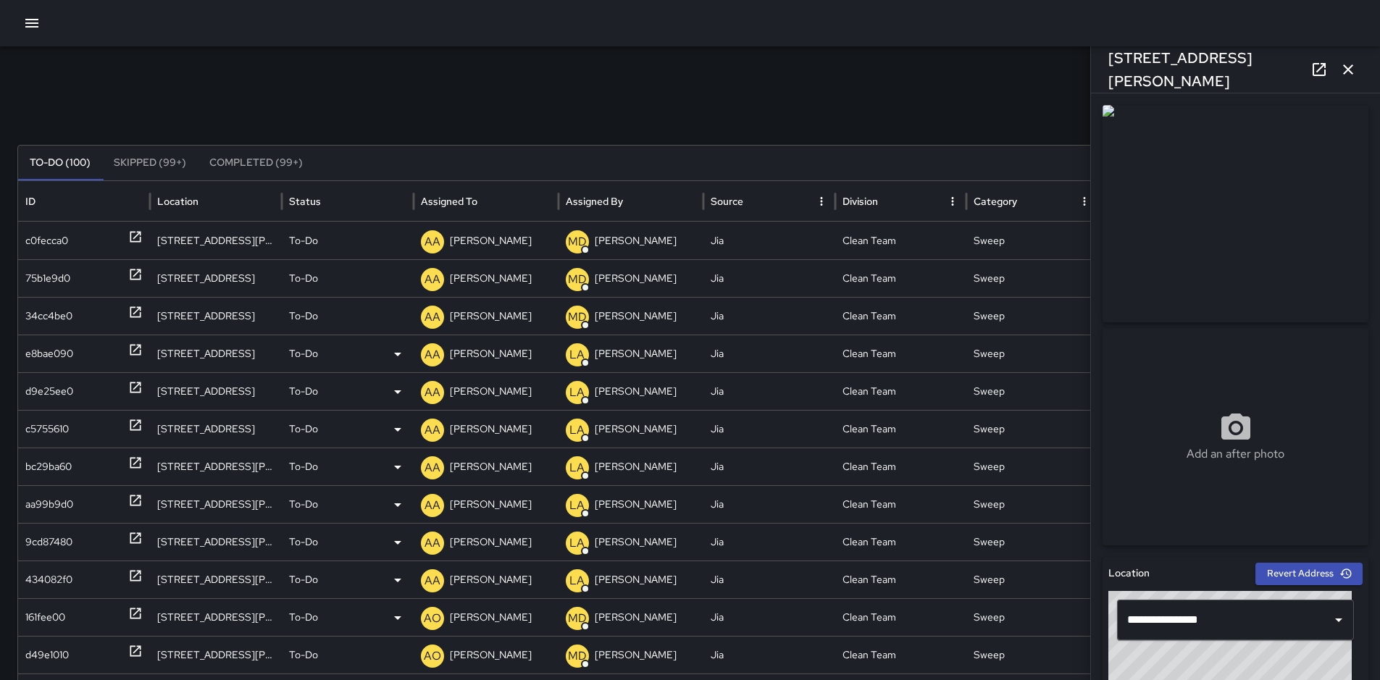
click at [51, 612] on div "161fee00" at bounding box center [45, 617] width 40 height 37
click at [515, 621] on div "AO [PERSON_NAME]" at bounding box center [486, 617] width 130 height 37
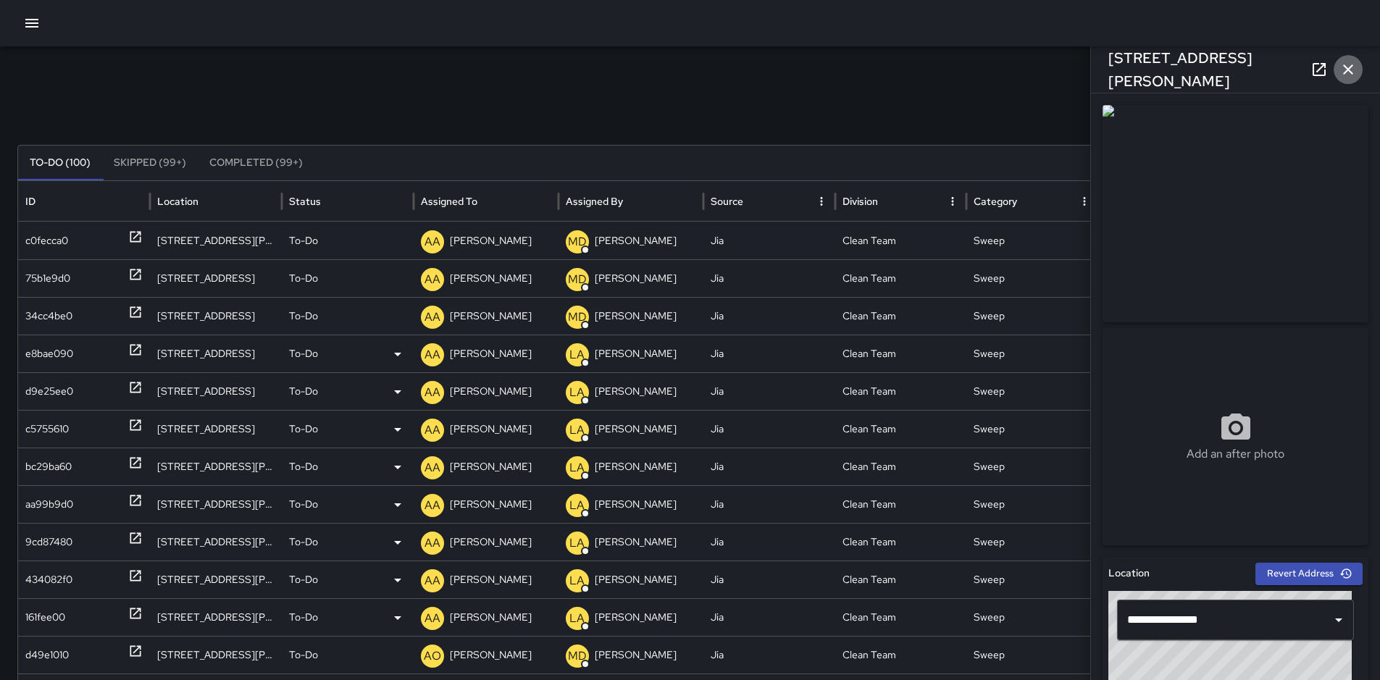
click at [1350, 65] on icon "button" at bounding box center [1347, 69] width 17 height 17
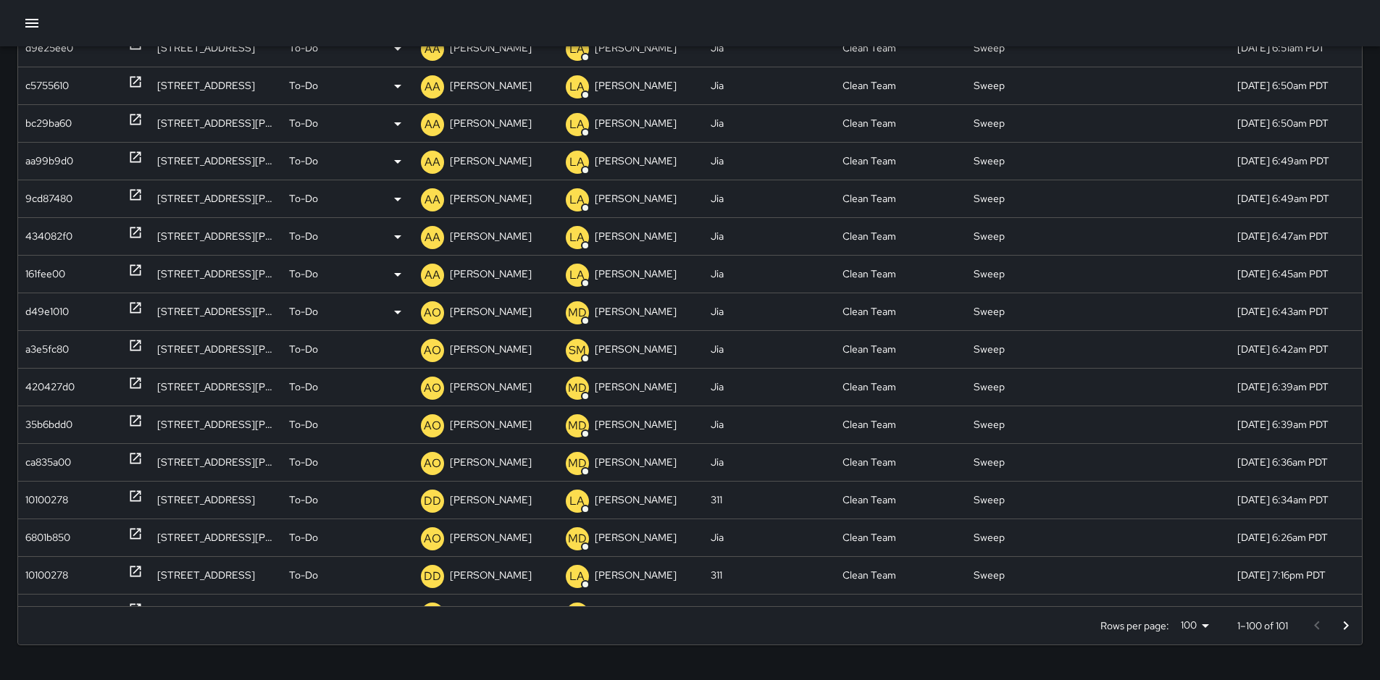
scroll to position [180, 0]
click at [34, 308] on div "d49e1010" at bounding box center [46, 311] width 43 height 37
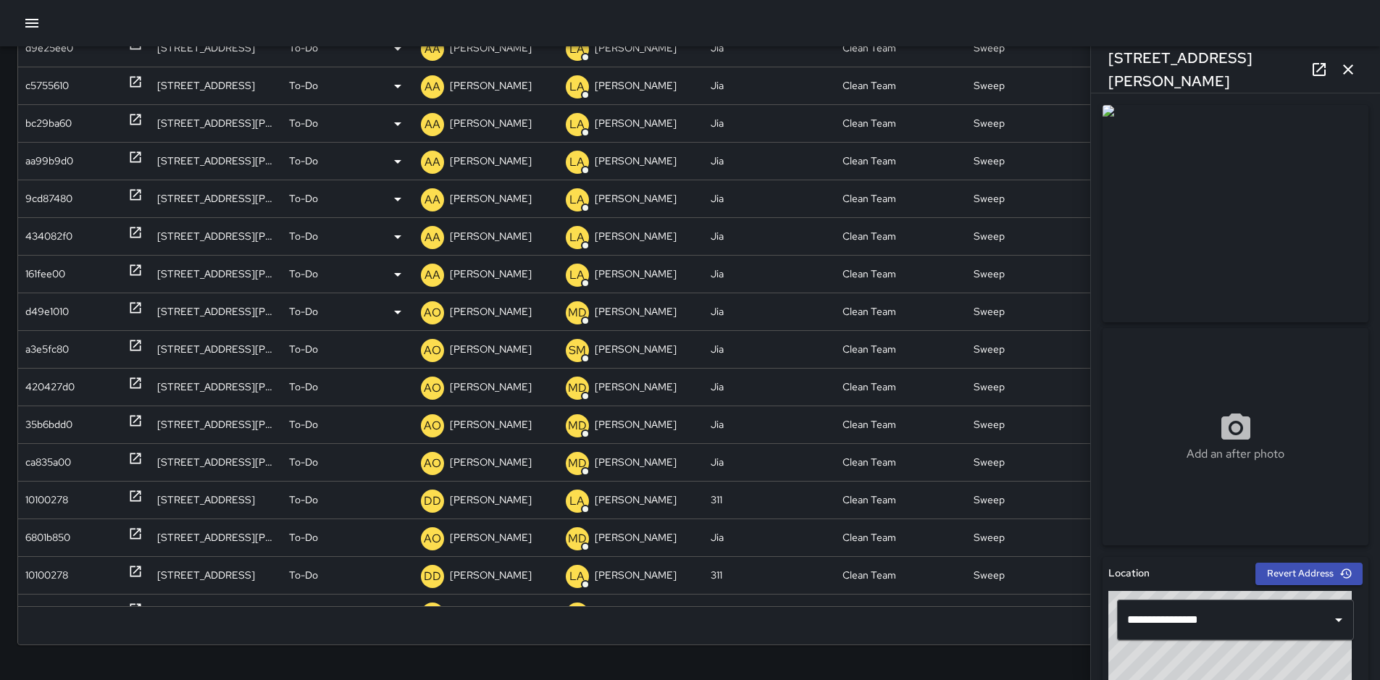
click at [458, 317] on p "[PERSON_NAME]" at bounding box center [491, 311] width 82 height 37
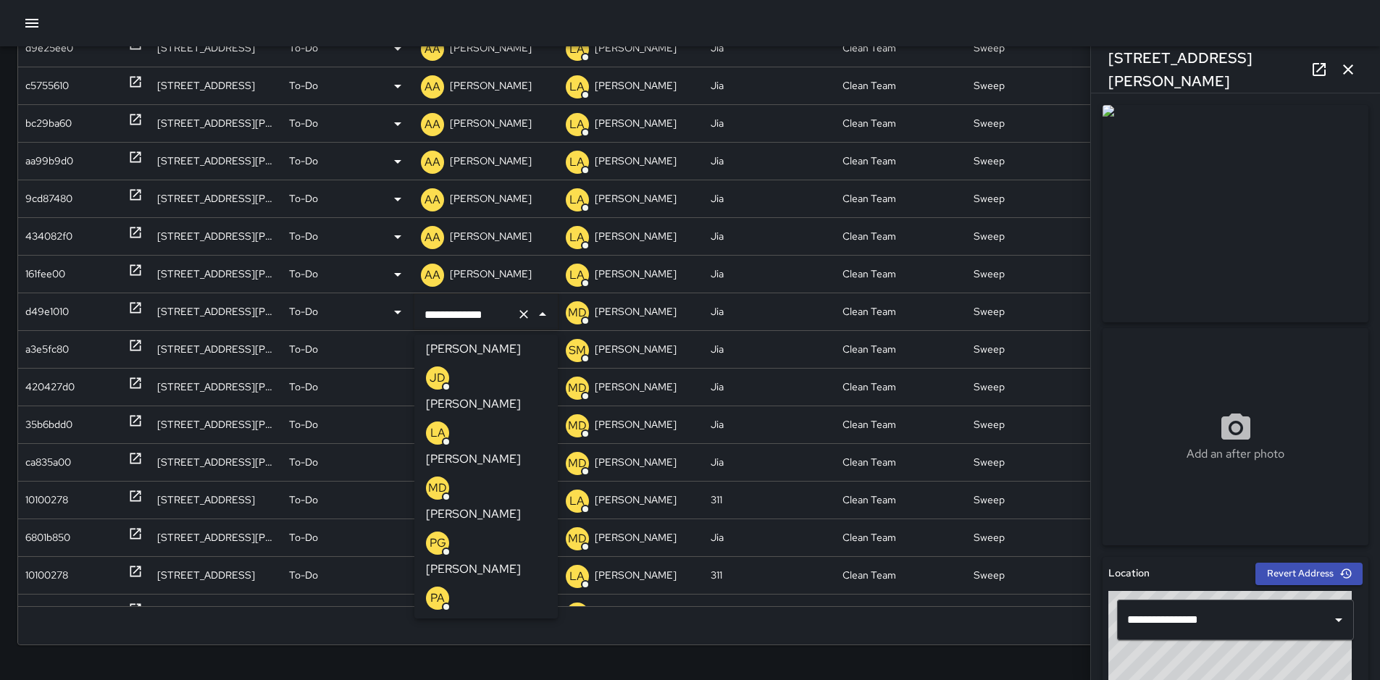
scroll to position [62, 0]
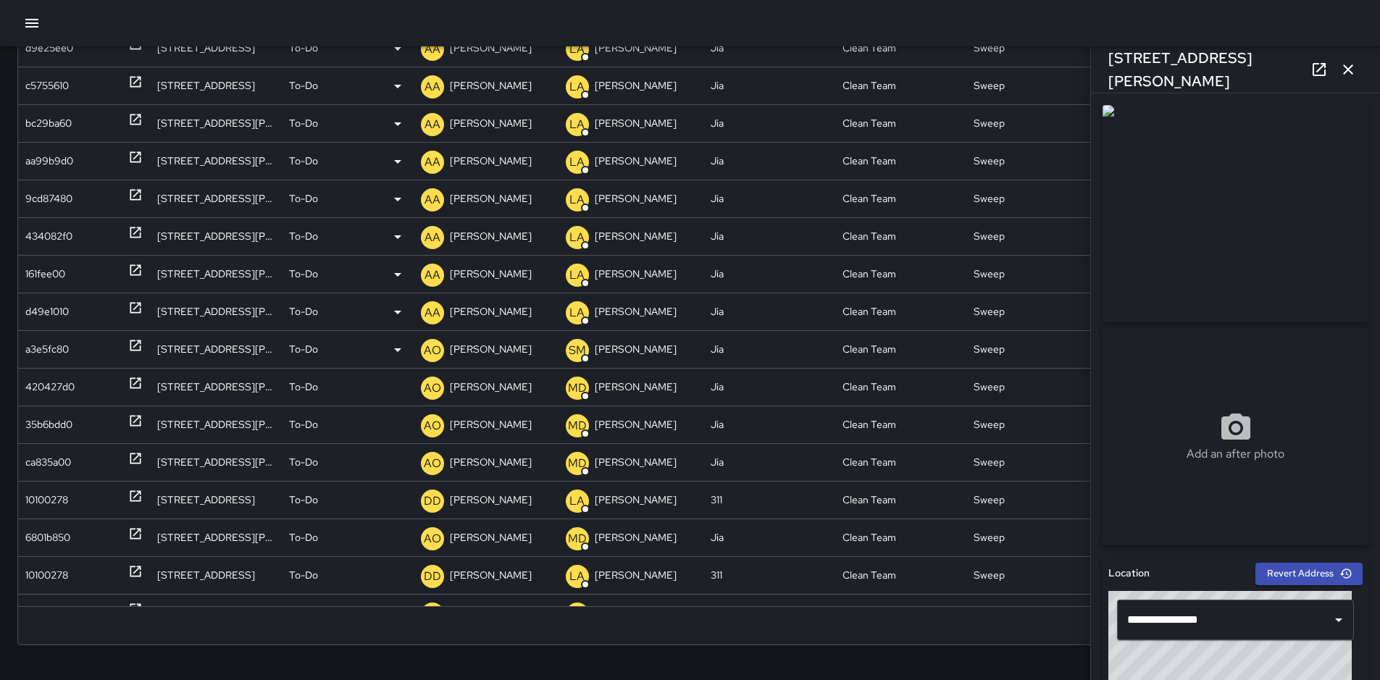
click at [54, 349] on div "a3e5fc80" at bounding box center [46, 349] width 43 height 37
type input "**********"
click at [481, 347] on p "[PERSON_NAME]" at bounding box center [491, 349] width 82 height 37
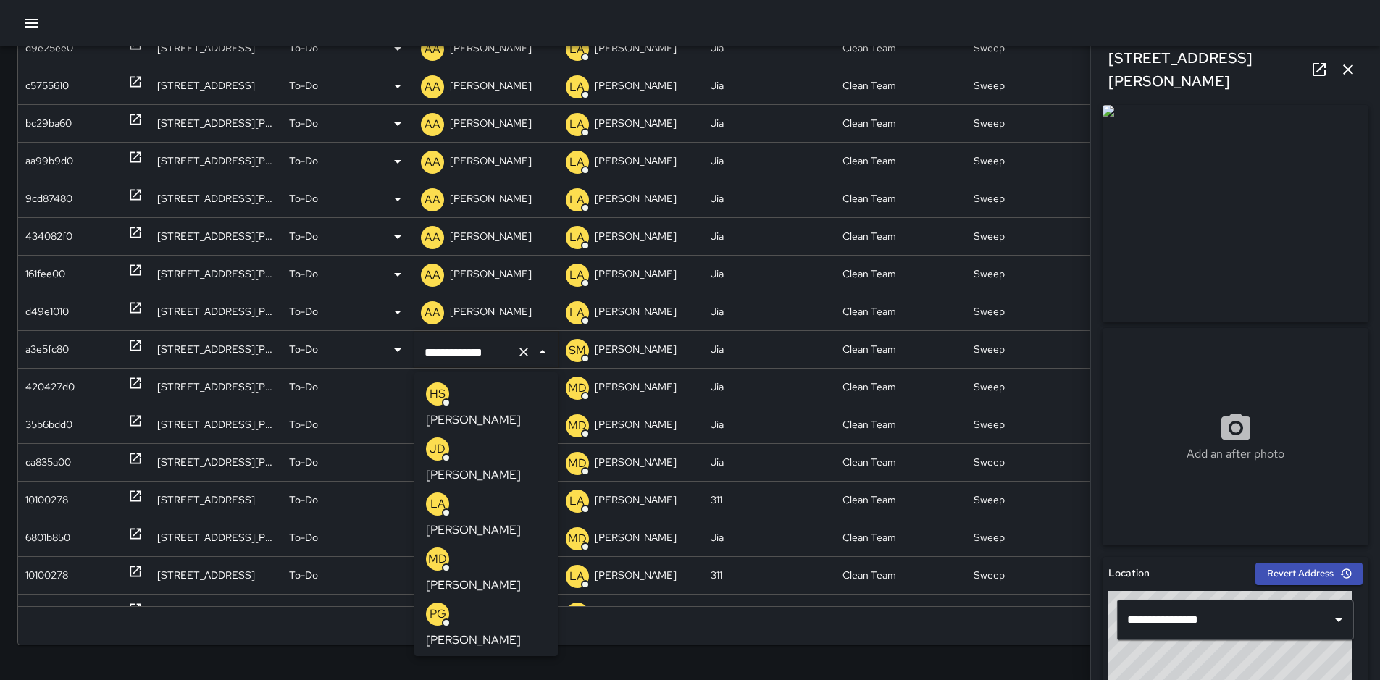
scroll to position [4, 0]
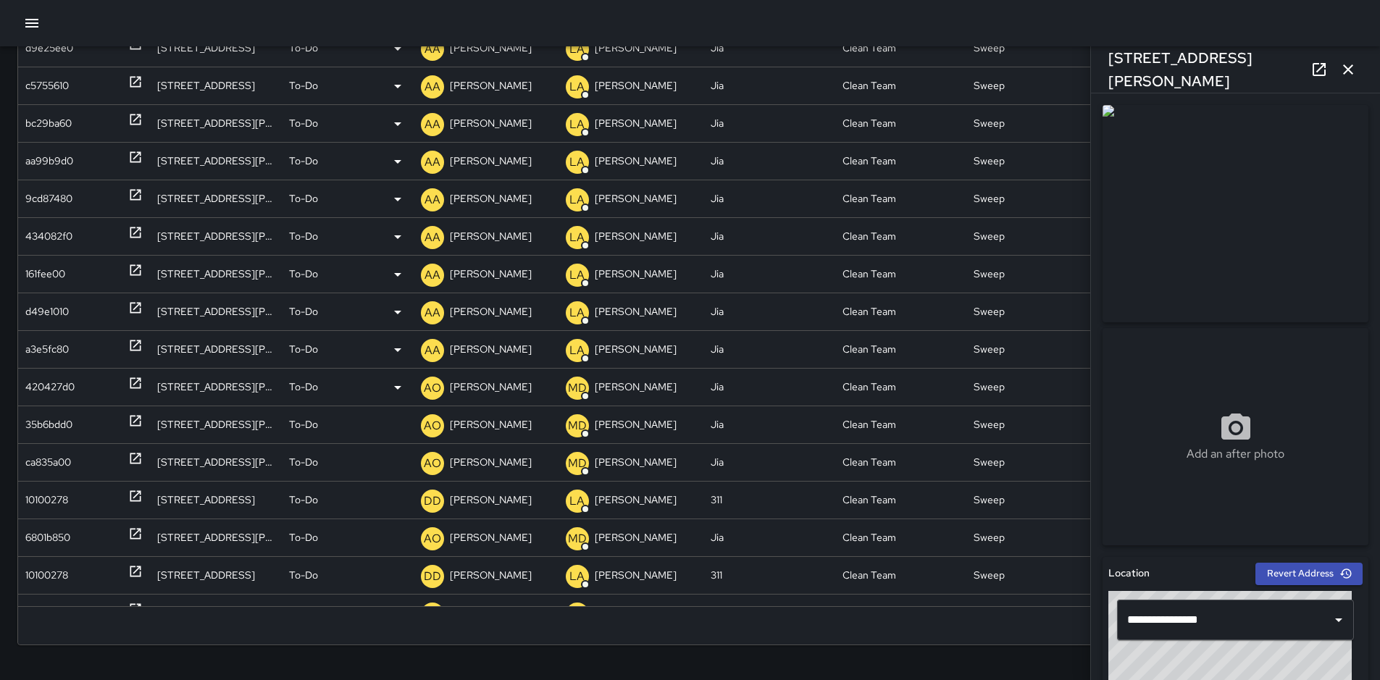
click at [32, 381] on div "420427d0" at bounding box center [49, 387] width 49 height 37
click at [479, 390] on p "[PERSON_NAME]" at bounding box center [491, 387] width 82 height 37
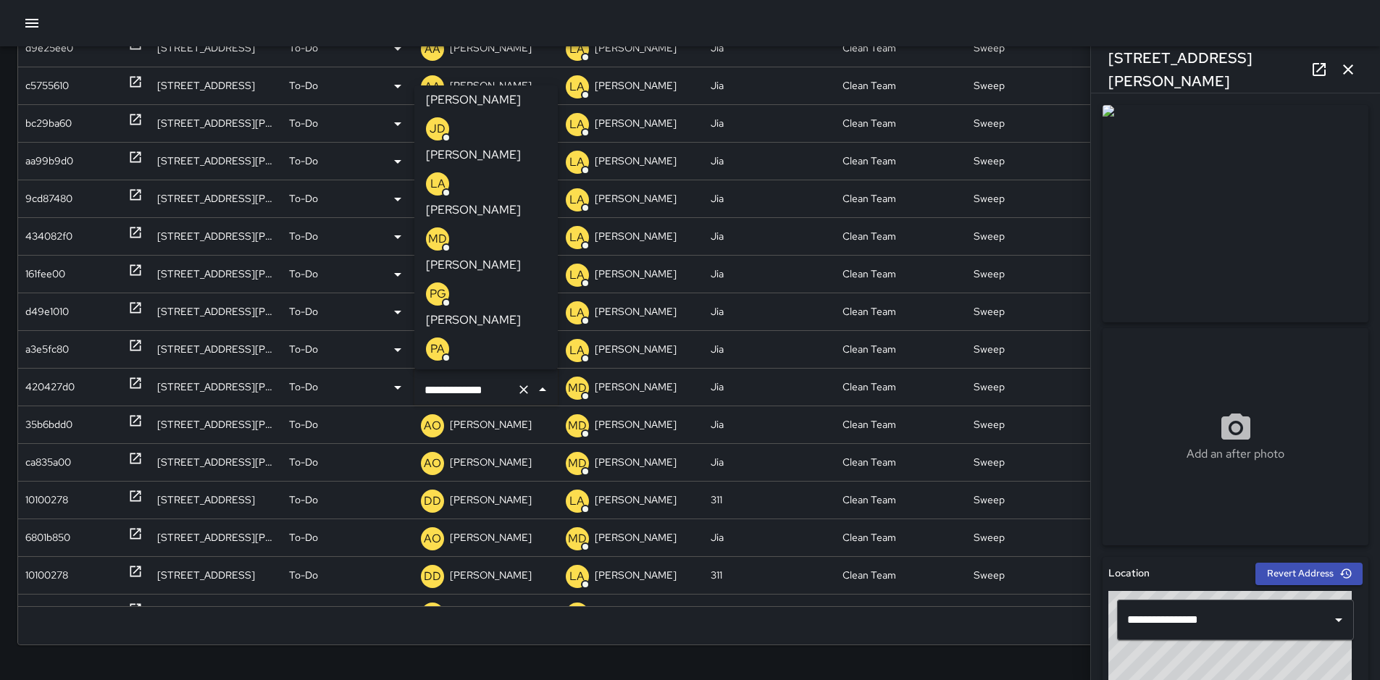
click at [521, 587] on p "[PERSON_NAME]" at bounding box center [473, 595] width 95 height 17
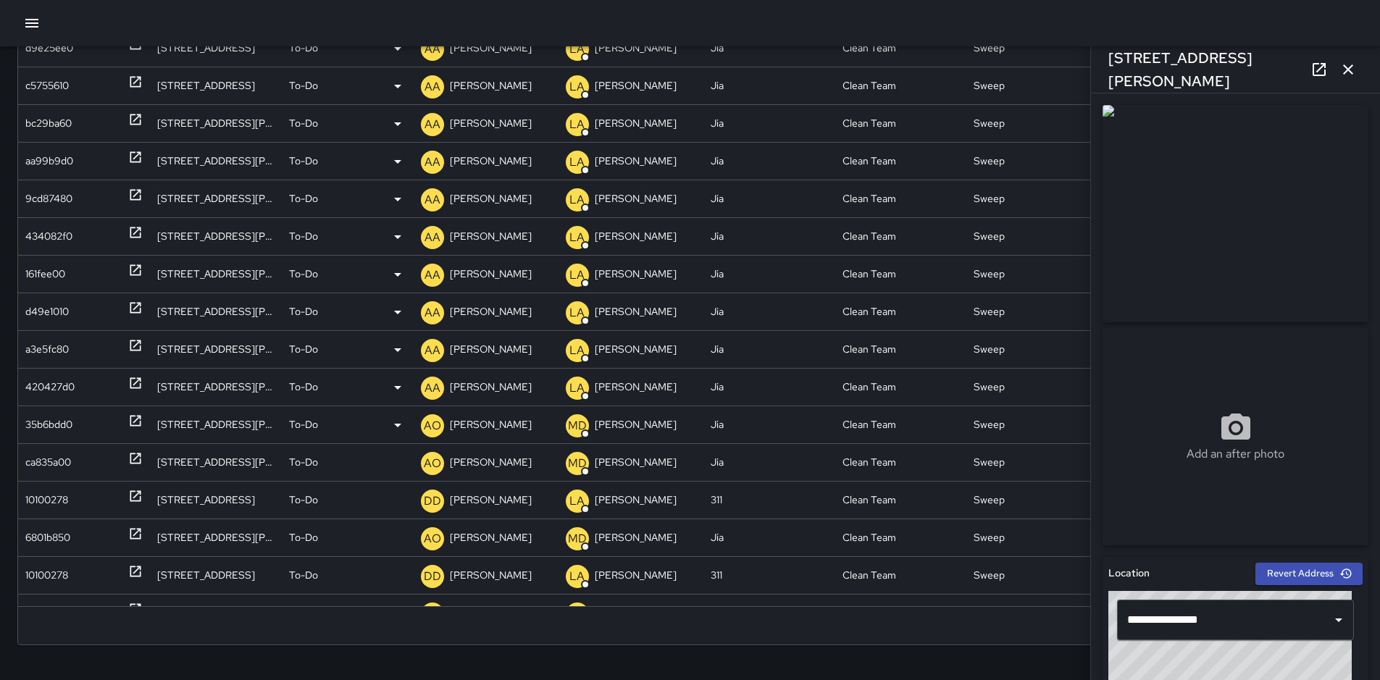
click at [70, 422] on div "35b6bdd0" at bounding box center [48, 424] width 47 height 37
type input "**********"
click at [469, 430] on p "[PERSON_NAME]" at bounding box center [491, 424] width 82 height 37
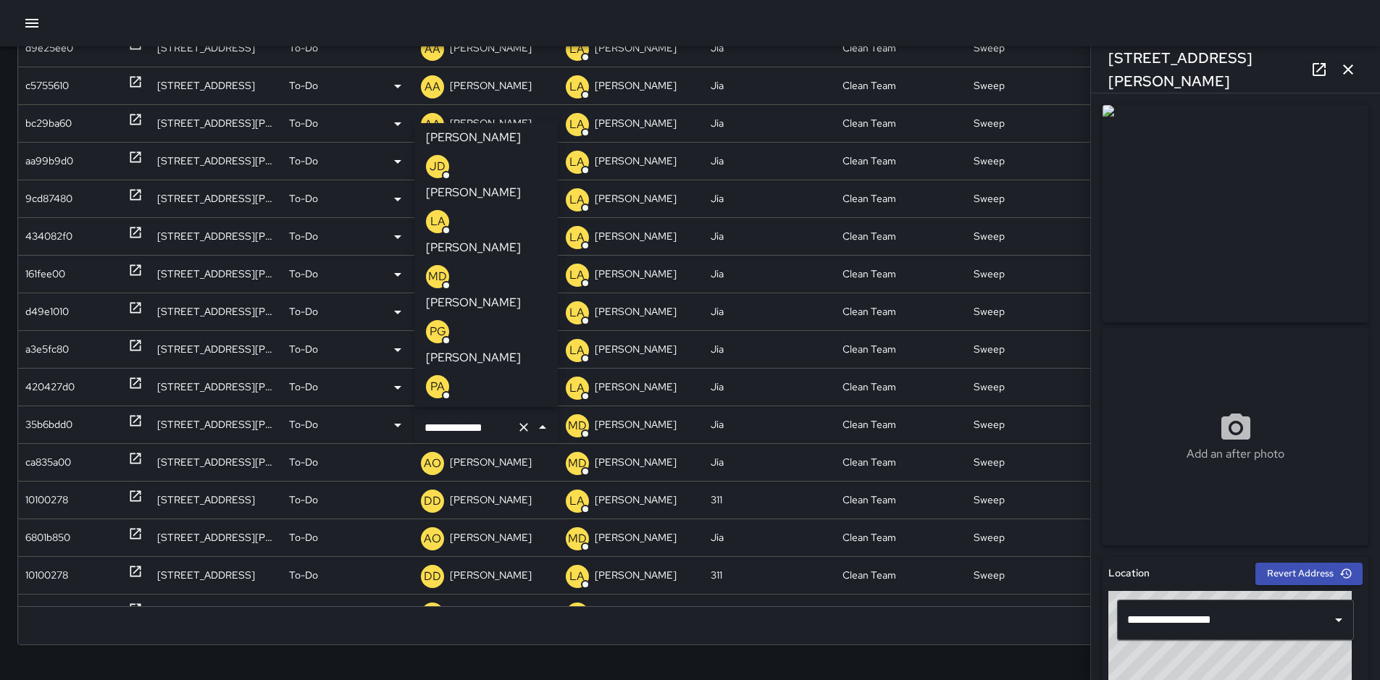
click at [521, 624] on p "[PERSON_NAME]" at bounding box center [473, 632] width 95 height 17
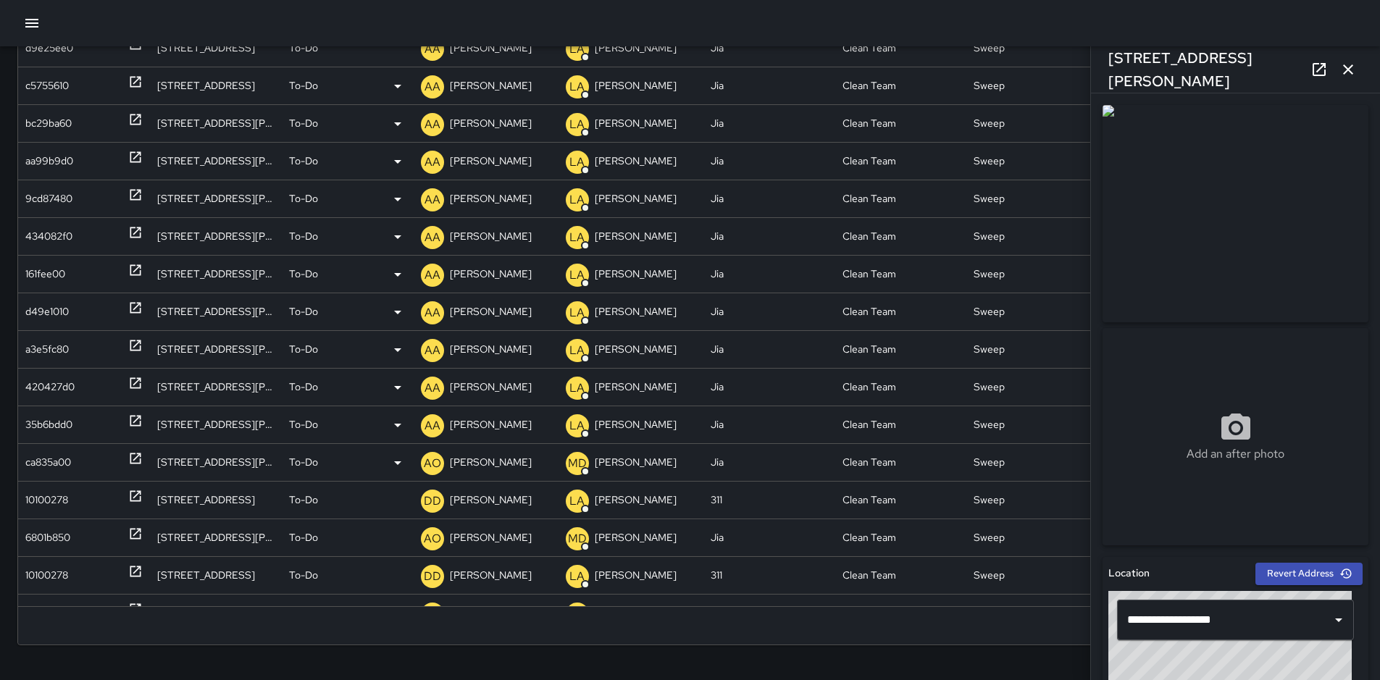
click at [37, 461] on div "ca835a00" at bounding box center [48, 462] width 46 height 37
click at [477, 459] on p "[PERSON_NAME]" at bounding box center [491, 462] width 82 height 37
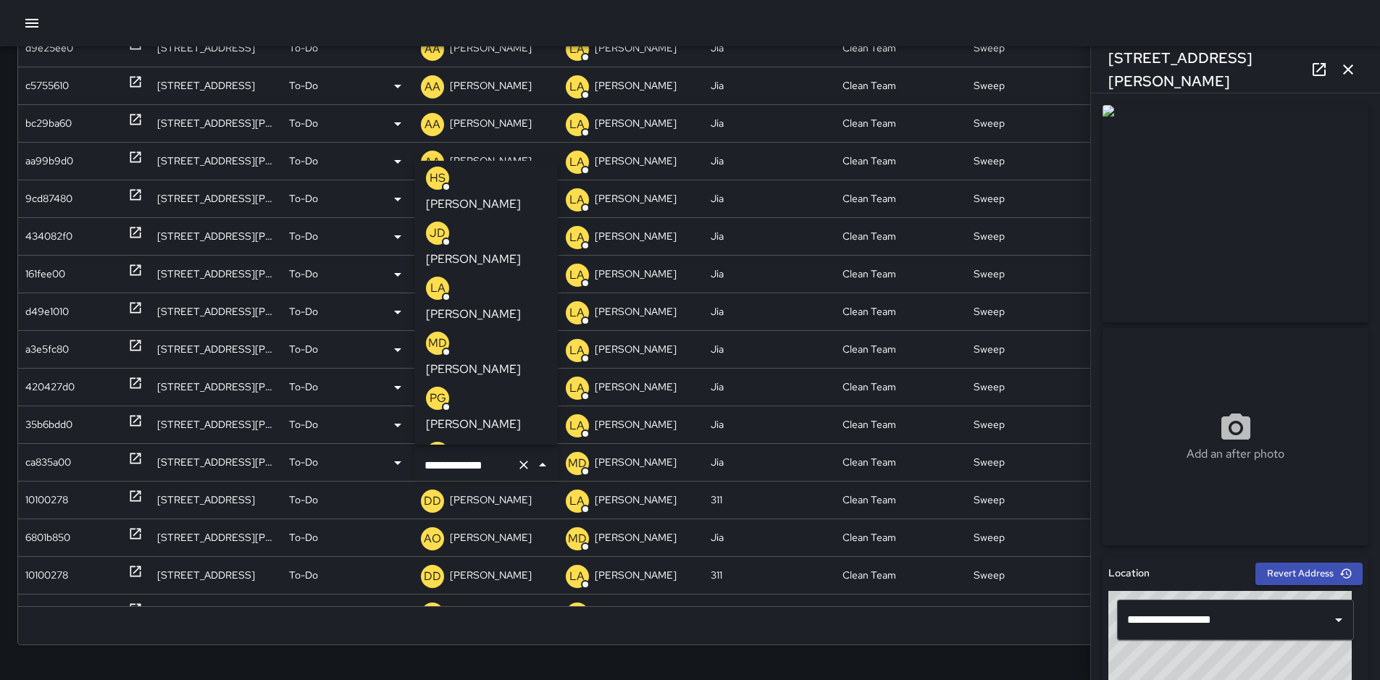
scroll to position [33, 0]
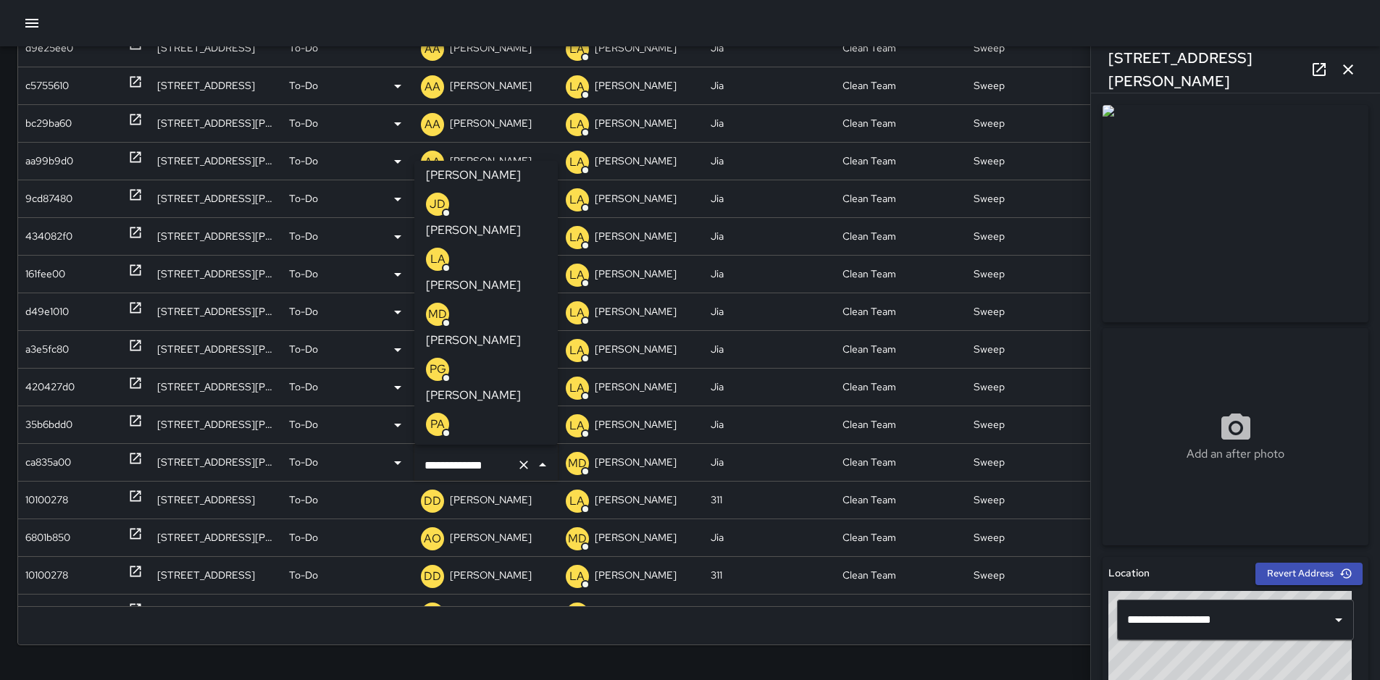
click at [521, 662] on p "[PERSON_NAME]" at bounding box center [473, 670] width 95 height 17
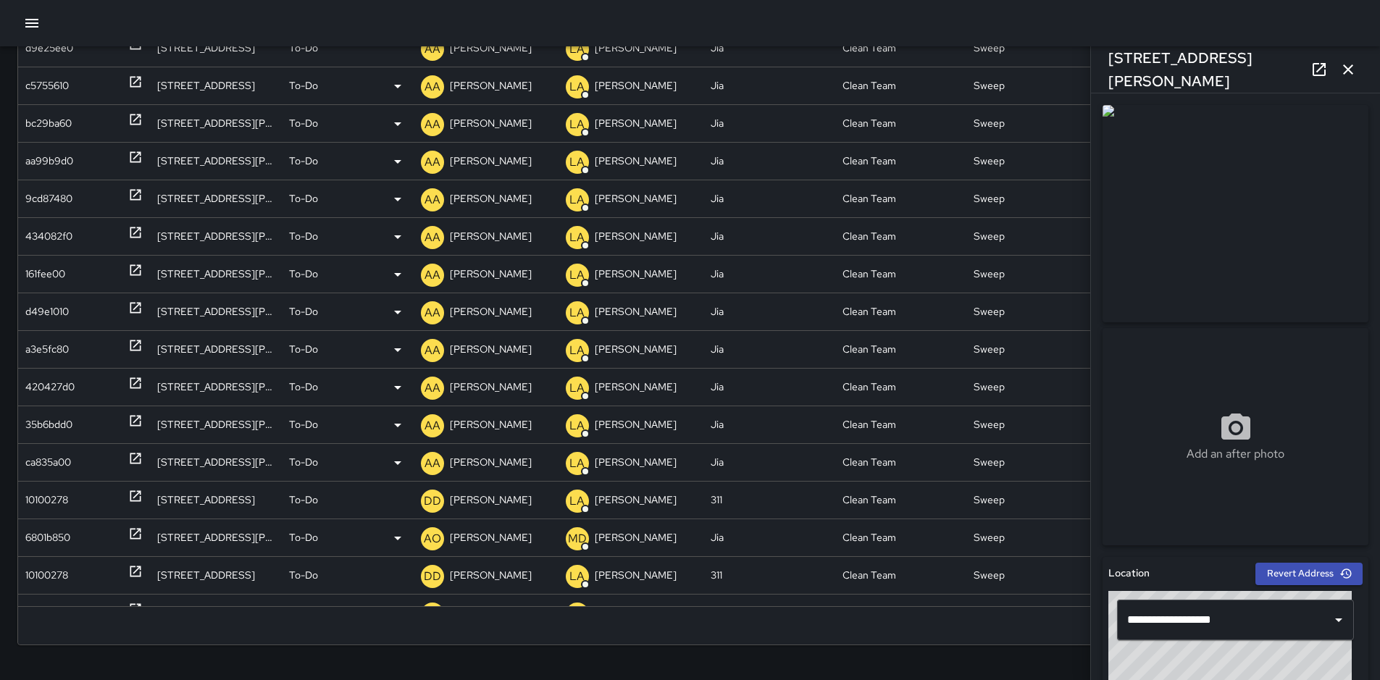
click at [62, 539] on div "6801b850" at bounding box center [47, 537] width 45 height 37
type input "**********"
click at [475, 544] on p "[PERSON_NAME]" at bounding box center [491, 537] width 82 height 37
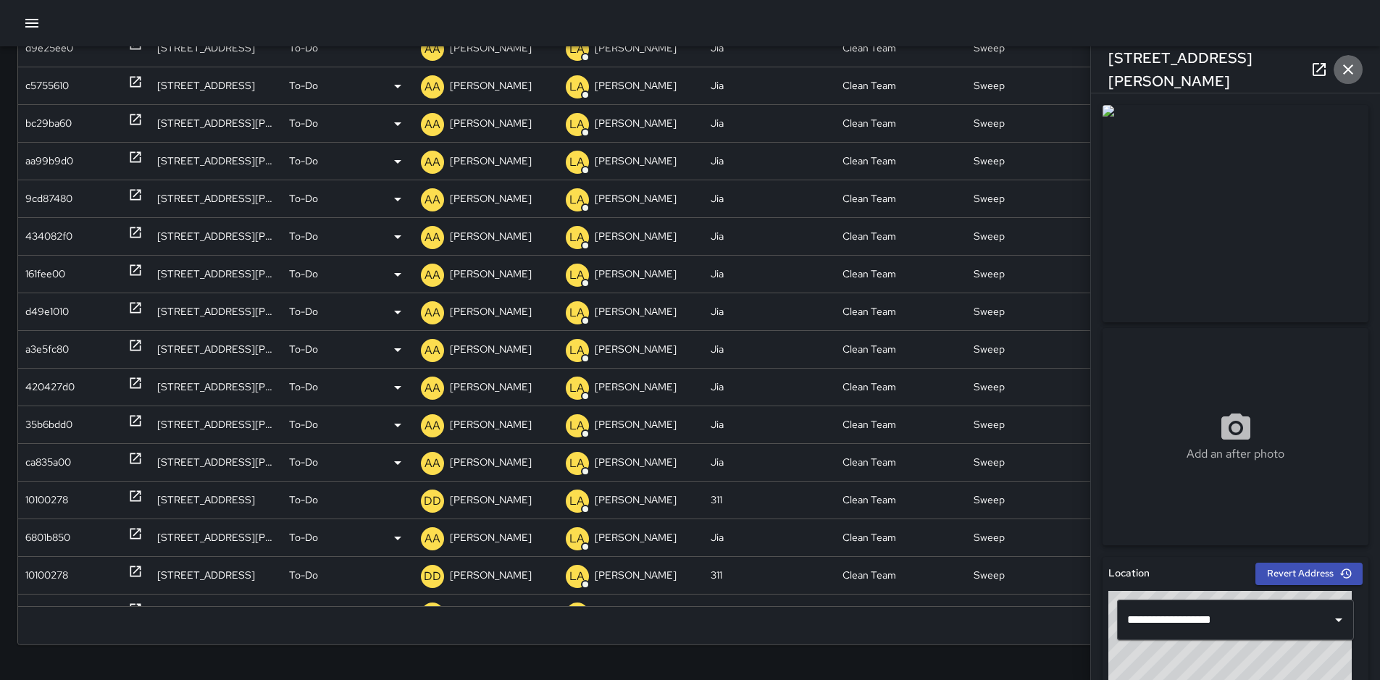
click at [1348, 67] on icon "button" at bounding box center [1347, 69] width 17 height 17
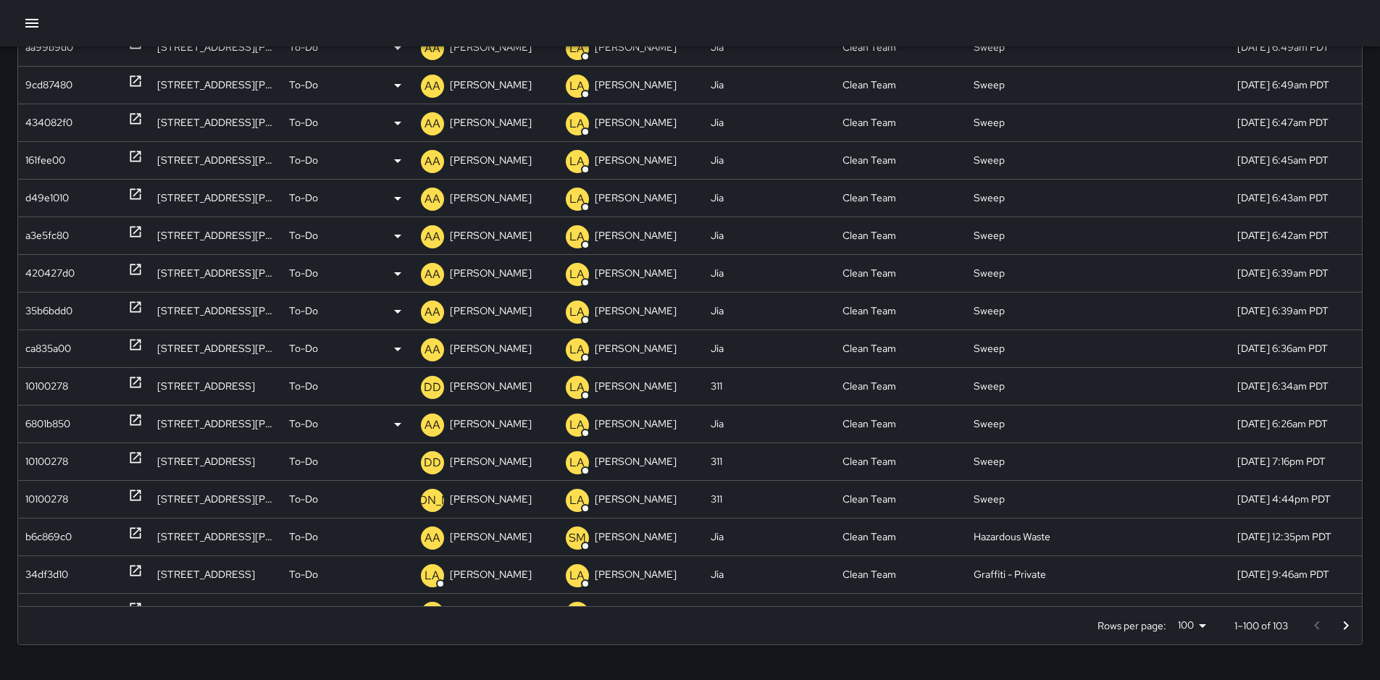
scroll to position [356, 0]
